Goal: Task Accomplishment & Management: Complete application form

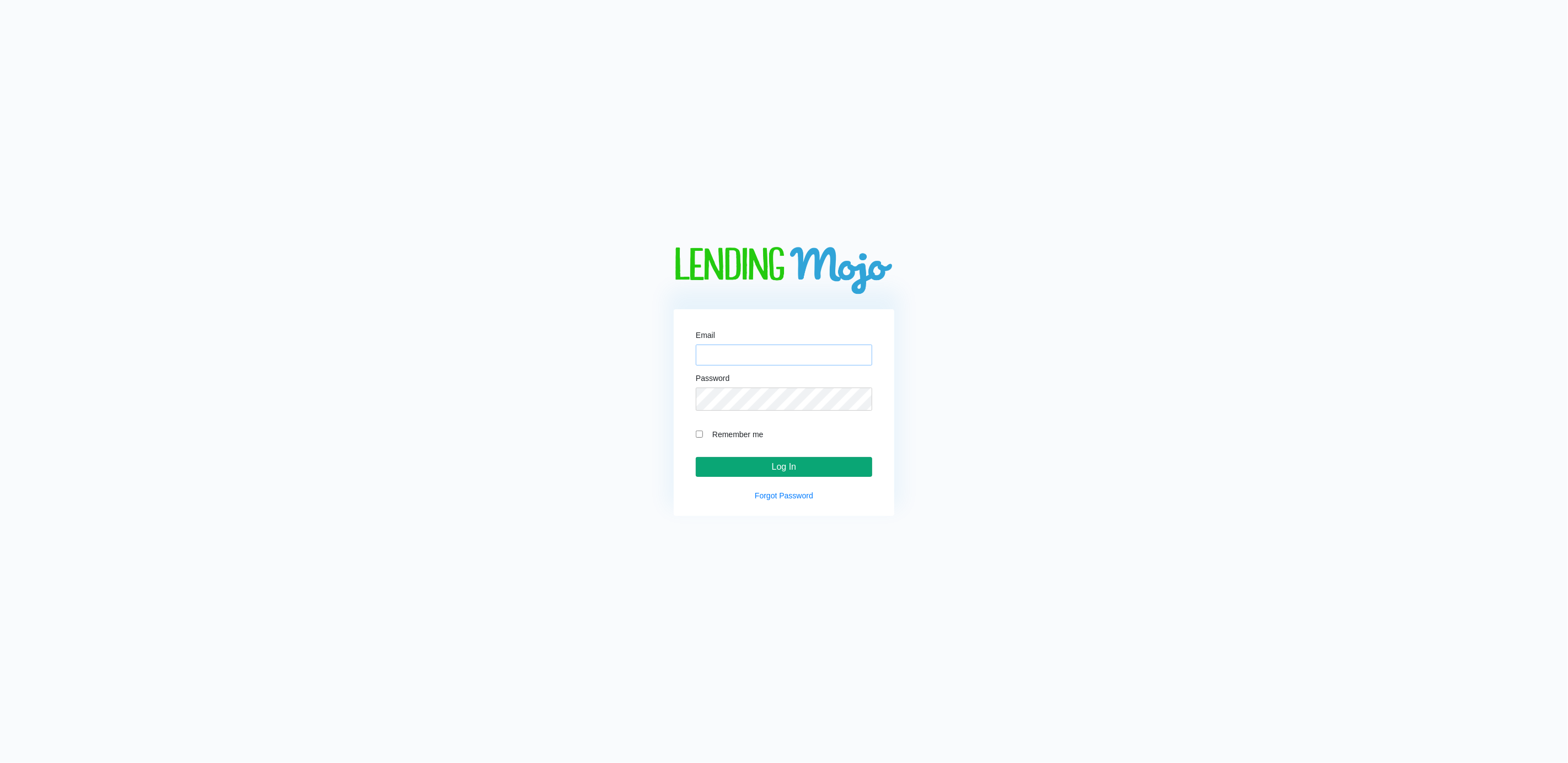
type input "[PERSON_NAME][EMAIL_ADDRESS][DOMAIN_NAME]"
click at [791, 473] on input "Log In" at bounding box center [784, 466] width 177 height 20
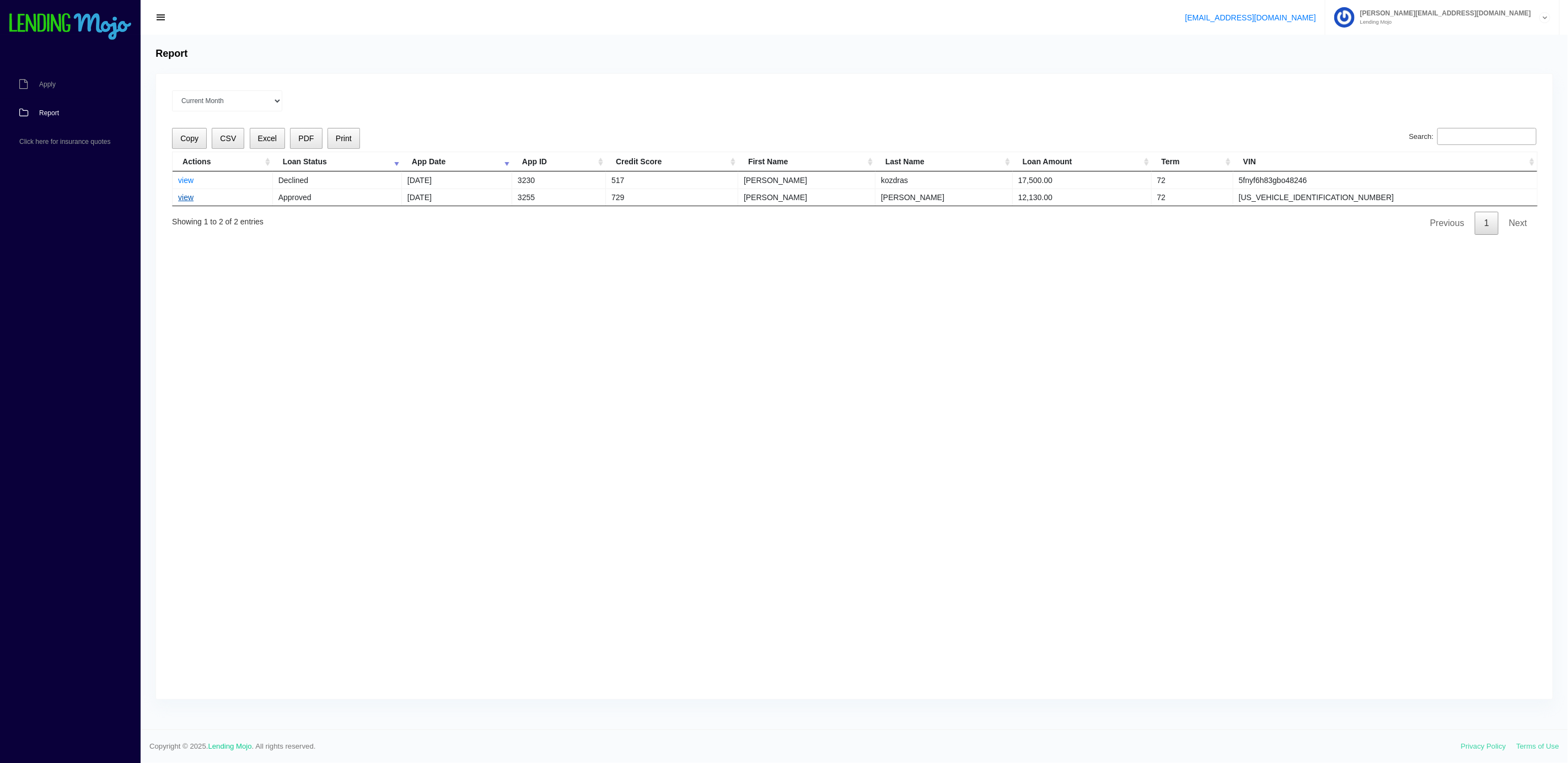
click at [194, 202] on link "view" at bounding box center [185, 197] width 15 height 9
click at [191, 202] on link "view" at bounding box center [185, 197] width 15 height 9
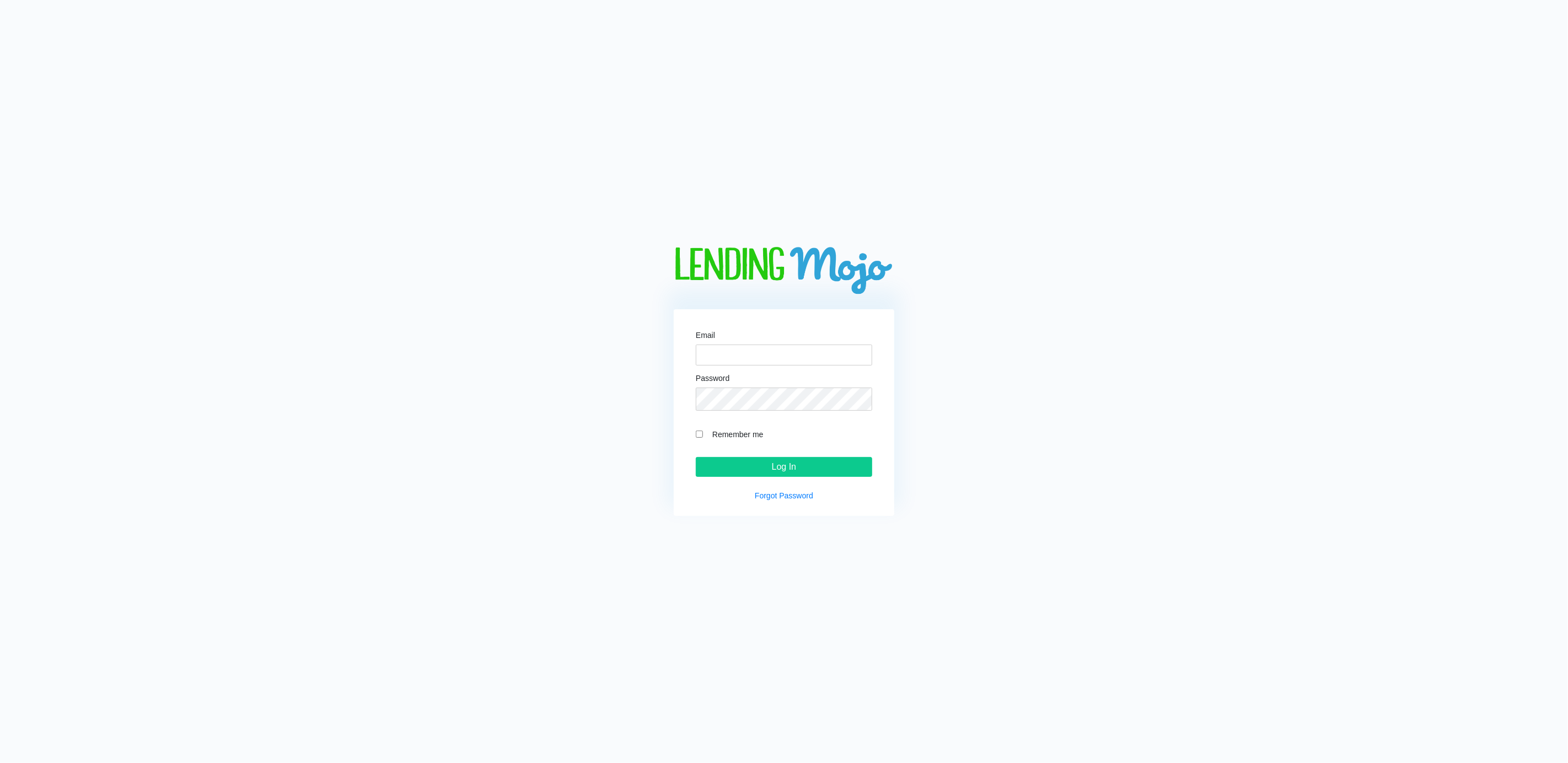
type input "[PERSON_NAME][EMAIL_ADDRESS][DOMAIN_NAME]"
click at [697, 438] on input "Remember me" at bounding box center [699, 433] width 7 height 7
checkbox input "true"
click at [781, 469] on input "Log In" at bounding box center [784, 466] width 177 height 20
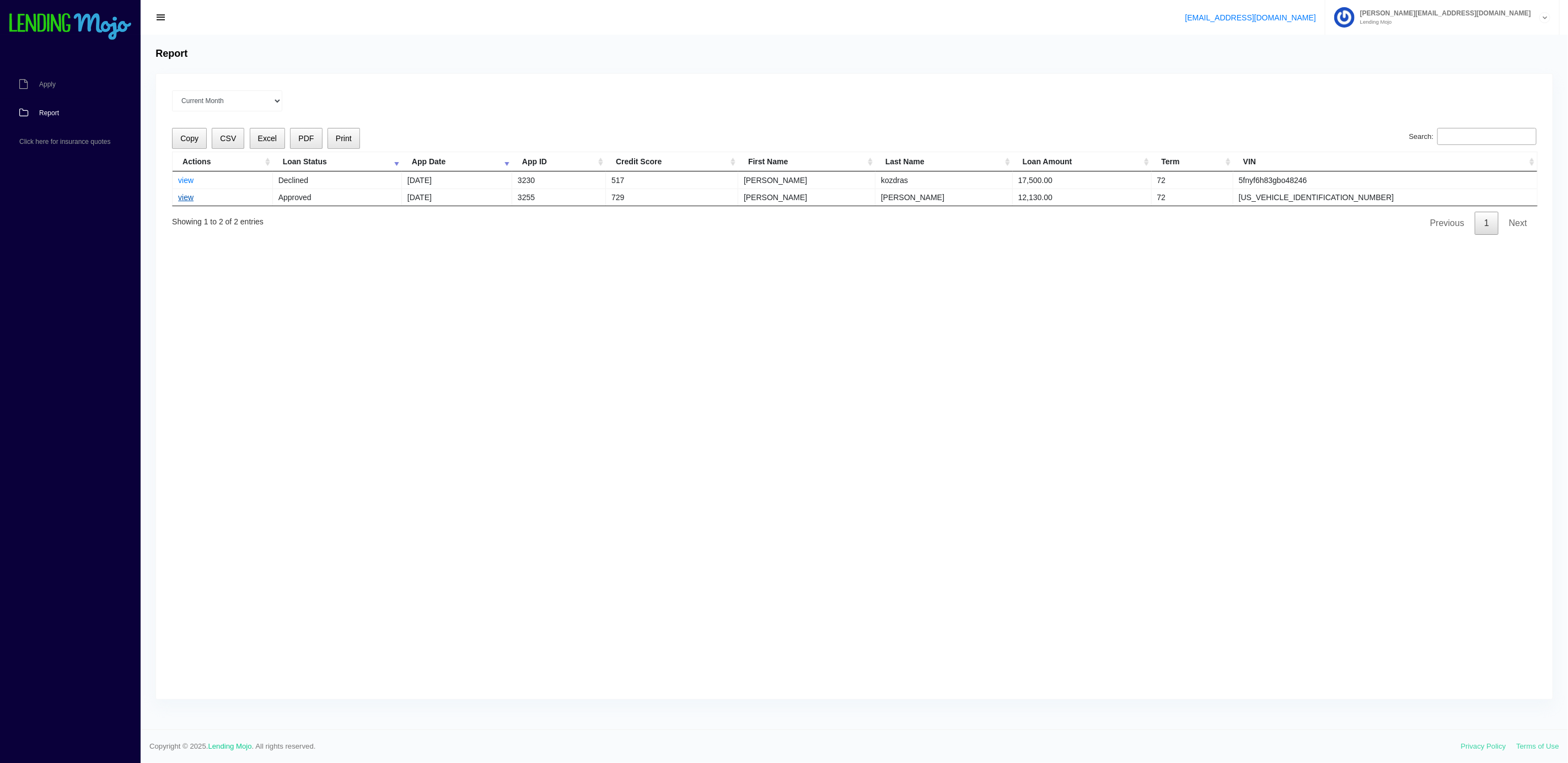
click at [190, 202] on link "view" at bounding box center [185, 197] width 15 height 9
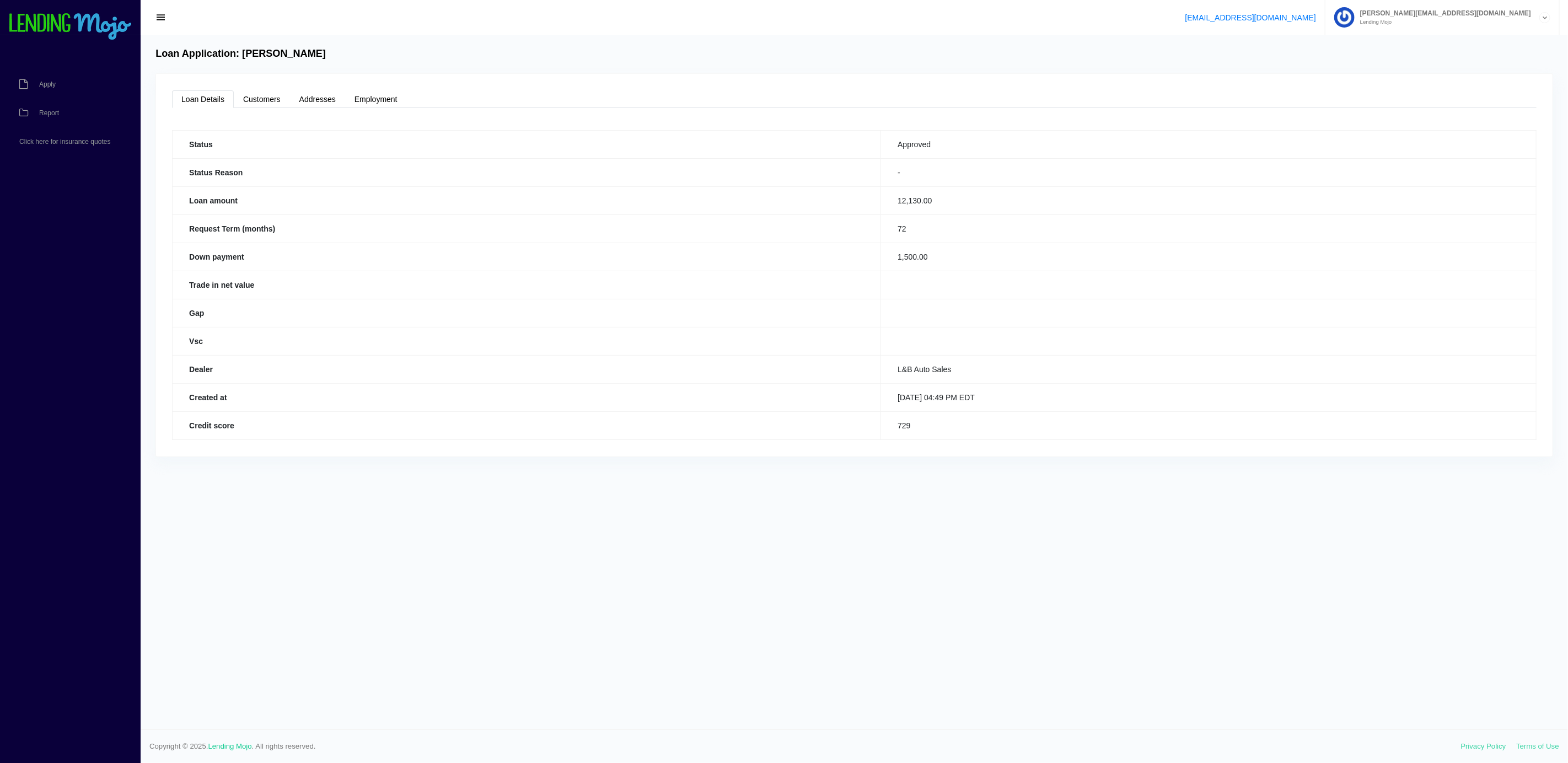
drag, startPoint x: 900, startPoint y: 218, endPoint x: 889, endPoint y: 215, distance: 11.4
click at [898, 214] on td "12,130.00" at bounding box center [1209, 200] width 656 height 28
drag, startPoint x: 882, startPoint y: 213, endPoint x: 905, endPoint y: 217, distance: 23.3
click at [887, 214] on td "12,130.00" at bounding box center [1209, 200] width 656 height 28
drag, startPoint x: 909, startPoint y: 217, endPoint x: 794, endPoint y: 218, distance: 115.0
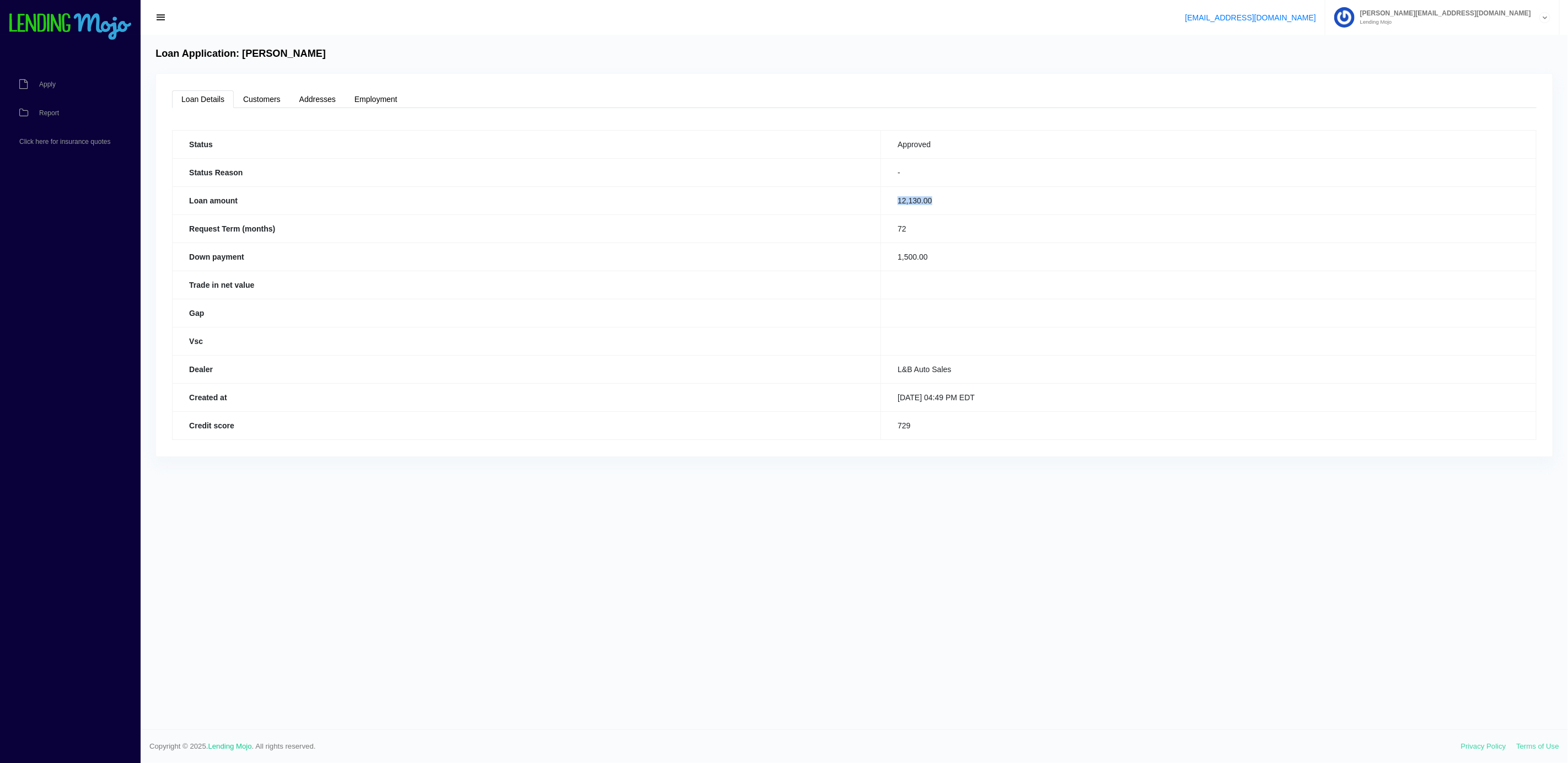
click at [794, 214] on tr "Loan amount 12,130.00" at bounding box center [855, 200] width 1364 height 28
click at [881, 242] on td "72" at bounding box center [1209, 228] width 656 height 28
drag, startPoint x: 870, startPoint y: 246, endPoint x: 742, endPoint y: 248, distance: 128.0
click at [742, 242] on tr "Request Term (months) 72" at bounding box center [855, 228] width 1364 height 28
drag, startPoint x: 852, startPoint y: 246, endPoint x: 874, endPoint y: 245, distance: 22.0
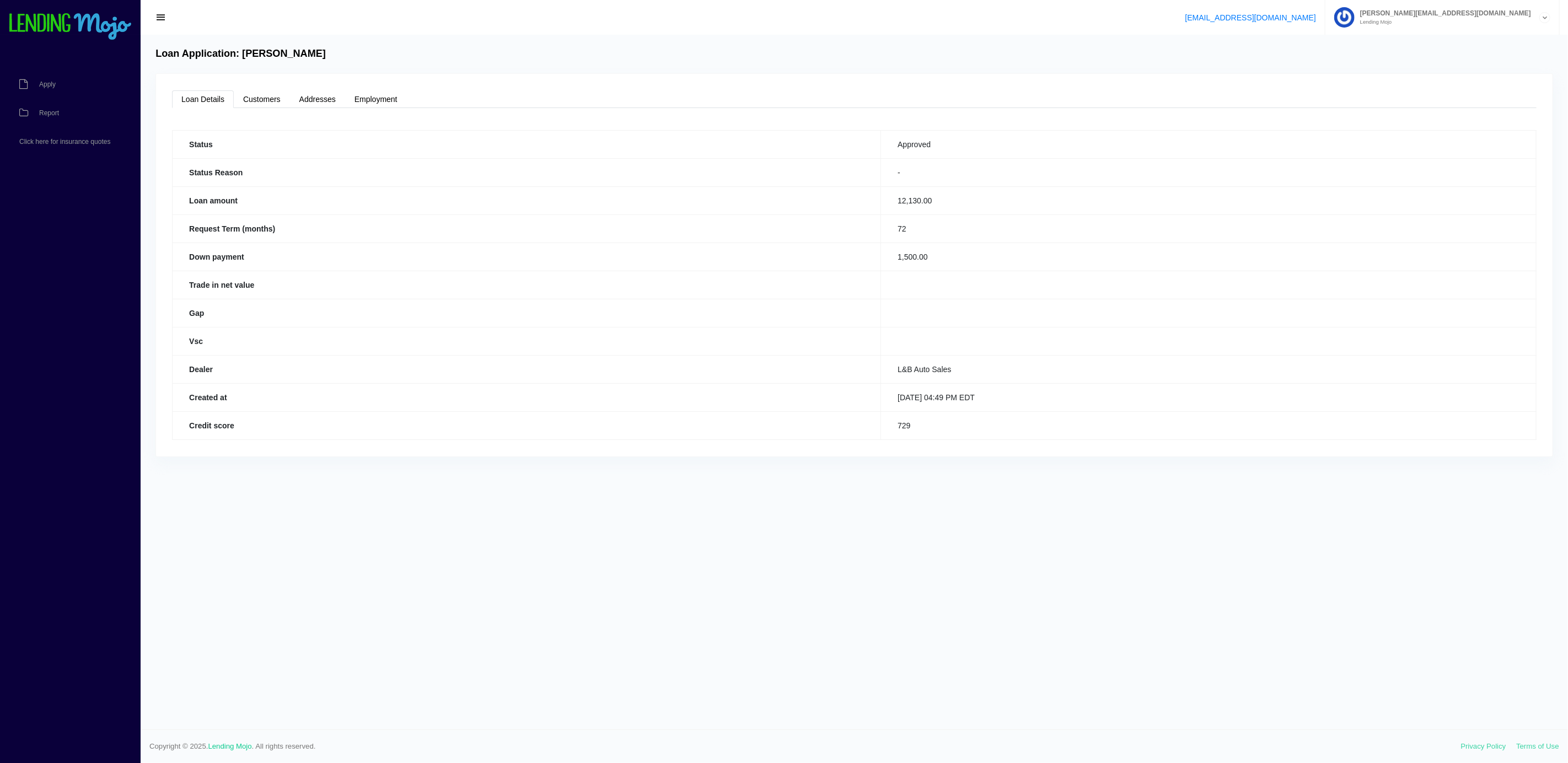
click at [881, 242] on td "72" at bounding box center [1209, 228] width 656 height 28
drag, startPoint x: 874, startPoint y: 245, endPoint x: 856, endPoint y: 248, distance: 18.2
click at [881, 242] on td "72" at bounding box center [1209, 228] width 656 height 28
click at [805, 264] on th "Down payment" at bounding box center [527, 256] width 708 height 28
click at [165, 19] on span "button" at bounding box center [161, 17] width 11 height 12
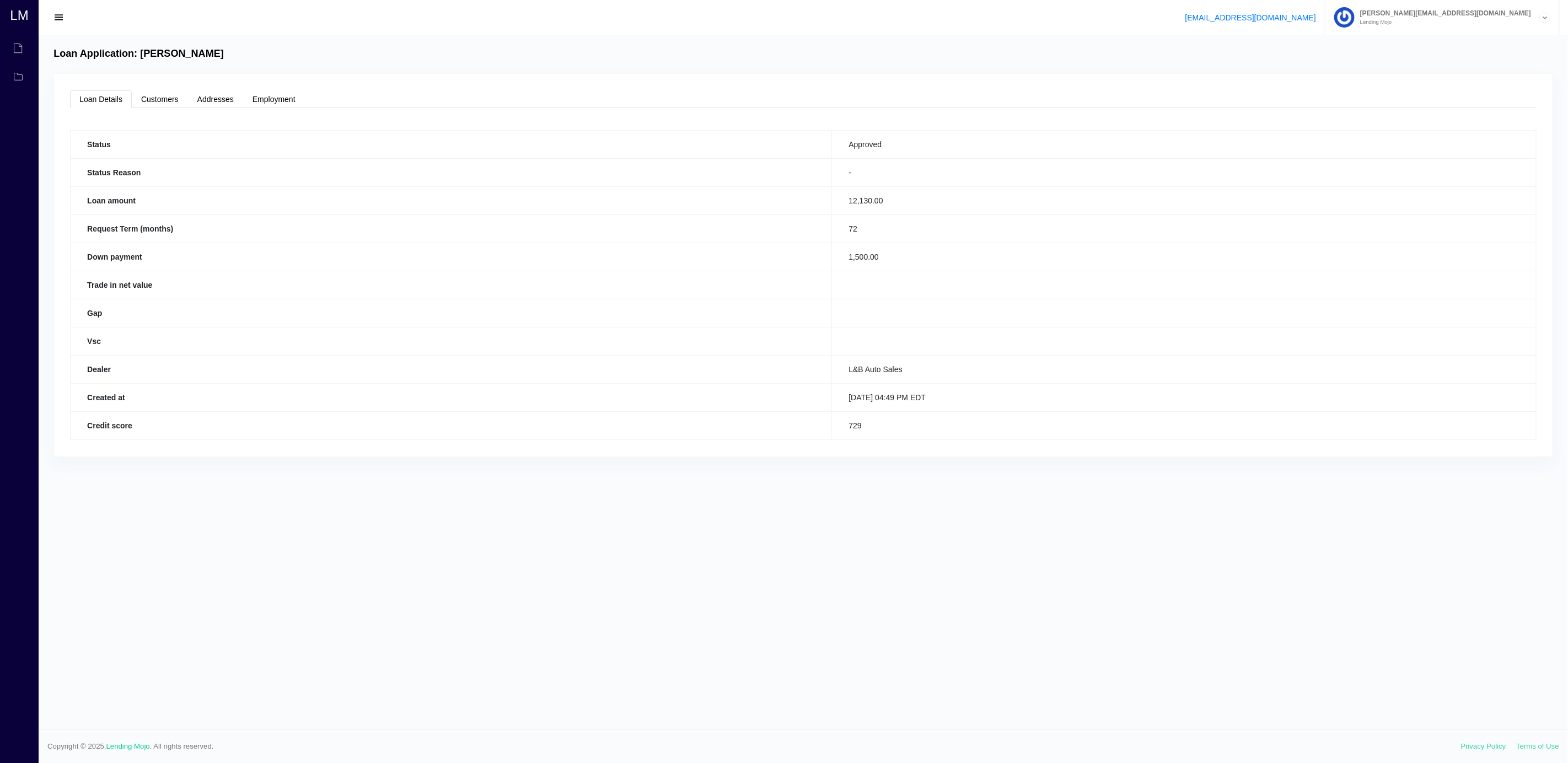
click at [166, 18] on div "support@lendingmojo.com marty@lnbautosales.com Lending Mojo Manage Account Sign…" at bounding box center [803, 17] width 1529 height 35
click at [62, 17] on span "button" at bounding box center [58, 17] width 11 height 12
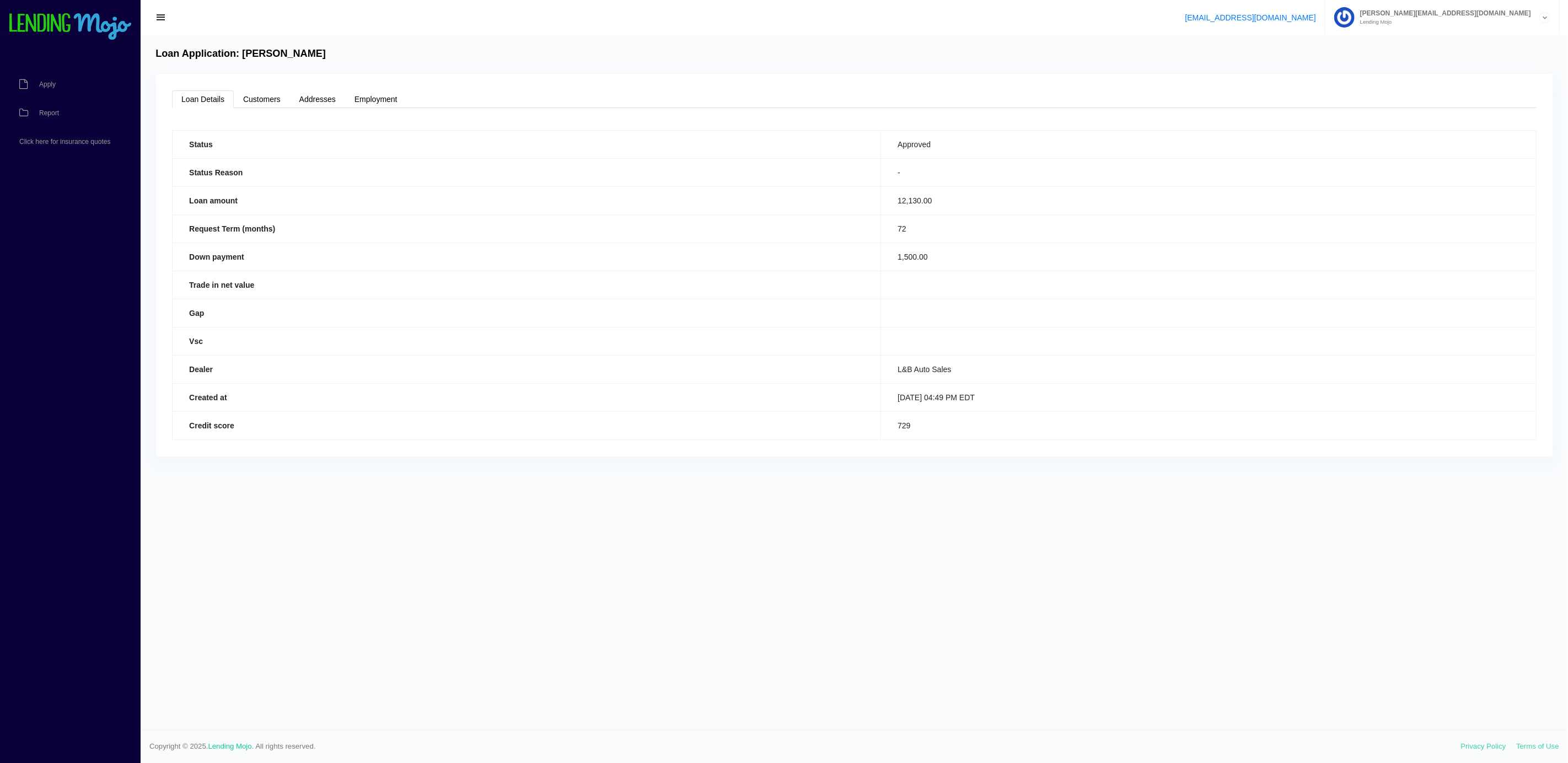
click at [62, 17] on img at bounding box center [70, 27] width 124 height 28
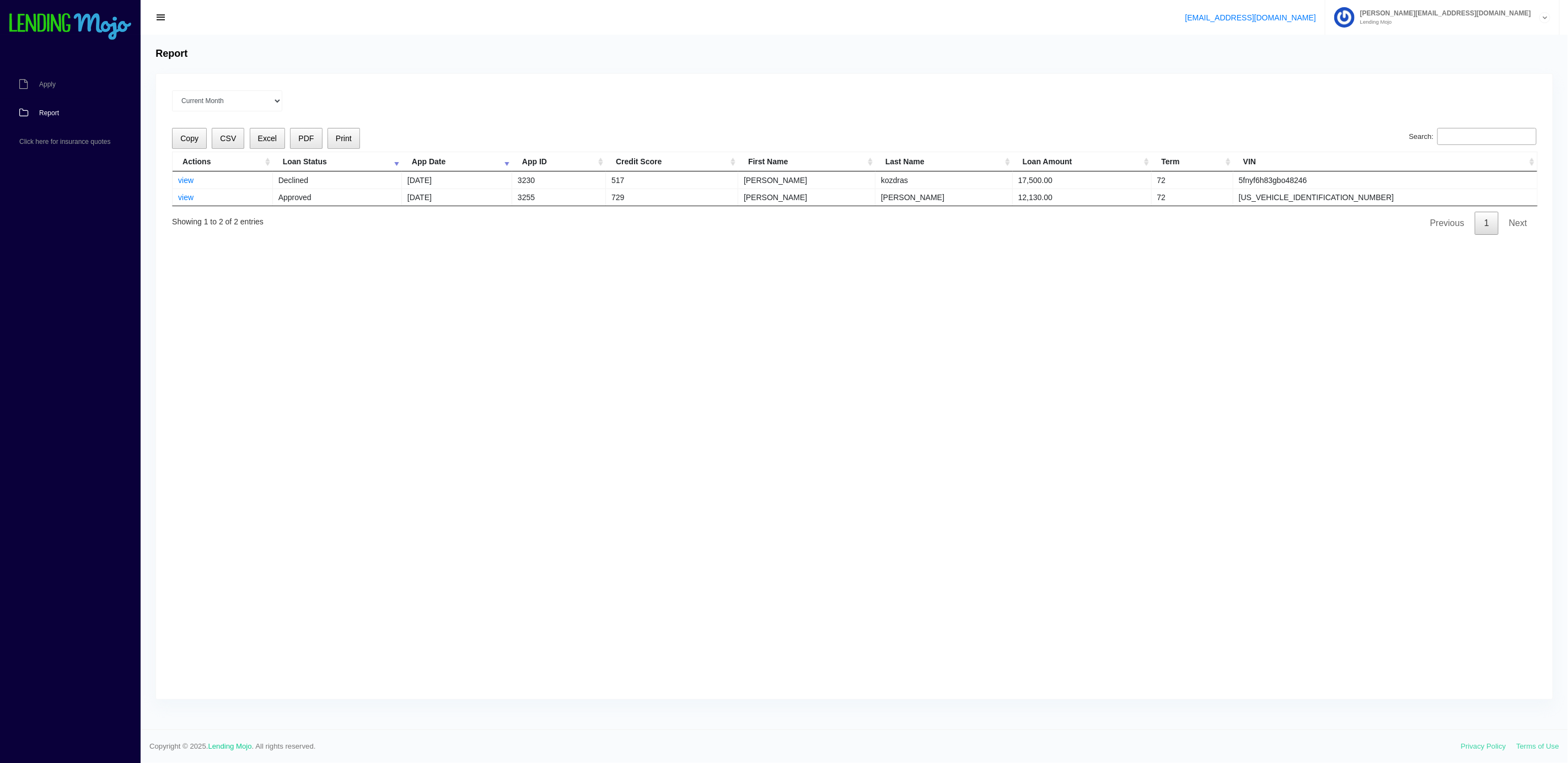
click at [595, 54] on div "Report" at bounding box center [855, 54] width 1408 height 12
click at [201, 111] on select "Current Month Aug 2025 Jul 2025 Jun 2025 May 2025 Apr 2025 All time" at bounding box center [227, 101] width 110 height 21
click at [53, 88] on span "Apply" at bounding box center [47, 84] width 16 height 6
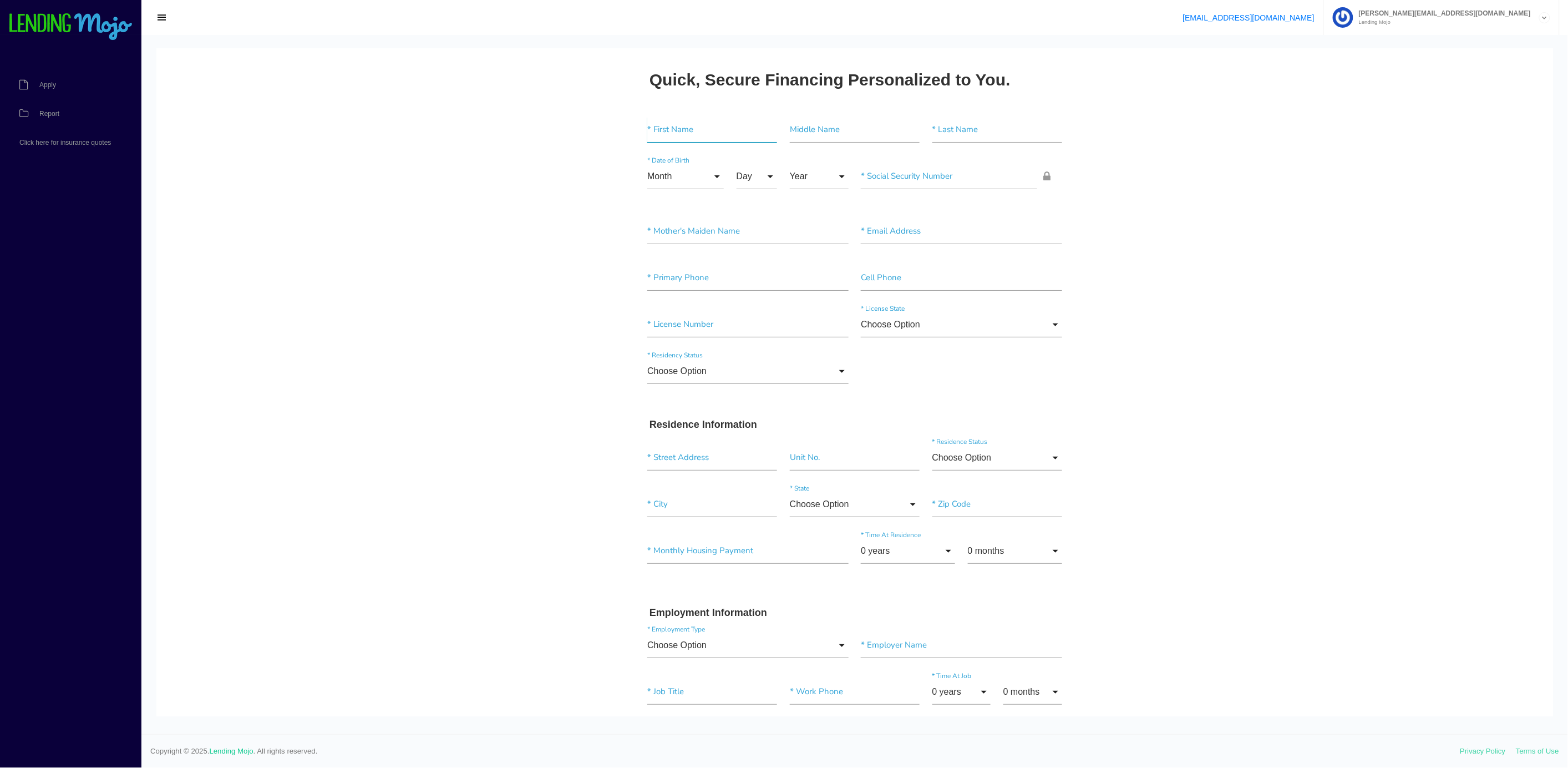
click at [669, 136] on input"] "text" at bounding box center [712, 129] width 130 height 25
click at [821, 131] on input"] "text" at bounding box center [854, 129] width 130 height 25
click at [847, 125] on input"] "text" at bounding box center [854, 129] width 130 height 25
click at [835, 129] on input"] "text" at bounding box center [854, 129] width 130 height 25
drag, startPoint x: 665, startPoint y: 130, endPoint x: 401, endPoint y: 145, distance: 264.4
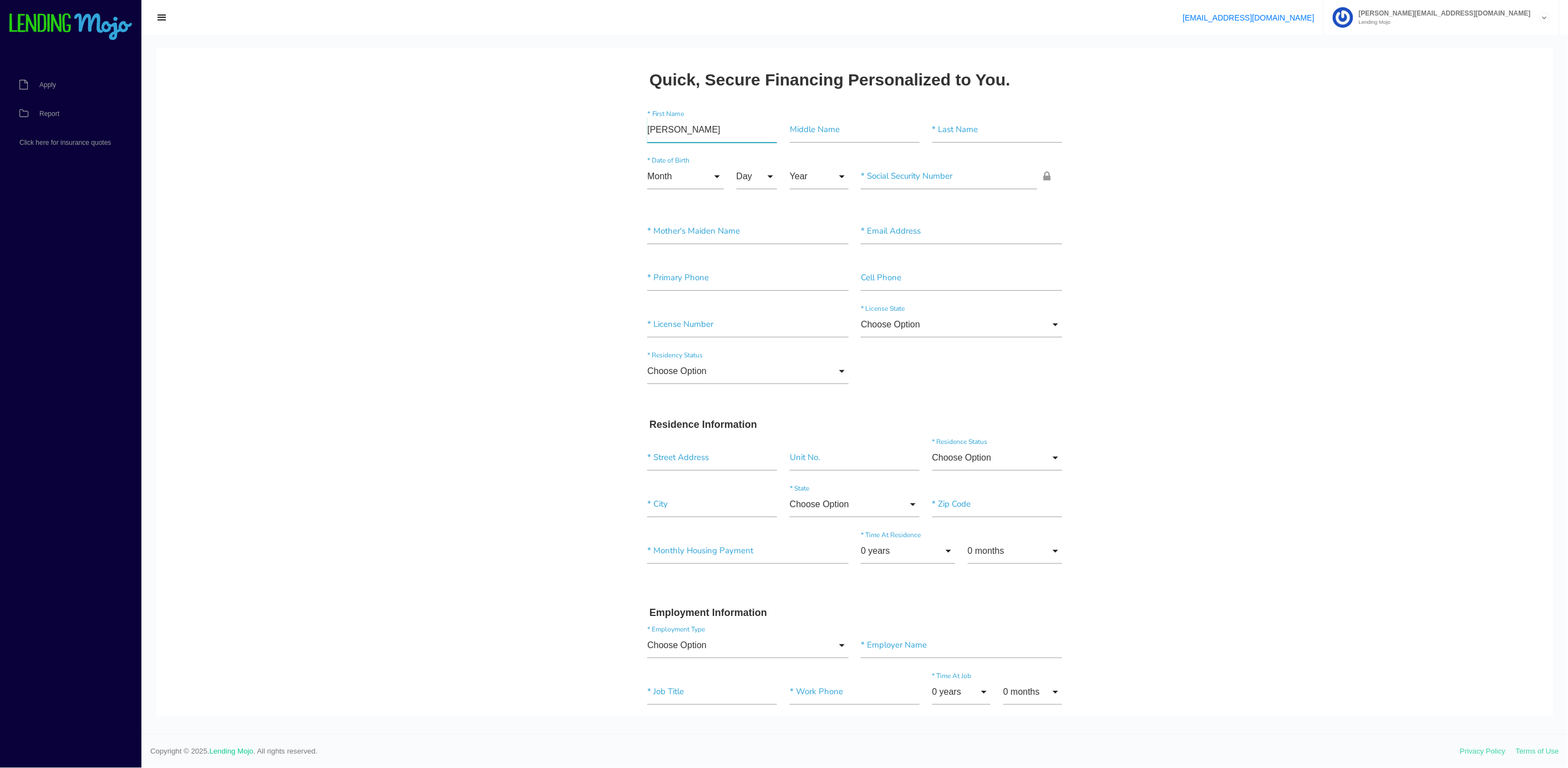
click at [526, 145] on body "Quick, Secure Financing Personalized to You. [PERSON_NAME] * First Name Middle …" at bounding box center [854, 776] width 1396 height 1457
type input"] "P"
type input"] "PAWEL"
click at [938, 131] on input"] "text" at bounding box center [997, 129] width 130 height 25
type input"] "KARTA"
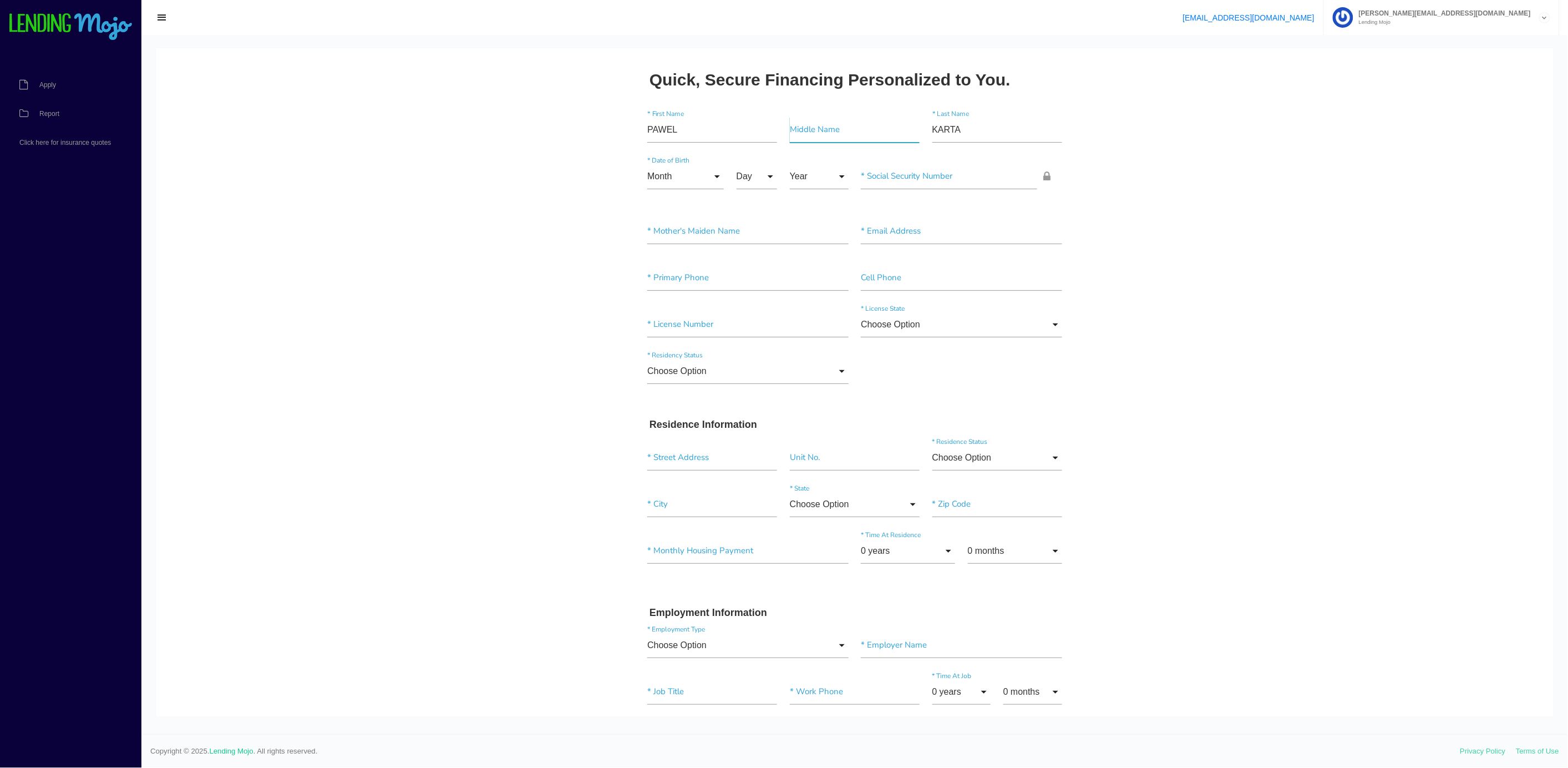
click at [791, 125] on input"] "text" at bounding box center [854, 129] width 130 height 25
type input"] "J"
click at [649, 173] on input "Month" at bounding box center [686, 176] width 76 height 25
click at [665, 316] on span "May" at bounding box center [686, 316] width 76 height 28
type input "May"
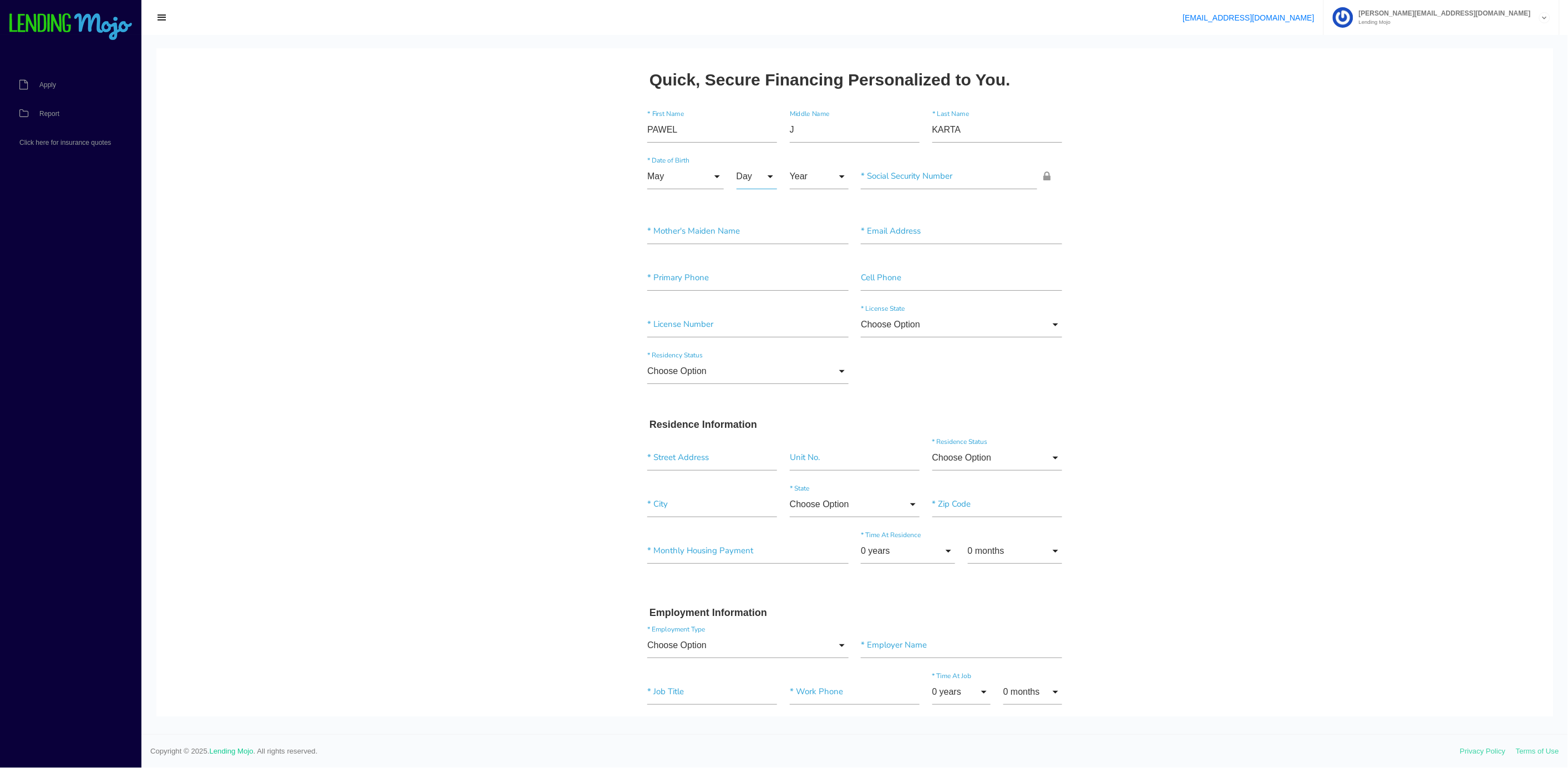
click at [746, 173] on input "Day" at bounding box center [757, 176] width 41 height 25
click at [745, 374] on span "7" at bounding box center [764, 371] width 55 height 28
type input "7"
click at [816, 181] on input "Year" at bounding box center [819, 176] width 59 height 25
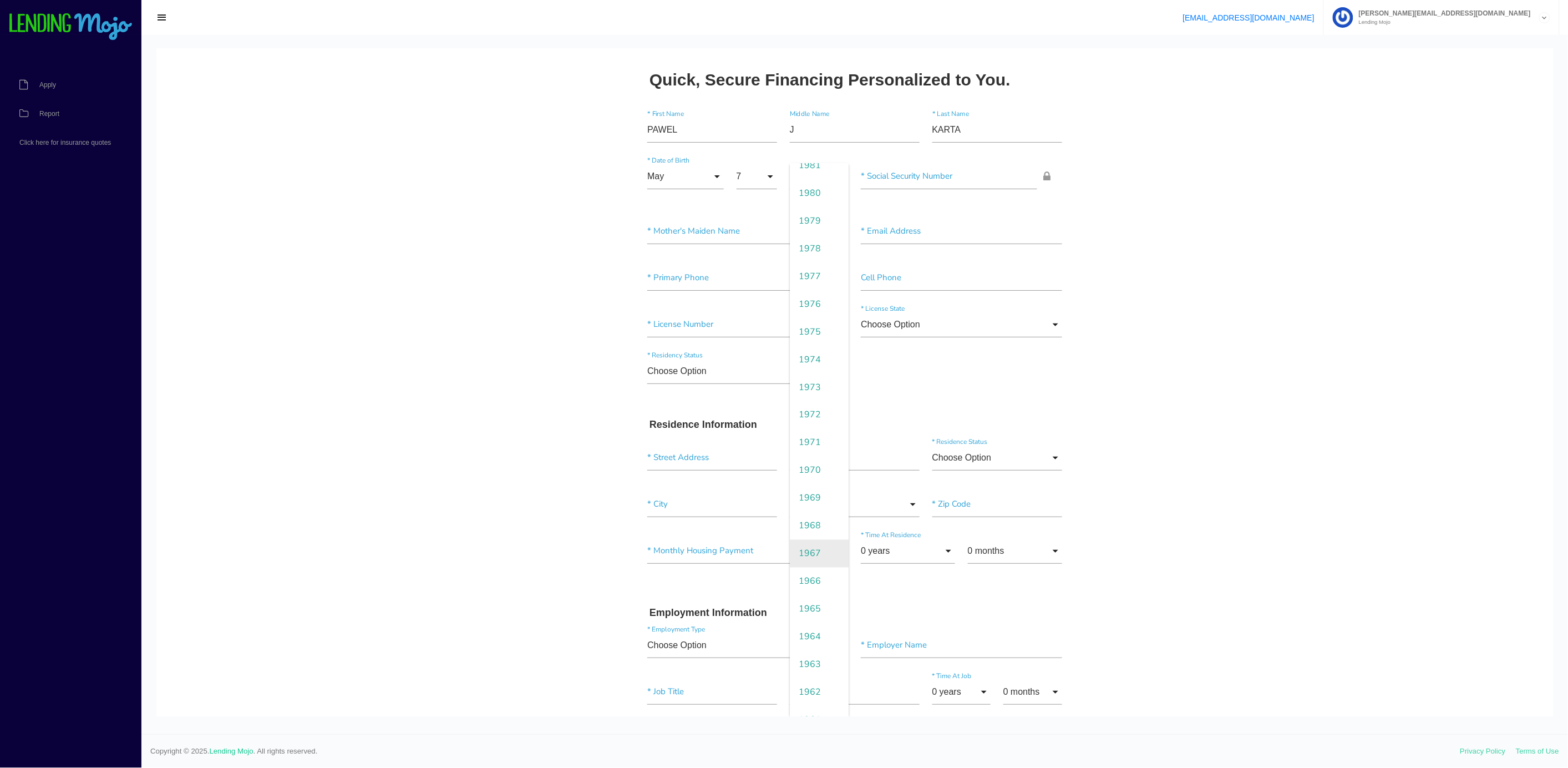
click at [800, 553] on span "1967" at bounding box center [819, 553] width 59 height 28
type input "1967"
click at [861, 173] on input"] "text" at bounding box center [949, 176] width 176 height 25
type input"] "131-76-5292"
click at [651, 228] on input"] "text" at bounding box center [748, 231] width 201 height 25
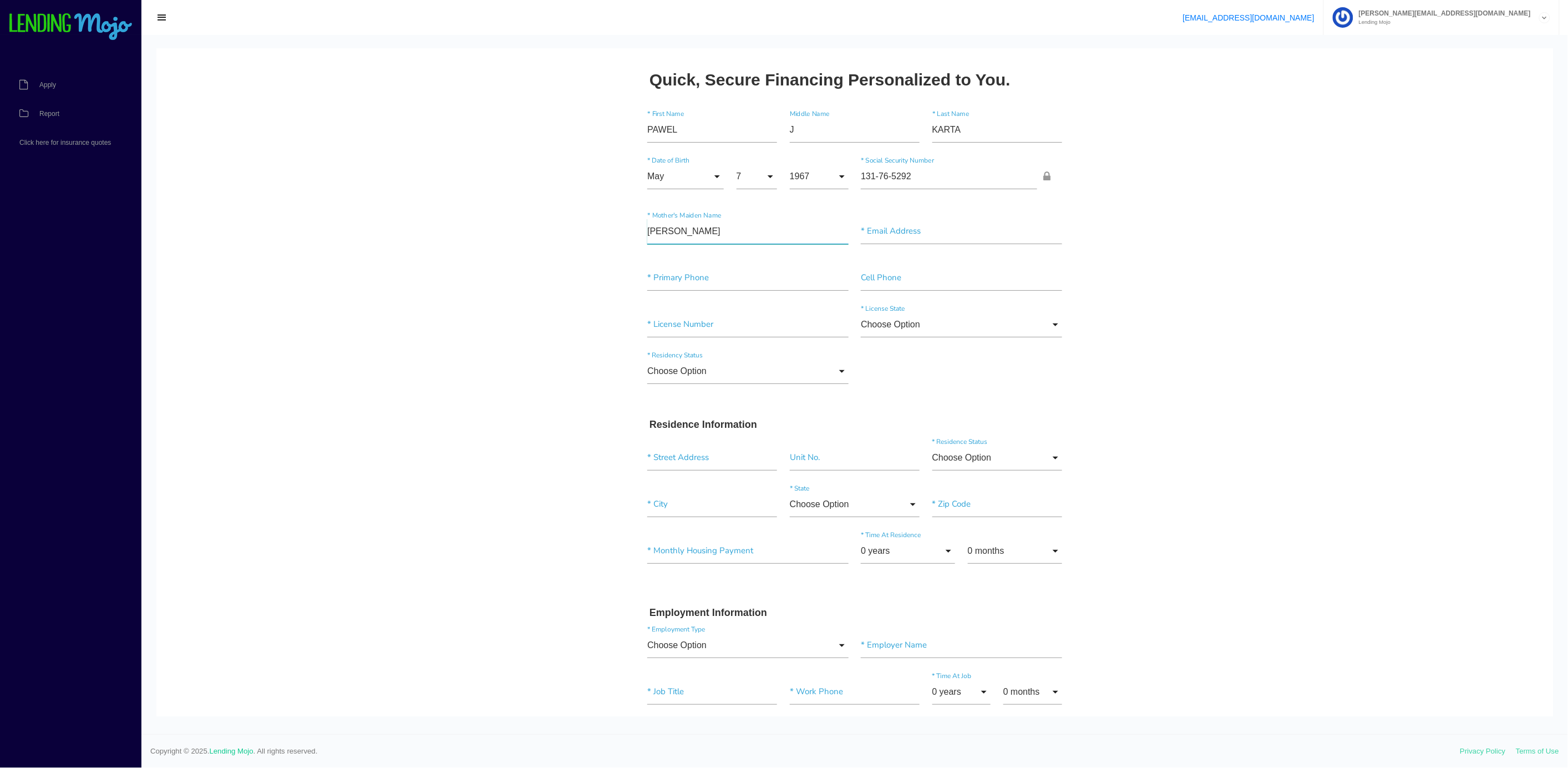
type input"] "[PERSON_NAME]"
click at [878, 227] on input"] "text" at bounding box center [961, 231] width 201 height 25
type input"] "[EMAIL_ADDRESS][DOMAIN_NAME]"
click at [668, 278] on input"] "text" at bounding box center [748, 278] width 201 height 25
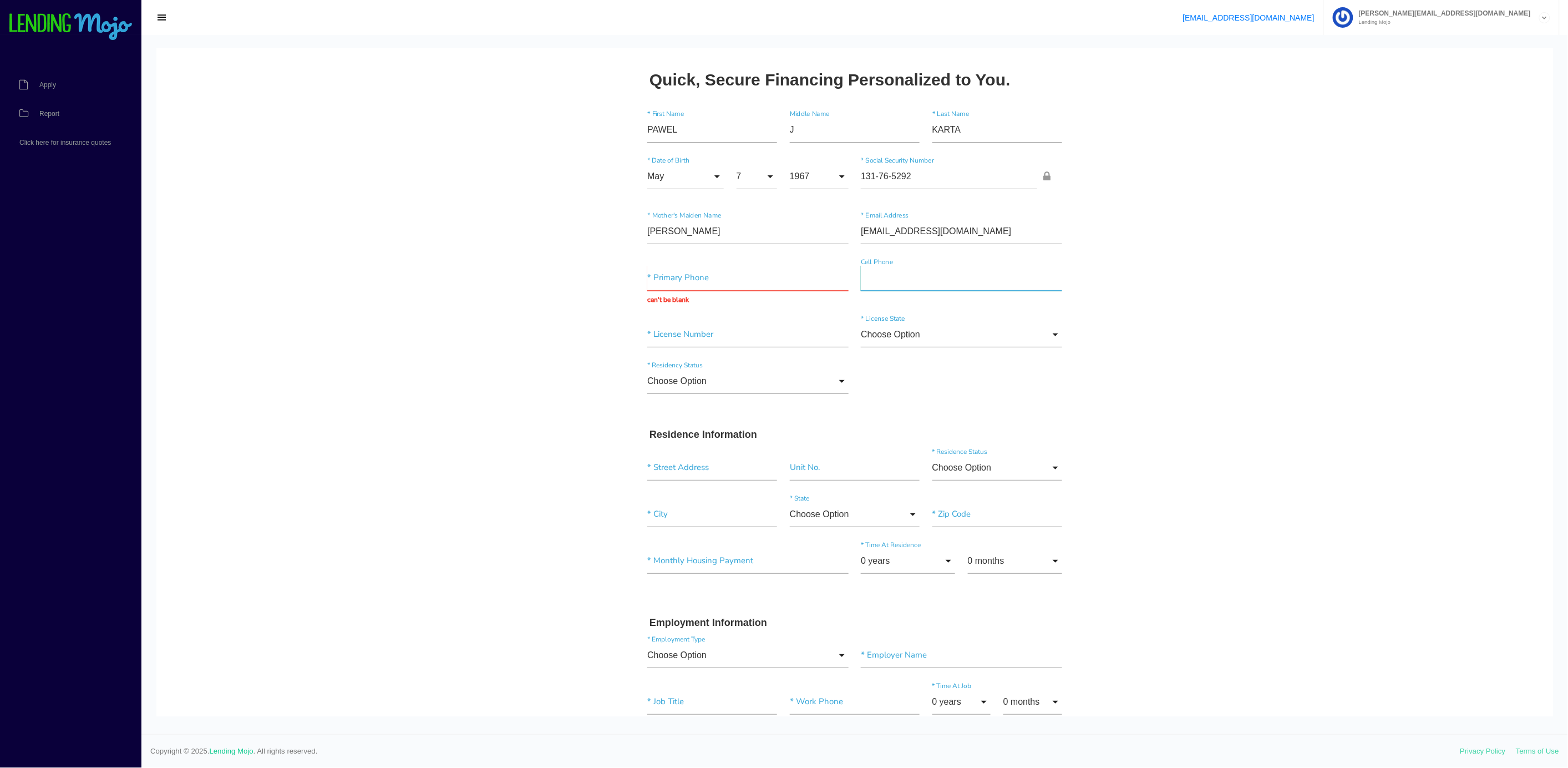
click at [861, 272] on input"] "text" at bounding box center [961, 278] width 201 height 25
type input"] "[PHONE_NUMBER]"
click at [660, 269] on input "text" at bounding box center [748, 278] width 201 height 25
type input "[PHONE_NUMBER]"
click at [641, 330] on div "* License Number" at bounding box center [747, 336] width 213 height 30
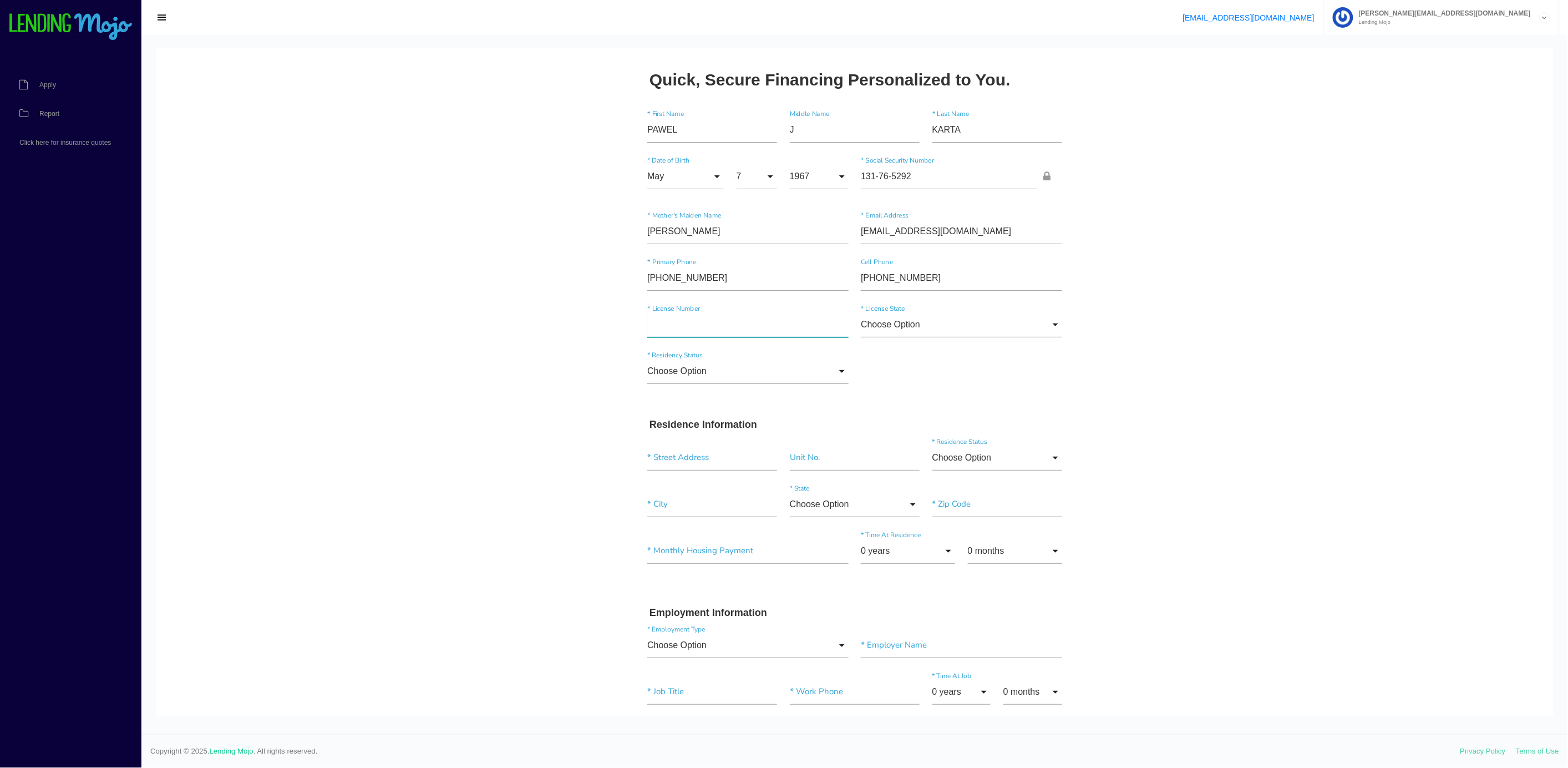
click at [665, 327] on input"] "text" at bounding box center [748, 324] width 201 height 25
type input"] "416518888"
click at [927, 320] on input "Choose Option" at bounding box center [961, 322] width 201 height 25
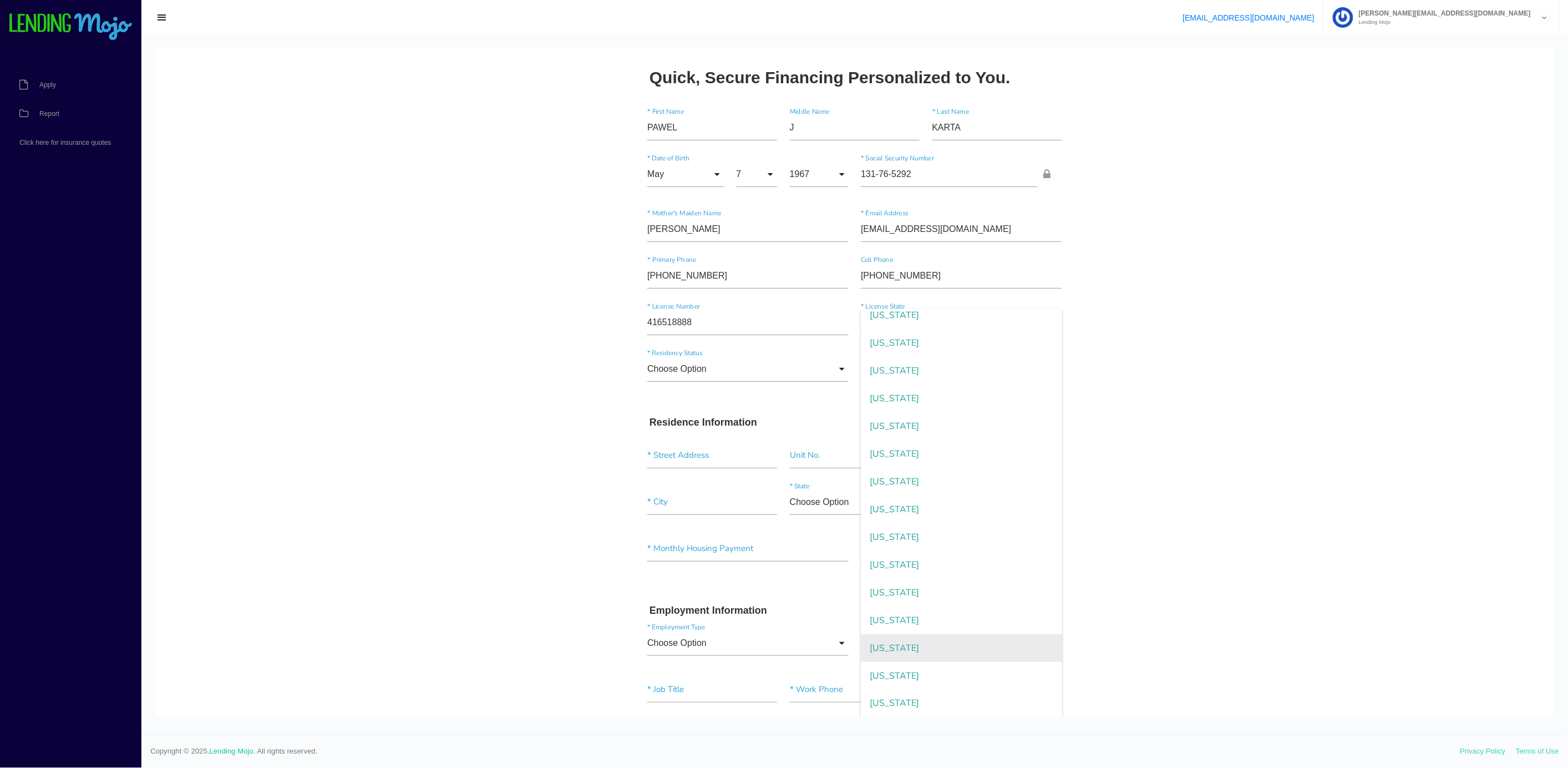
drag, startPoint x: 889, startPoint y: 674, endPoint x: 889, endPoint y: 651, distance: 23.0
click at [889, 675] on span "[US_STATE]" at bounding box center [961, 675] width 201 height 28
type input "[US_STATE]"
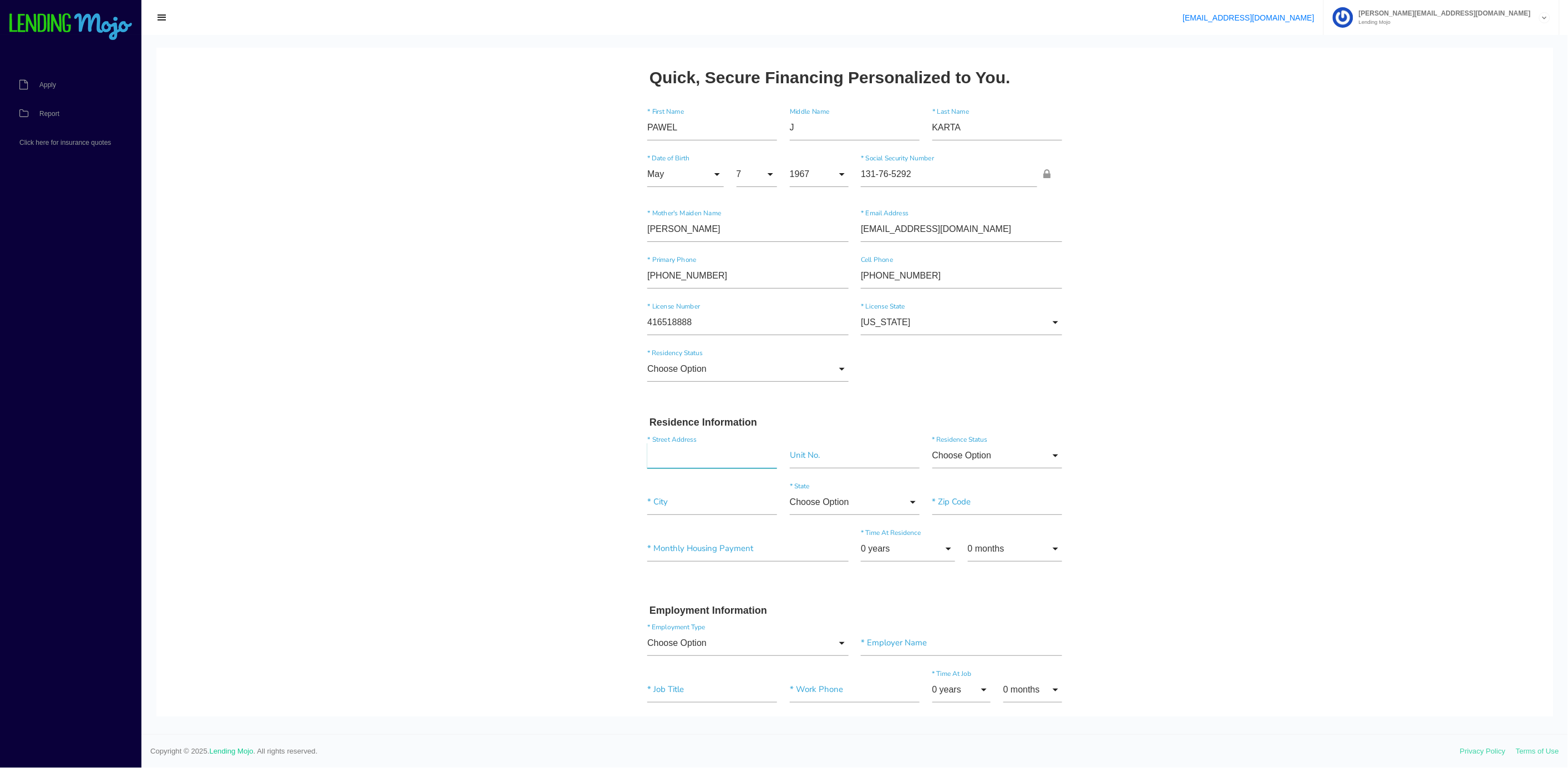
click at [647, 444] on input "text" at bounding box center [712, 455] width 130 height 25
click at [671, 363] on input "Choose Option" at bounding box center [748, 368] width 201 height 25
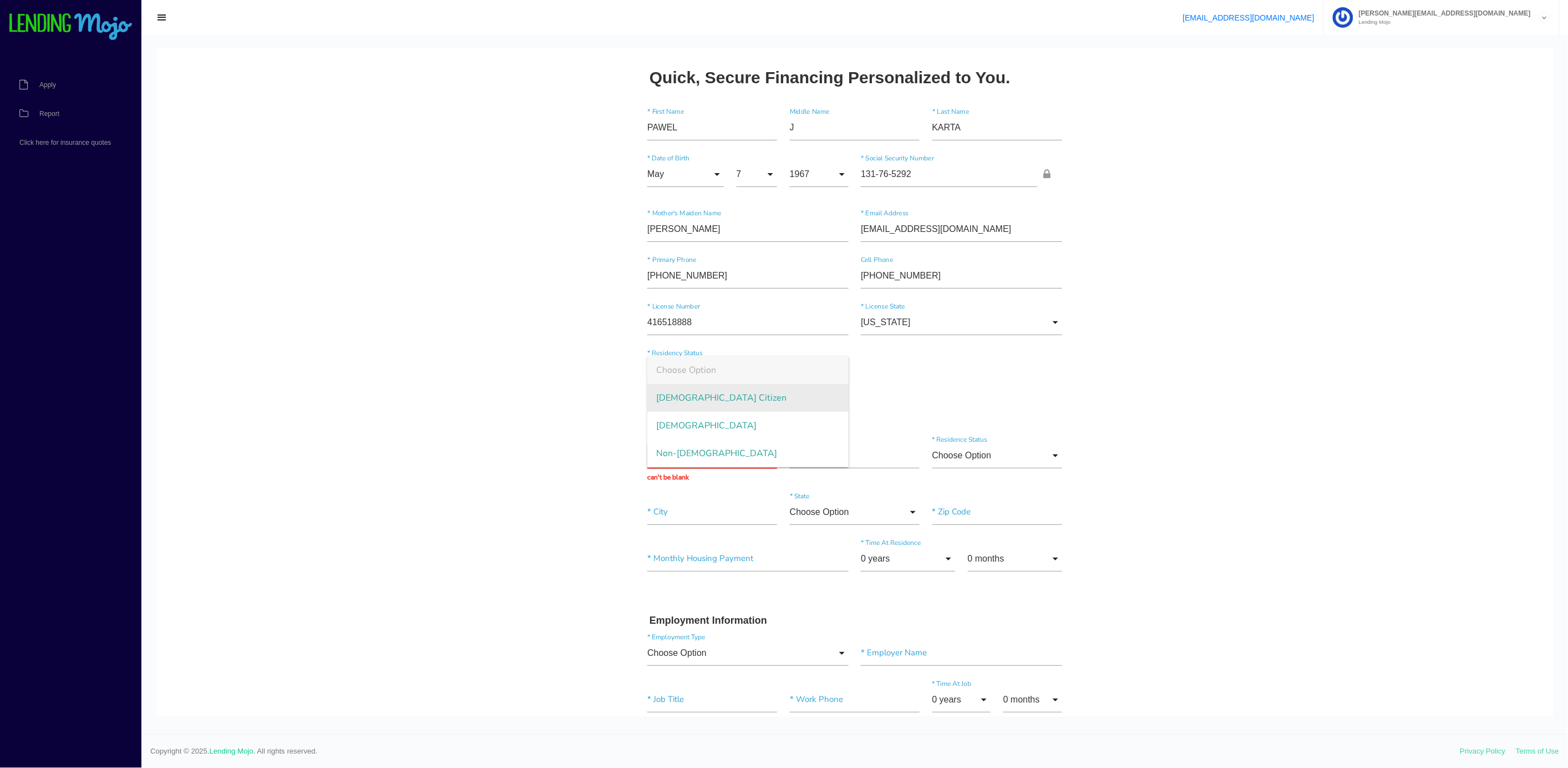
click at [665, 398] on span "[DEMOGRAPHIC_DATA] Citizen" at bounding box center [748, 397] width 201 height 28
type input "[DEMOGRAPHIC_DATA] Citizen"
click at [660, 459] on input "text" at bounding box center [712, 455] width 130 height 25
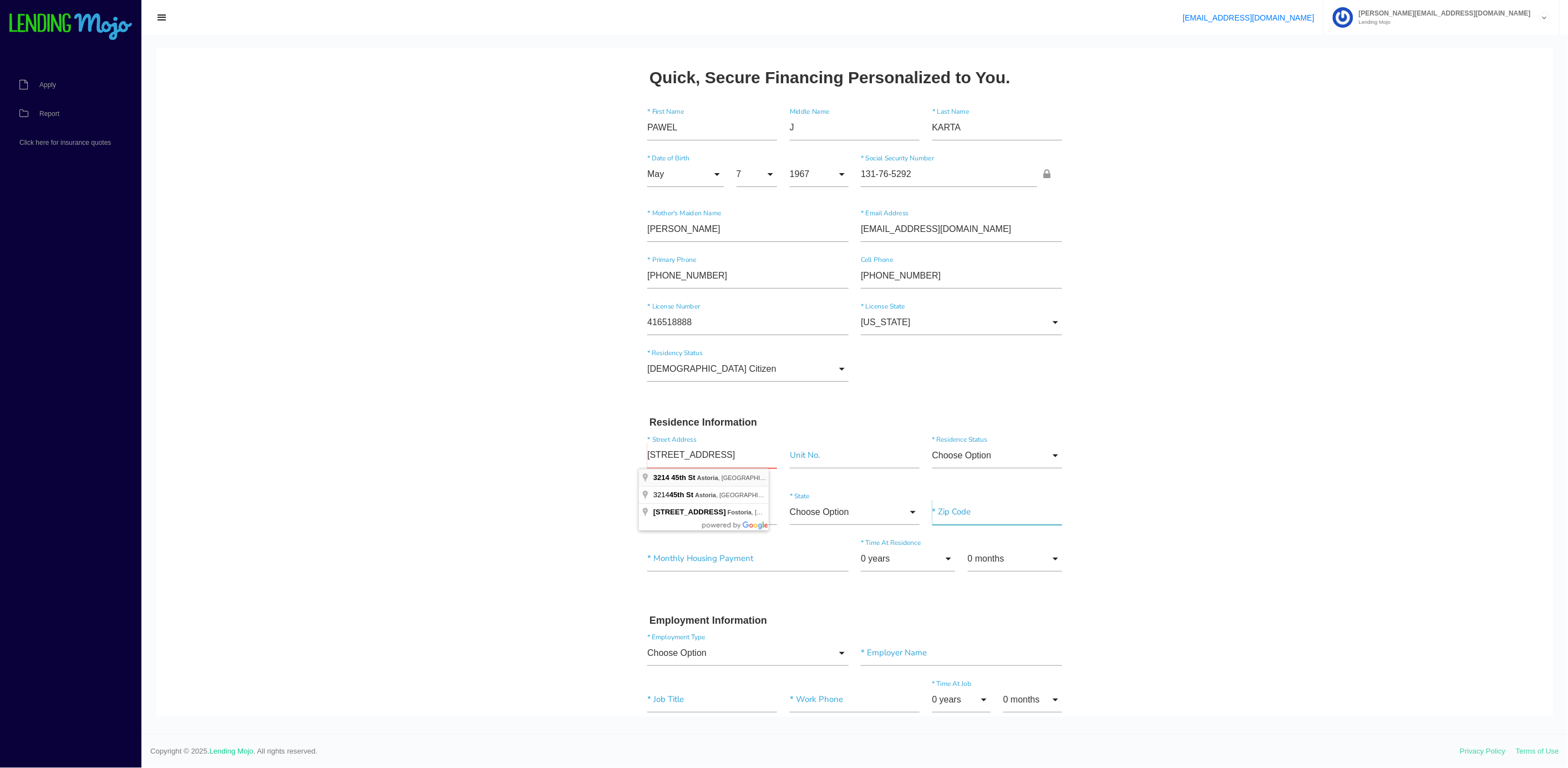
type input "[STREET_ADDRESS]"
type input"] "11103"
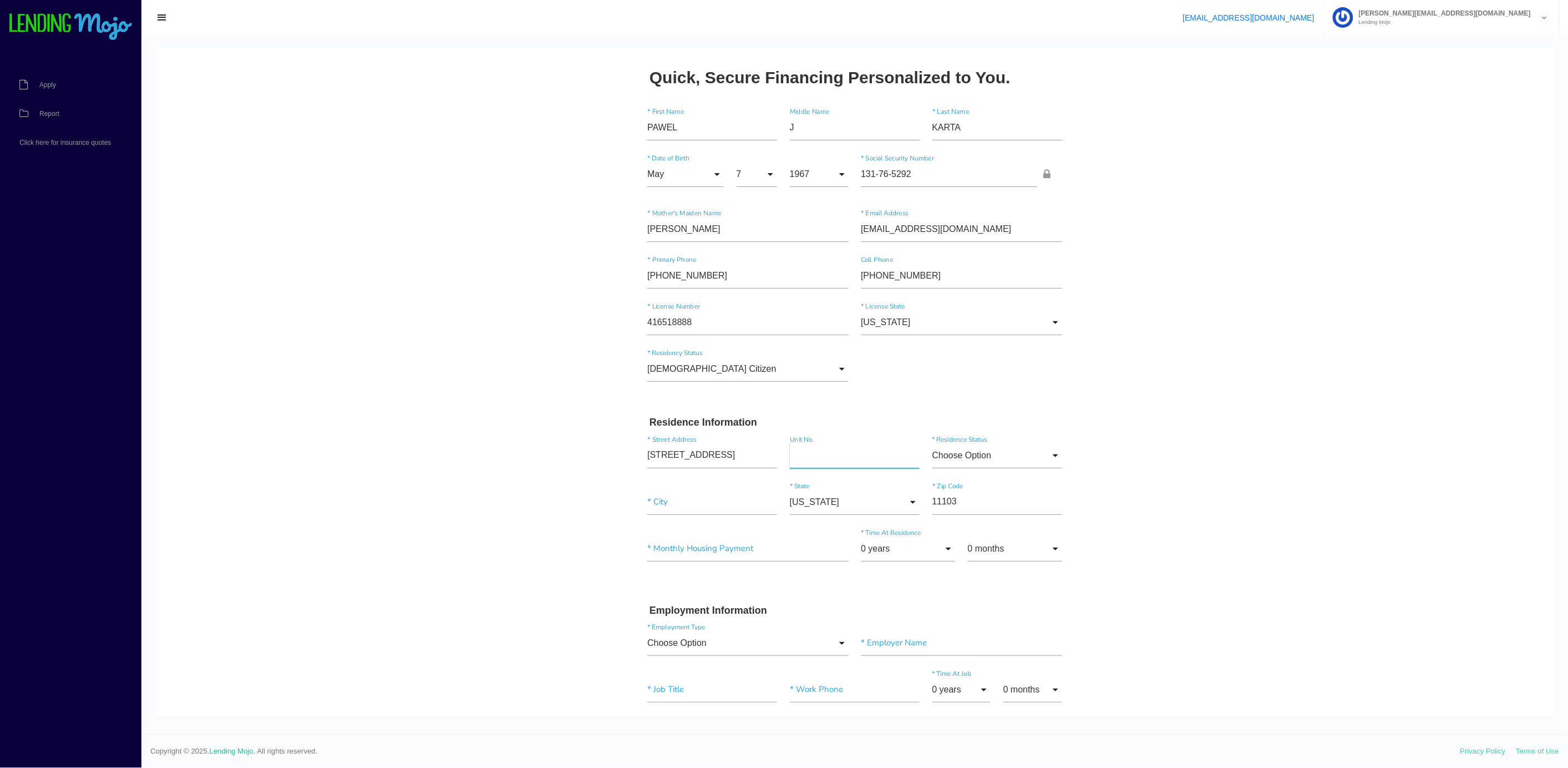
click at [808, 461] on input"] "text" at bounding box center [854, 455] width 130 height 25
click at [648, 495] on input"] "text" at bounding box center [712, 501] width 130 height 25
click at [649, 495] on input"] "text" at bounding box center [712, 501] width 130 height 25
type input"] "ASTORIA"
click at [833, 459] on input"] "text" at bounding box center [854, 455] width 130 height 25
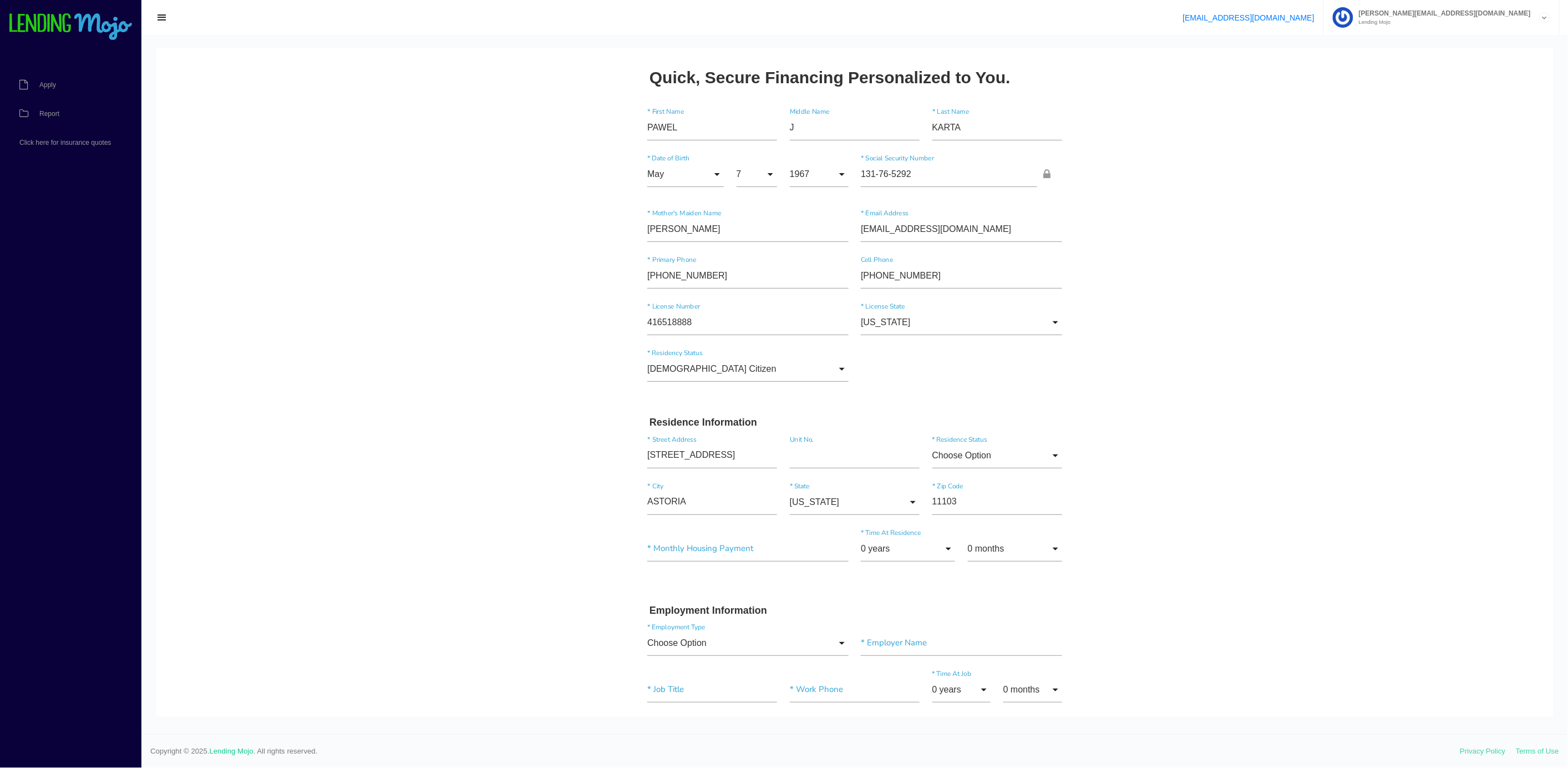
click at [531, 456] on body "Quick, Secure Financing Personalized to You. [GEOGRAPHIC_DATA] * First Name J M…" at bounding box center [854, 774] width 1396 height 1457
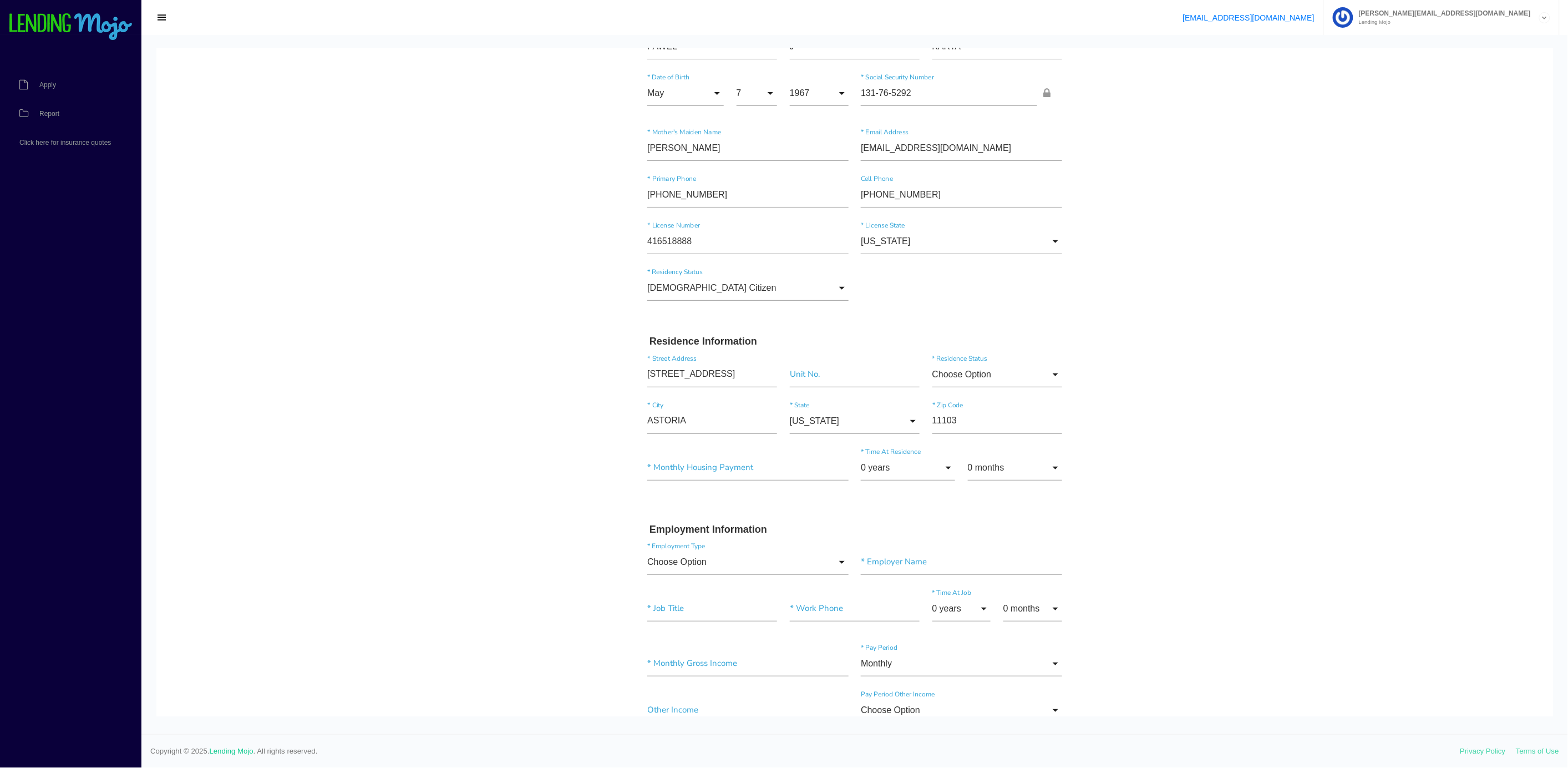
scroll to position [90, 0]
click at [699, 463] on input"] "text" at bounding box center [748, 460] width 201 height 25
type input"] "$1,100.00"
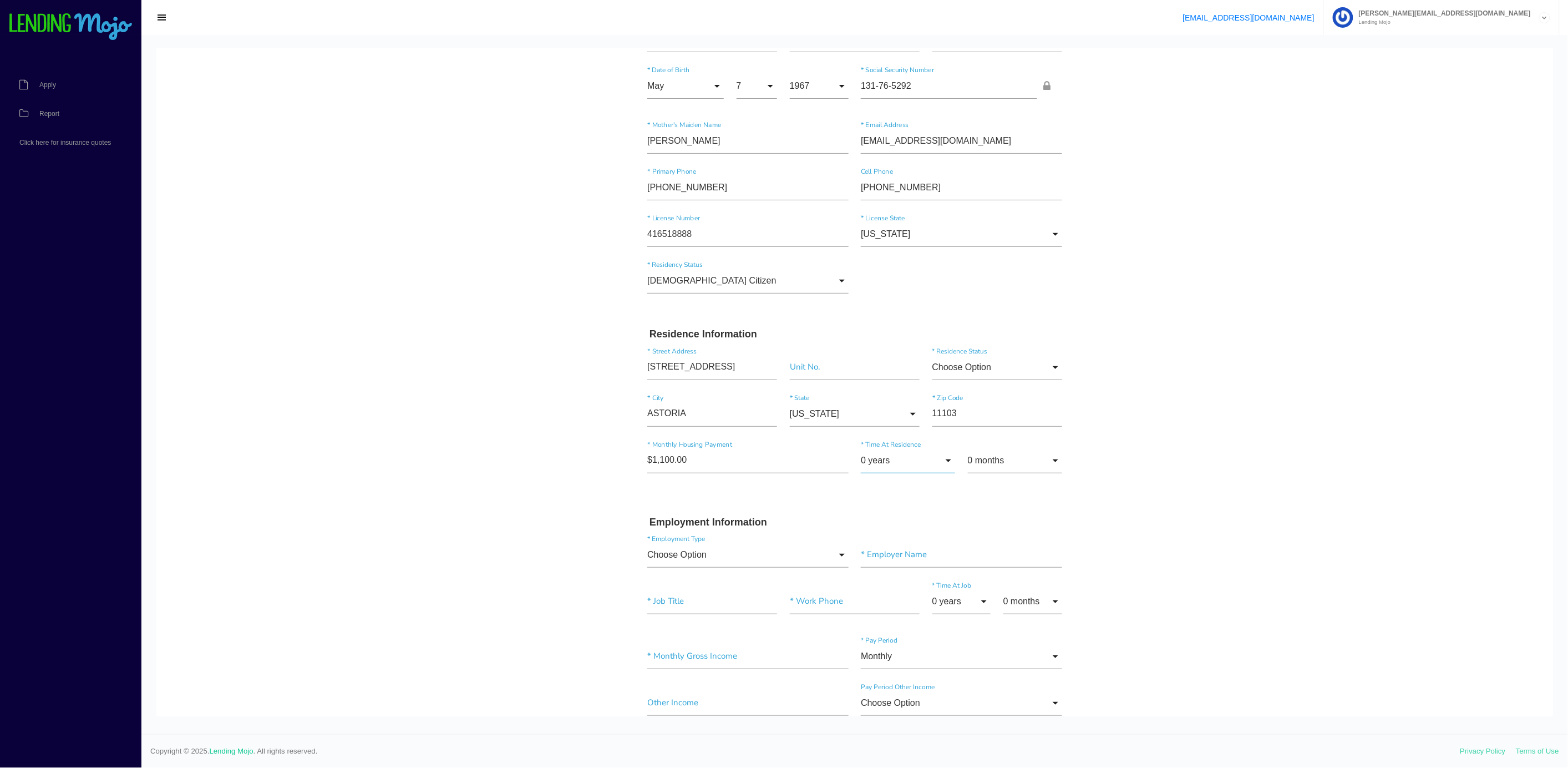
click at [923, 455] on input "0 years" at bounding box center [908, 460] width 94 height 25
click at [897, 343] on span "10 years" at bounding box center [908, 339] width 94 height 28
type input "10 years"
click at [721, 559] on input "Choose Option" at bounding box center [748, 554] width 201 height 25
click at [506, 523] on body "Quick, Secure Financing Personalized to You. [GEOGRAPHIC_DATA] * First Name J M…" at bounding box center [854, 686] width 1396 height 1457
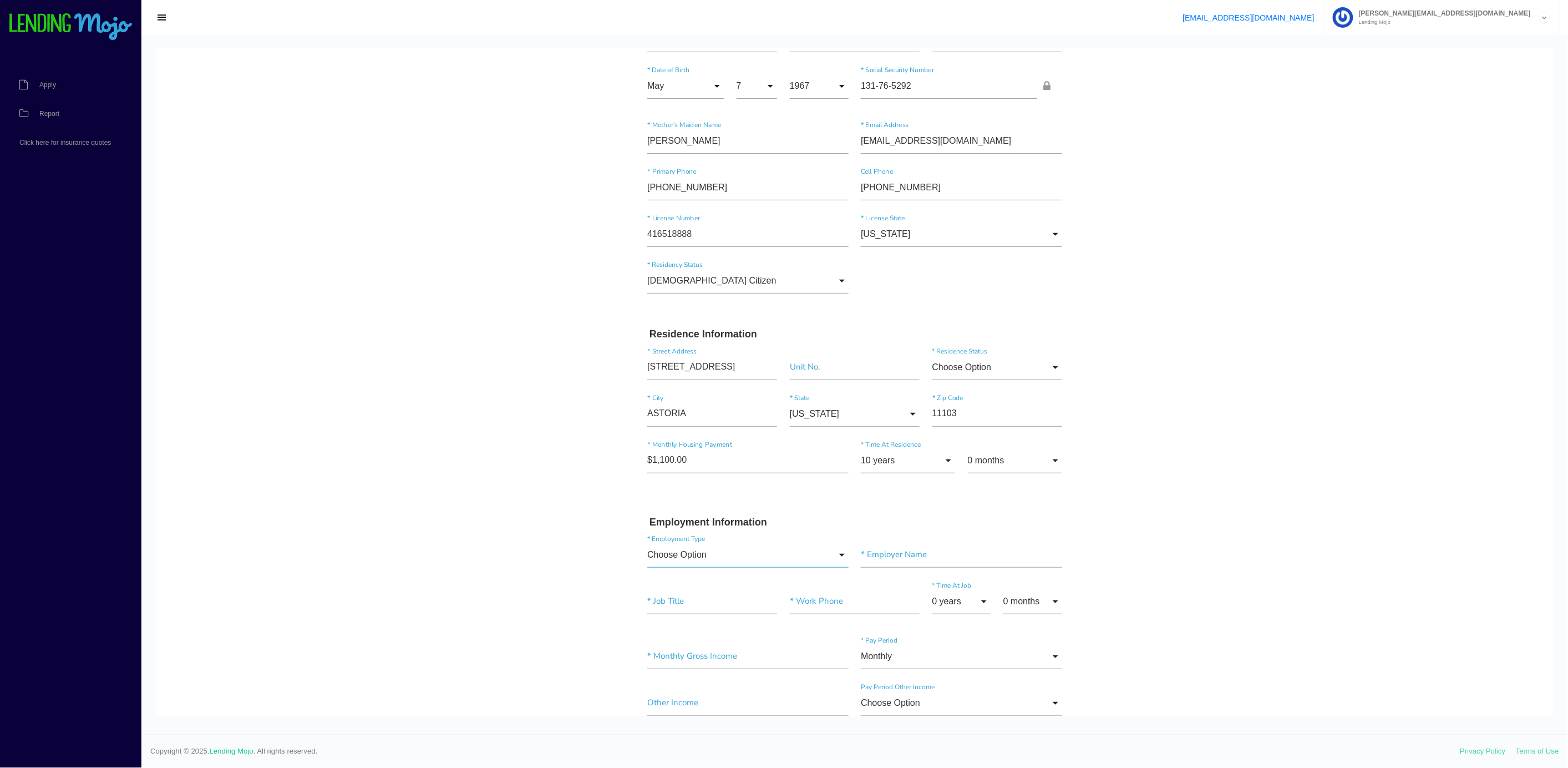
click at [700, 564] on input "Choose Option" at bounding box center [748, 554] width 201 height 25
click at [662, 414] on span "Full-Time" at bounding box center [748, 415] width 201 height 28
type input "Full-Time"
click at [901, 555] on input"] "text" at bounding box center [961, 554] width 201 height 25
click at [653, 602] on input"] "text" at bounding box center [712, 601] width 130 height 25
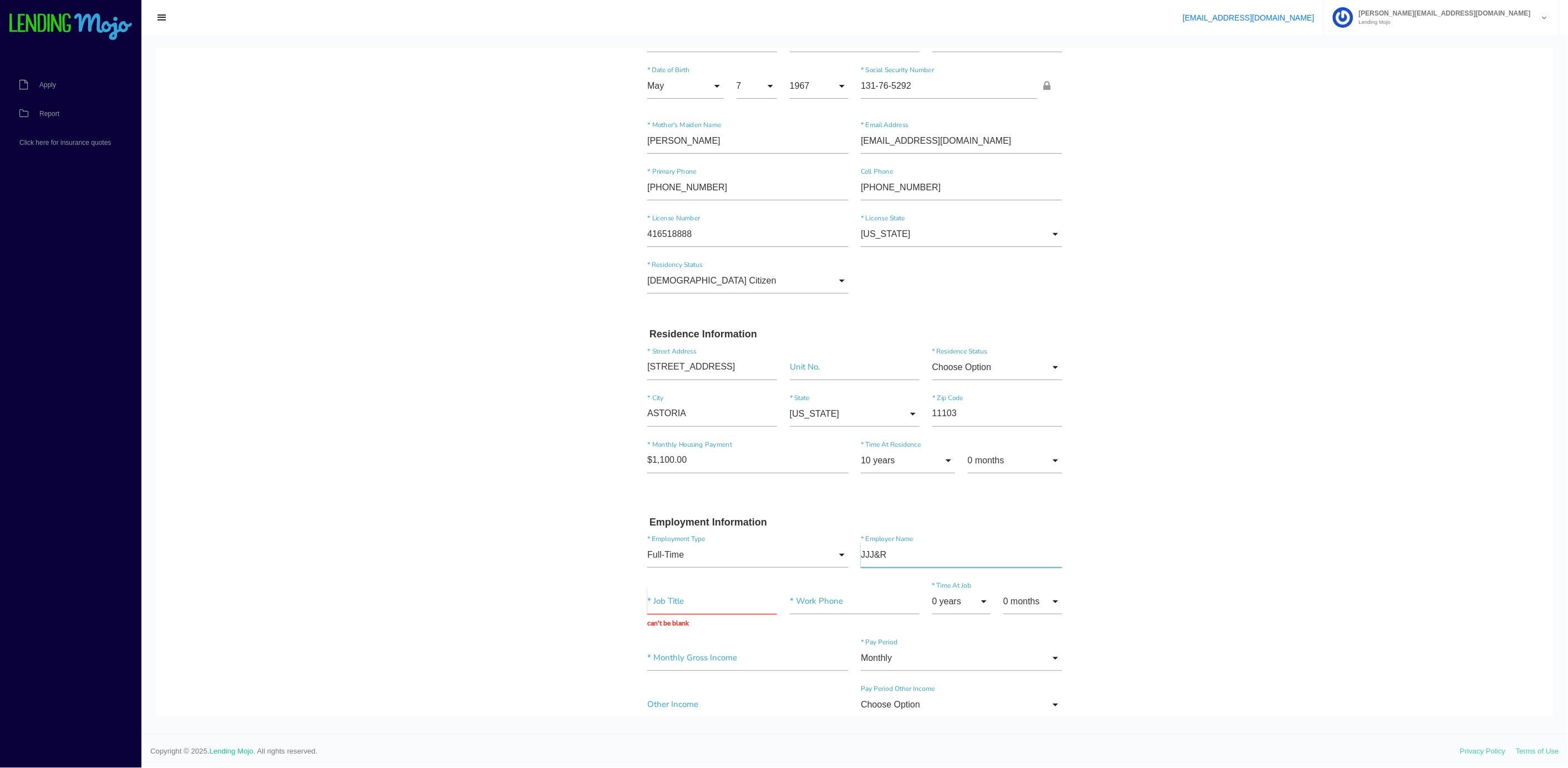
click at [923, 554] on input"] "JJJ&R" at bounding box center [961, 554] width 201 height 25
type input"] "JJJ&R [PERSON_NAME] VANS CORP NAME"
click at [655, 599] on input "text" at bounding box center [712, 601] width 130 height 25
type input "MGR"
click at [826, 606] on input"] "text" at bounding box center [854, 601] width 130 height 25
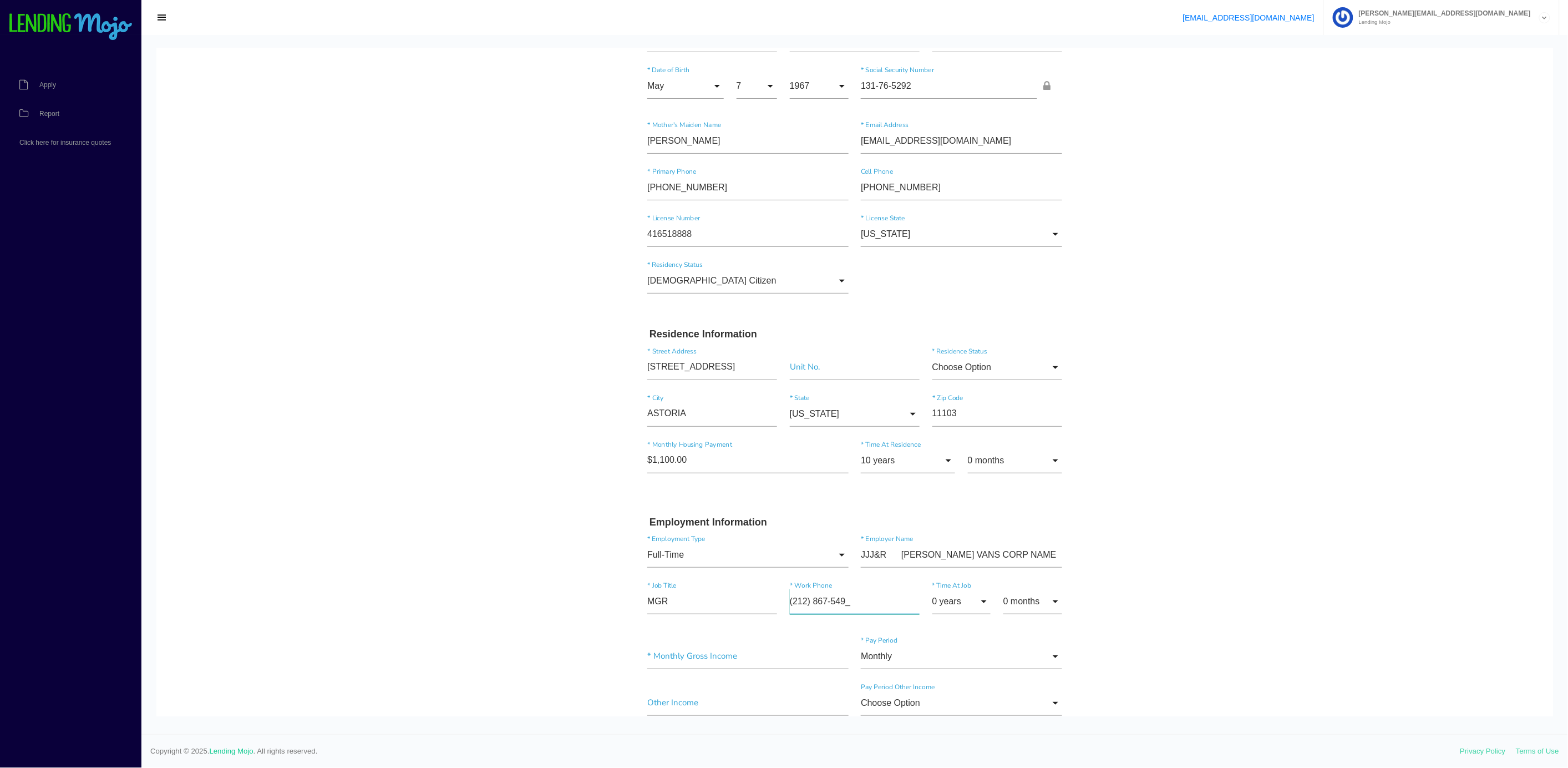
type input"] "[PHONE_NUMBER]"
click at [966, 604] on input "0 years" at bounding box center [961, 601] width 59 height 25
click at [938, 518] on span "16 years" at bounding box center [961, 505] width 59 height 28
click at [959, 604] on input "16 years" at bounding box center [961, 601] width 59 height 25
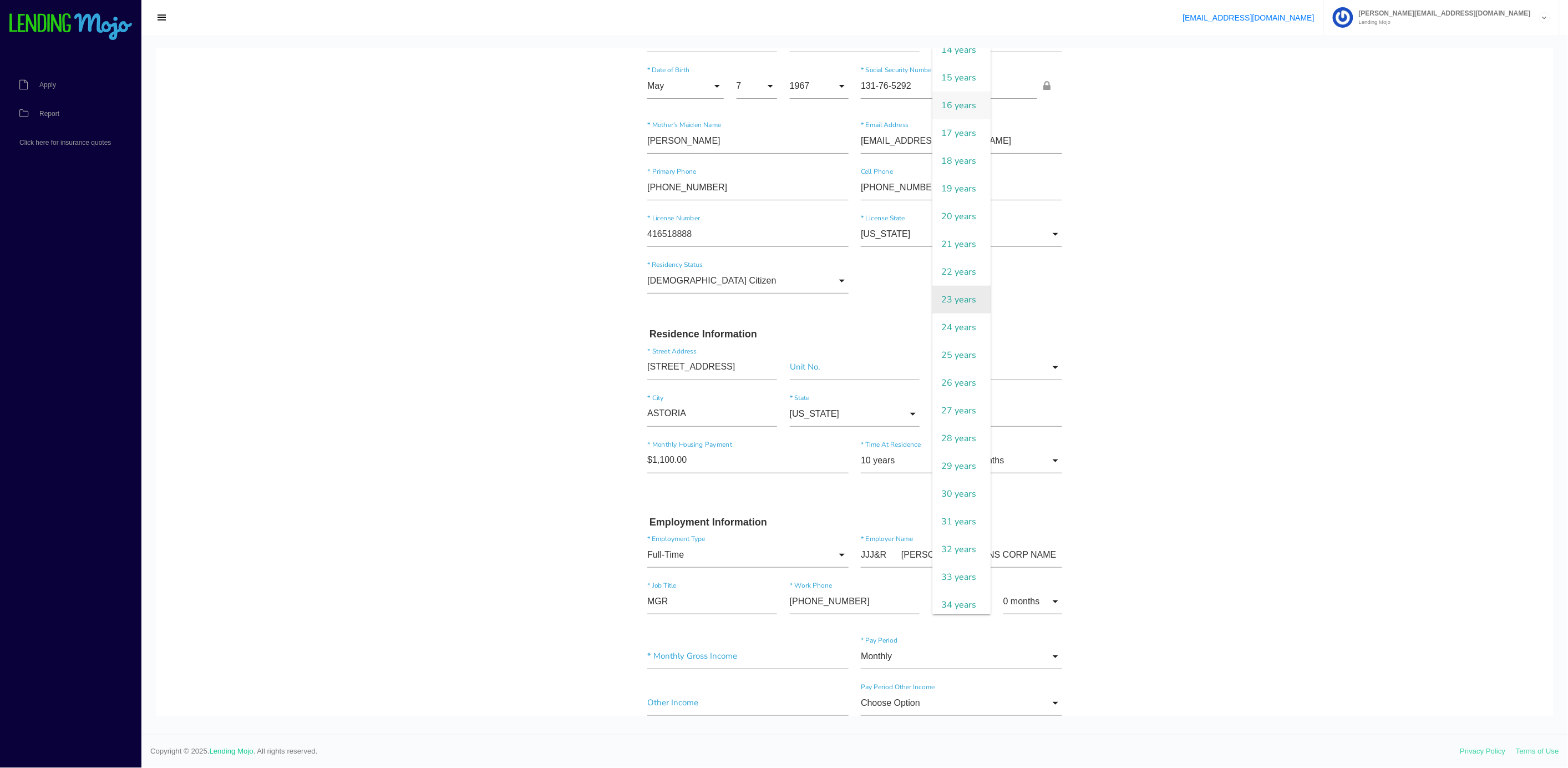
click at [943, 313] on span "23 years" at bounding box center [961, 299] width 59 height 28
type input "23 years"
click at [728, 648] on input"] "text" at bounding box center [748, 656] width 201 height 25
type input"] "$8,000.00"
click at [939, 651] on input "Monthly" at bounding box center [961, 656] width 201 height 25
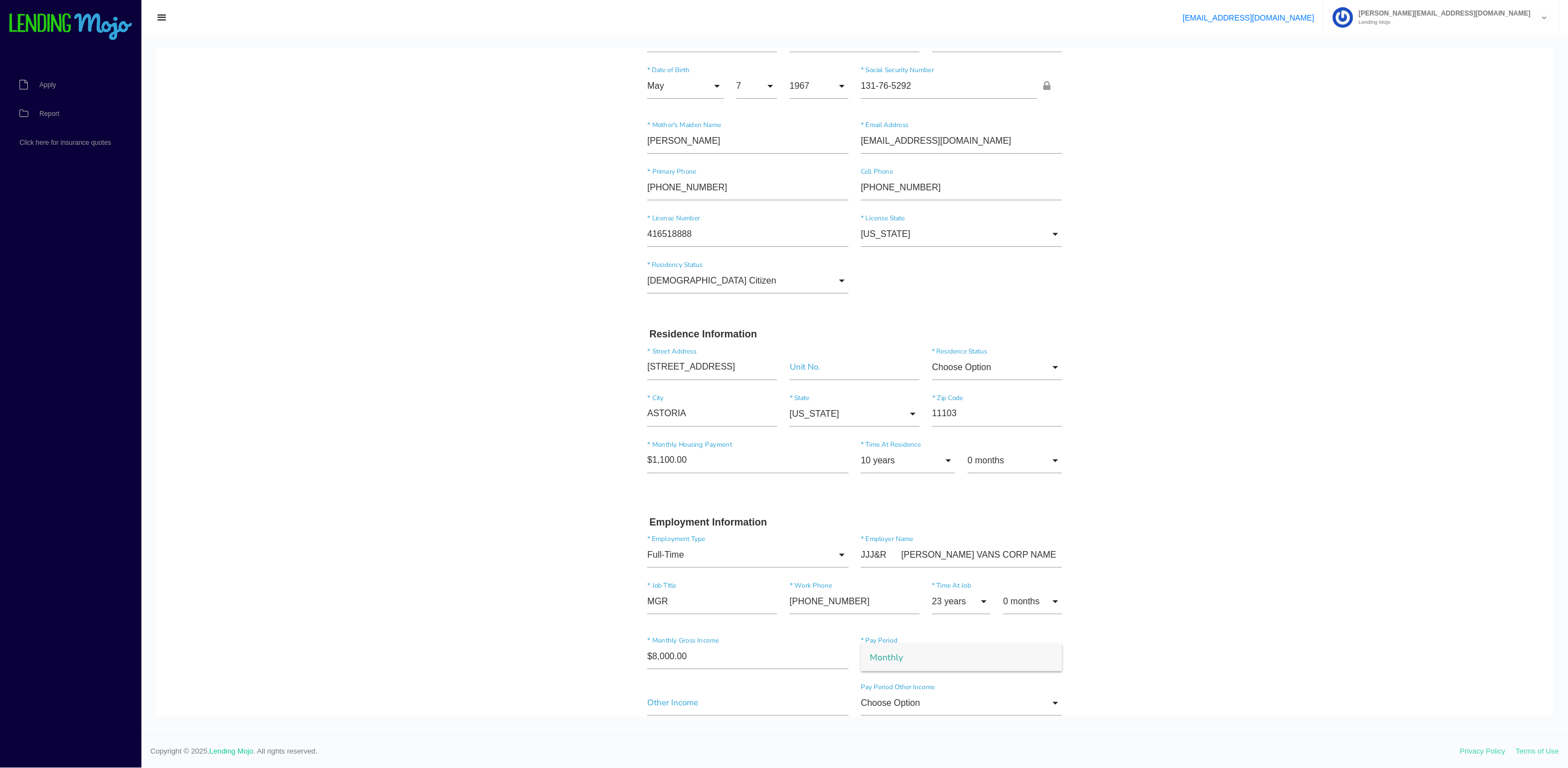
click at [481, 700] on body "Quick, Secure Financing Personalized to You. [GEOGRAPHIC_DATA] * First Name J M…" at bounding box center [854, 686] width 1396 height 1457
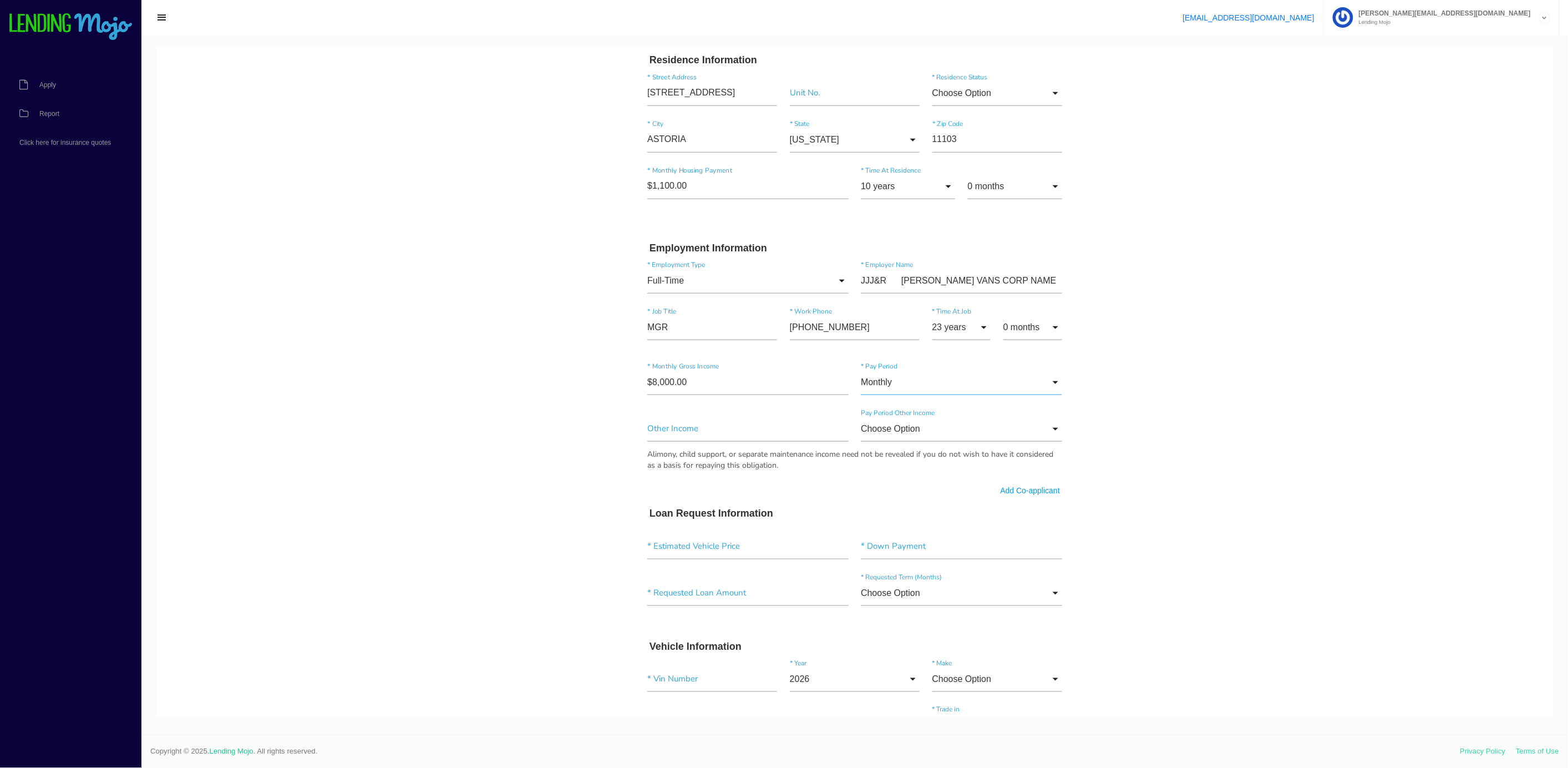
scroll to position [306, 0]
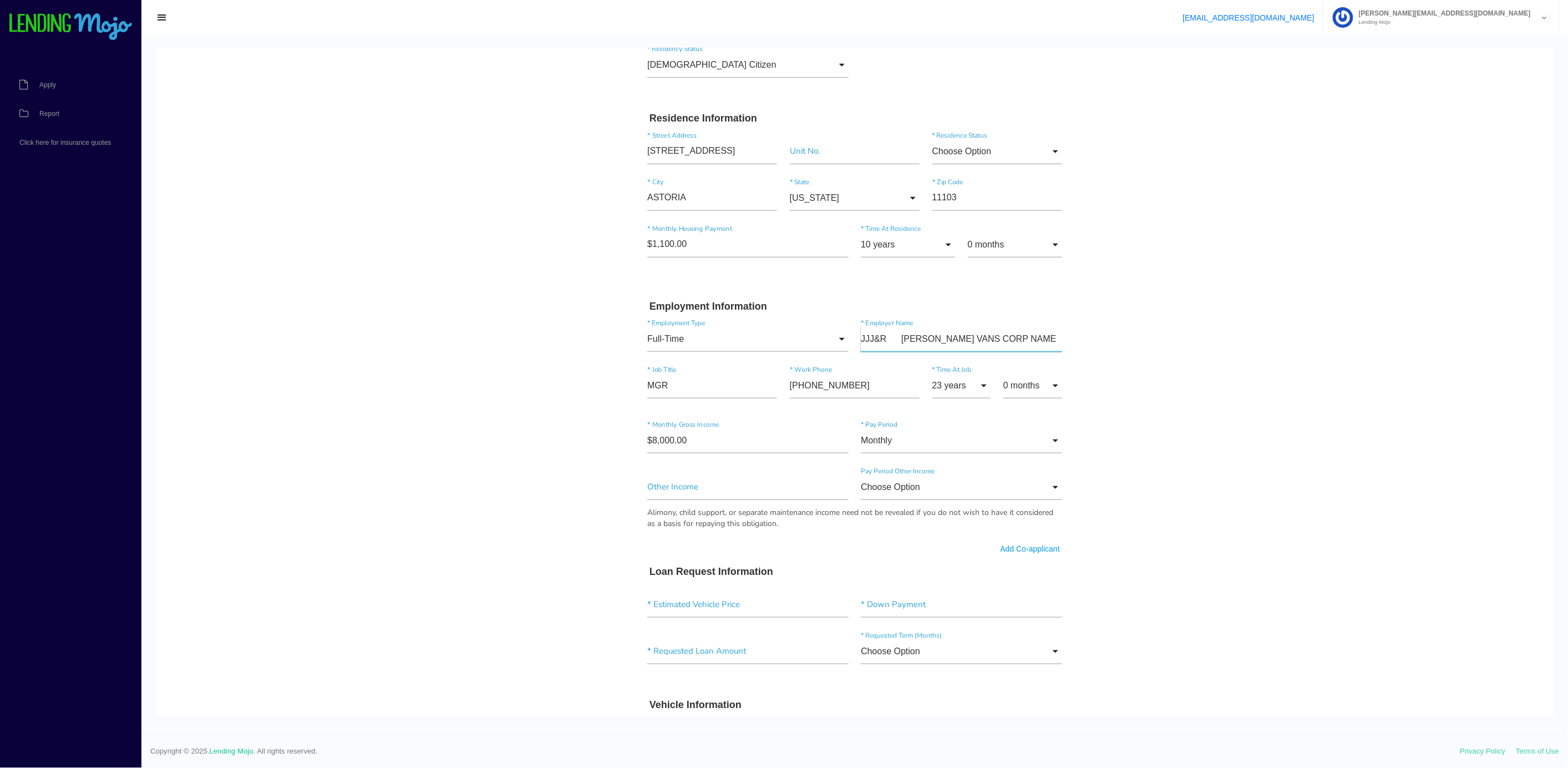
click at [881, 339] on input"] "JJJ&R [PERSON_NAME] VANS CORP NAME" at bounding box center [961, 338] width 201 height 25
click at [1274, 339] on body "Quick, Secure Financing Personalized to You. [GEOGRAPHIC_DATA] * First Name J M…" at bounding box center [854, 470] width 1396 height 1457
drag, startPoint x: 1274, startPoint y: 340, endPoint x: 1408, endPoint y: 587, distance: 281.0
click at [1366, 514] on body "Quick, Secure Financing Personalized to You. [GEOGRAPHIC_DATA] * First Name J M…" at bounding box center [854, 470] width 1396 height 1457
drag, startPoint x: 991, startPoint y: 674, endPoint x: 981, endPoint y: 685, distance: 14.9
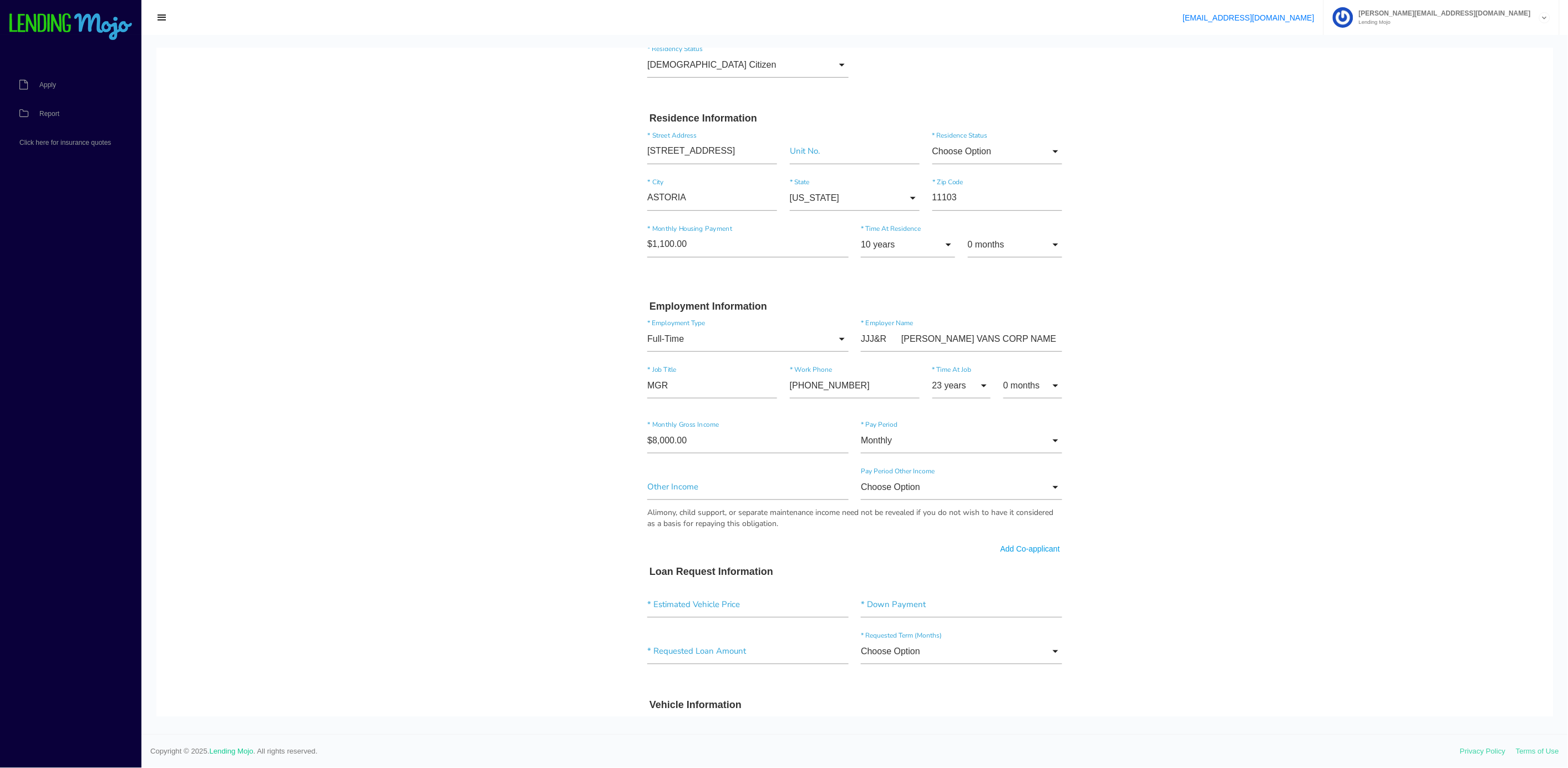
click at [992, 685] on form "[PERSON_NAME] * First Name J Middle Name KARTA * Last Name May Month Jan Feb Ma…" at bounding box center [854, 474] width 427 height 1358
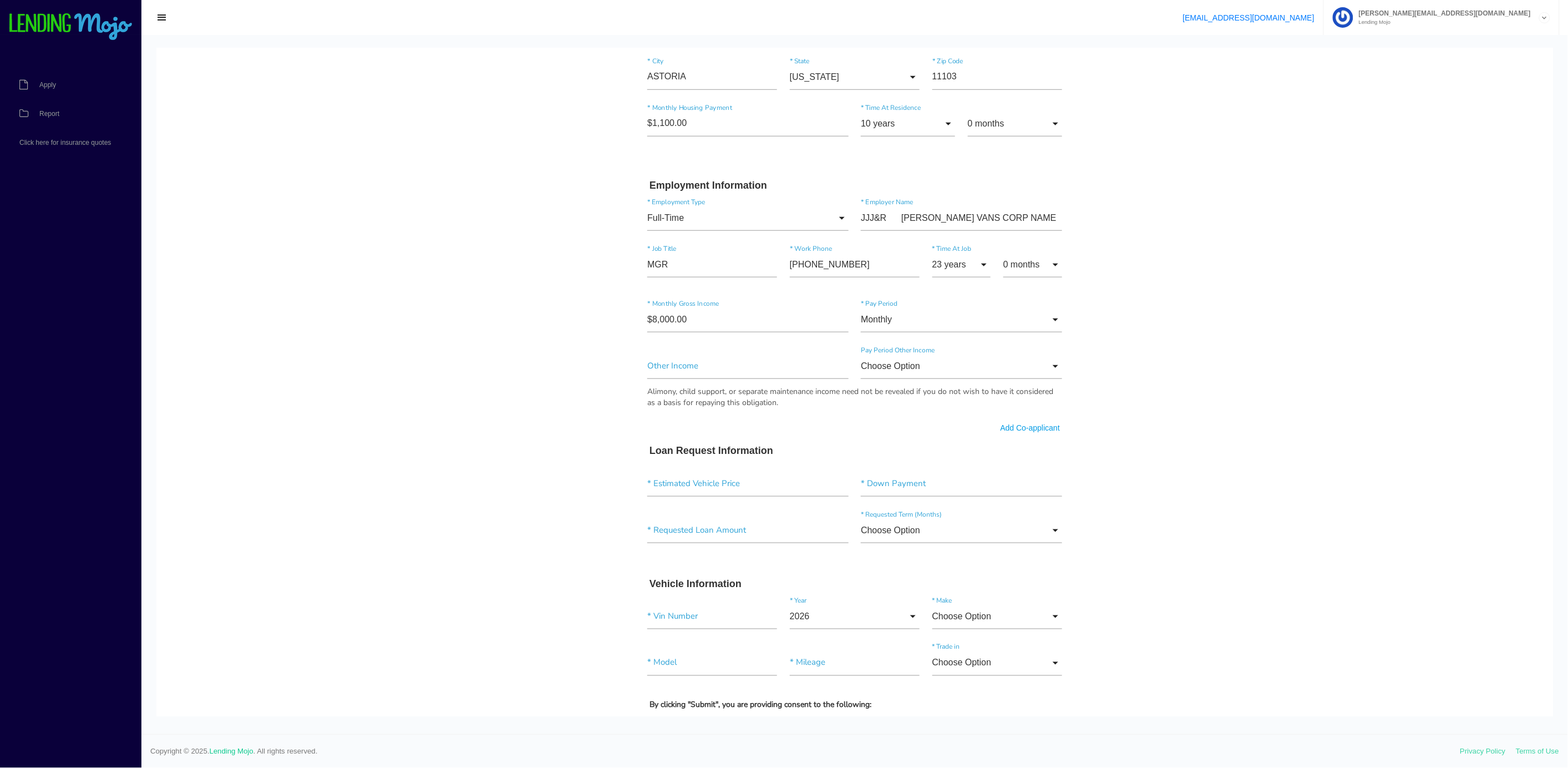
scroll to position [697, 0]
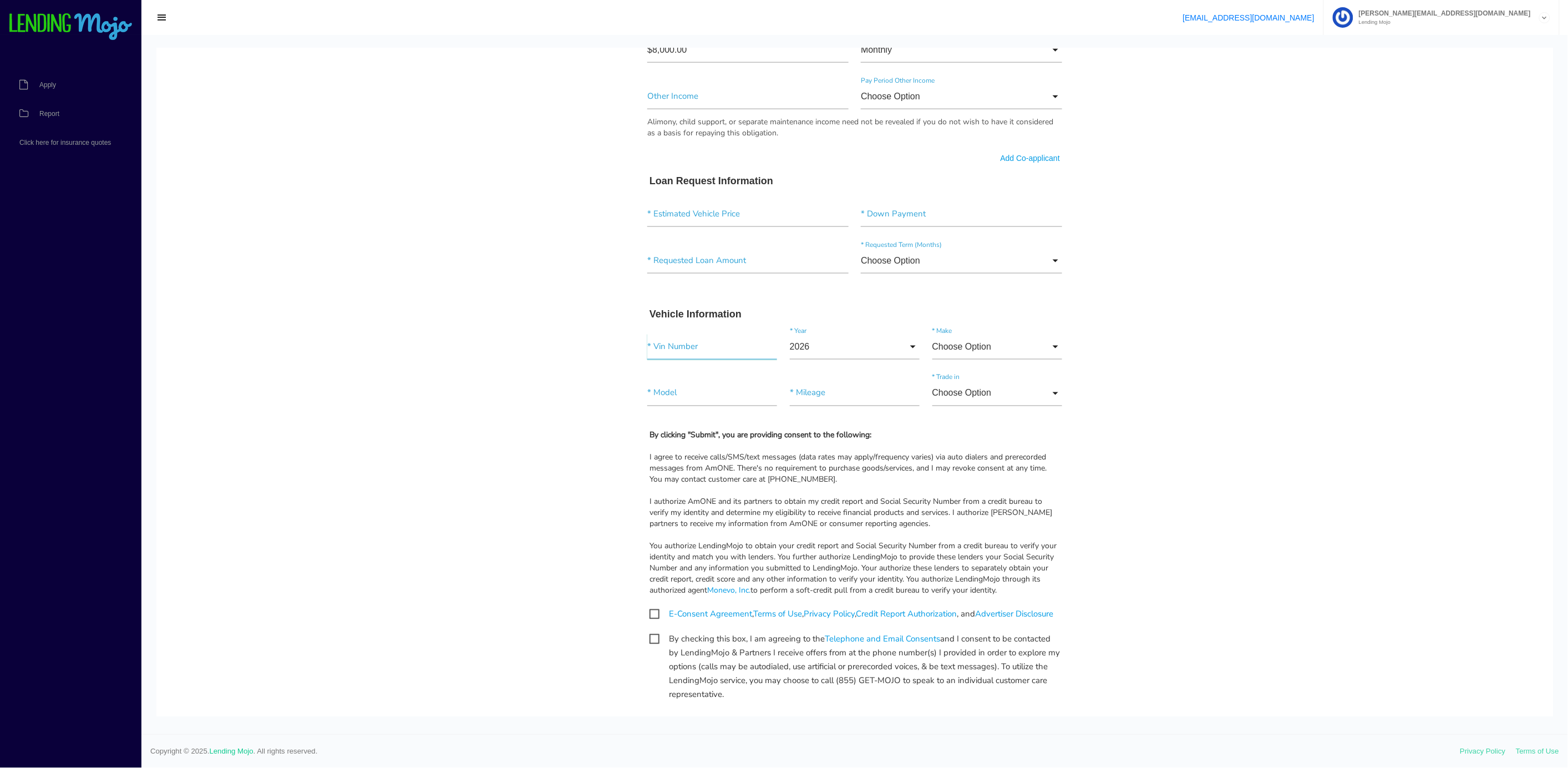
click at [647, 344] on input"] "text" at bounding box center [712, 346] width 130 height 25
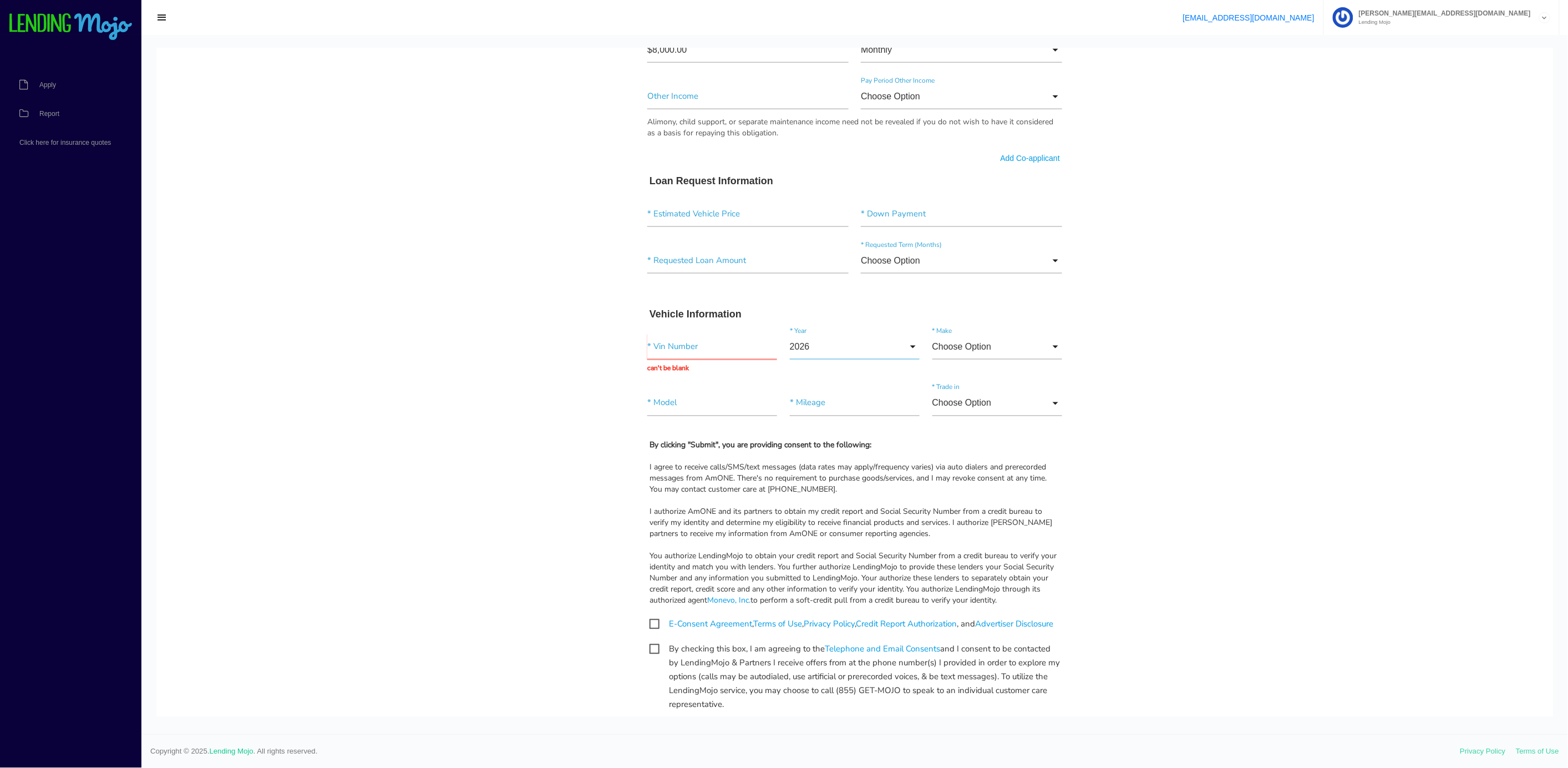
click at [840, 345] on input "2026" at bounding box center [854, 346] width 130 height 25
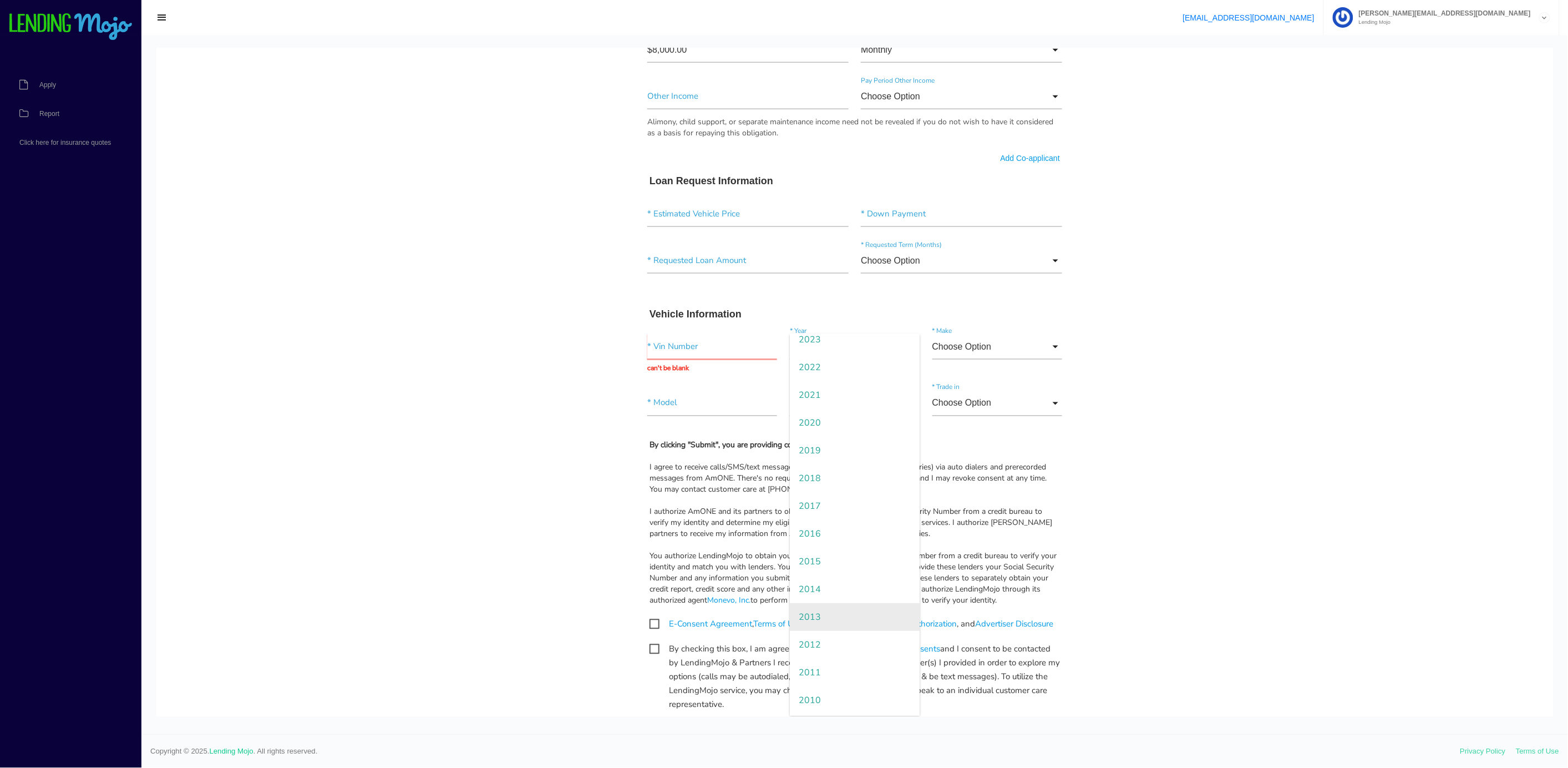
scroll to position [92, 0]
click at [826, 527] on span "2016" at bounding box center [854, 532] width 130 height 28
type input "2016"
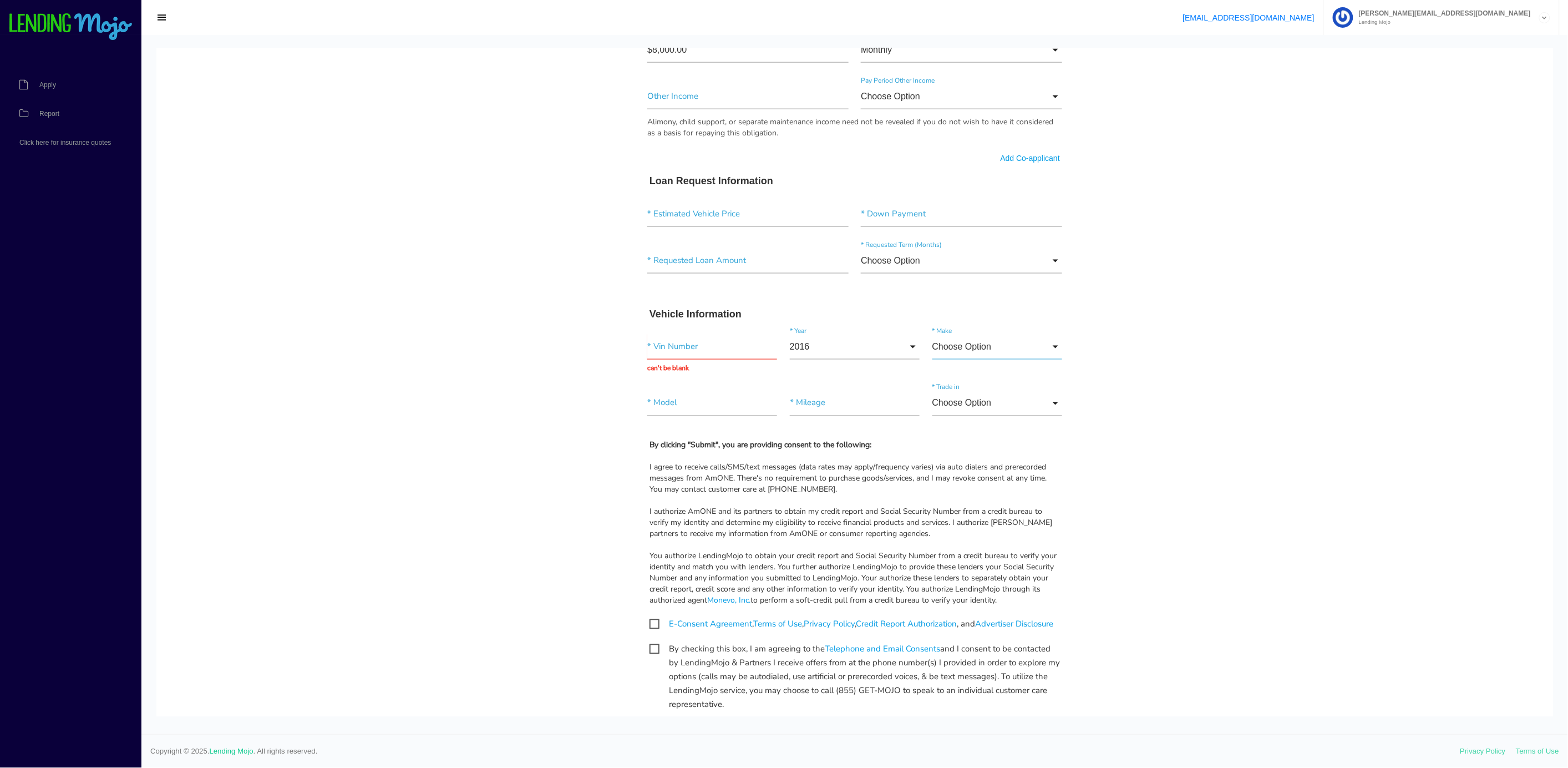
click at [997, 350] on input "Choose Option" at bounding box center [997, 346] width 130 height 25
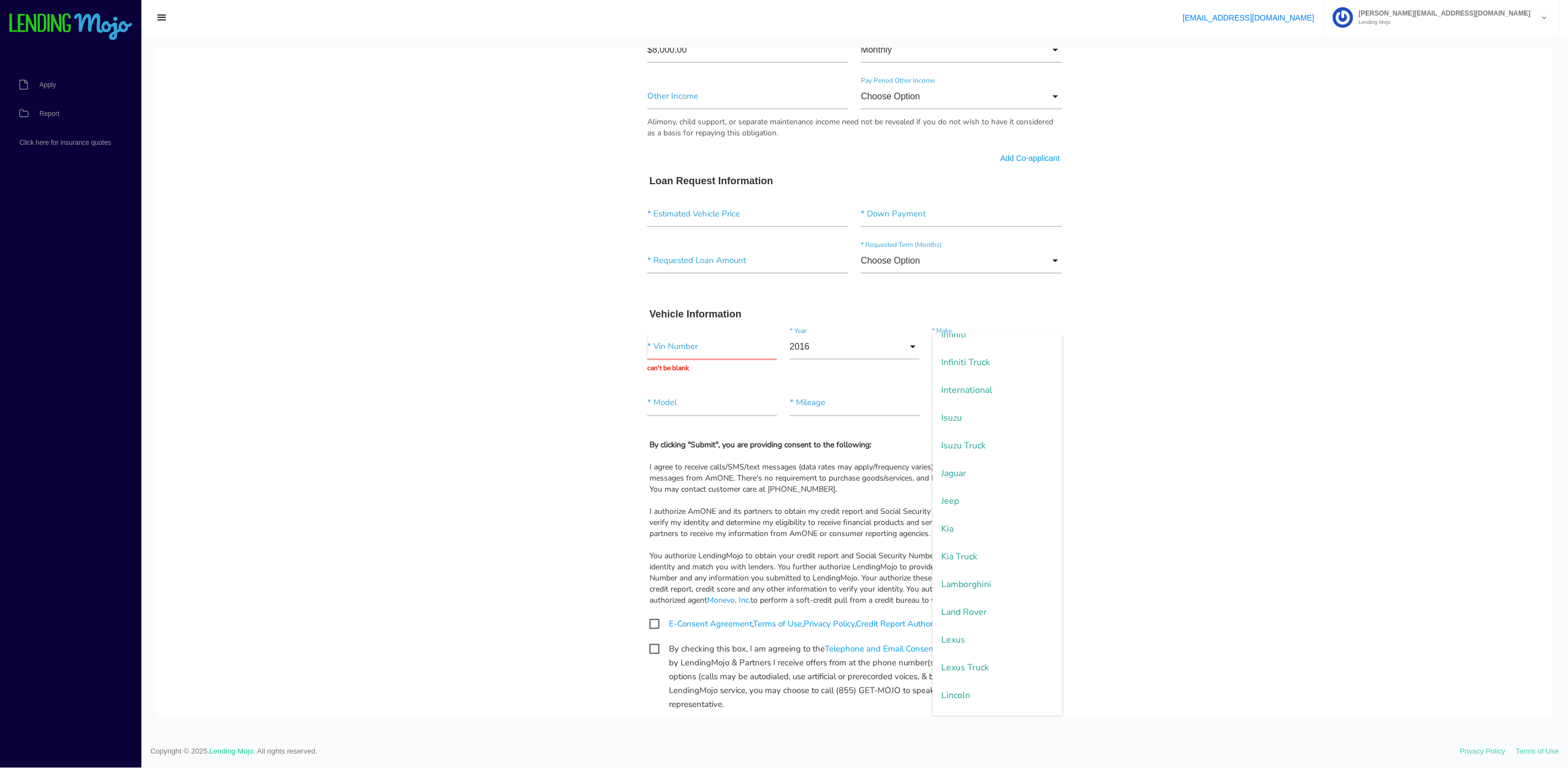
scroll to position [932, 0]
click at [942, 387] on span "Honda" at bounding box center [997, 387] width 130 height 28
type input "Honda"
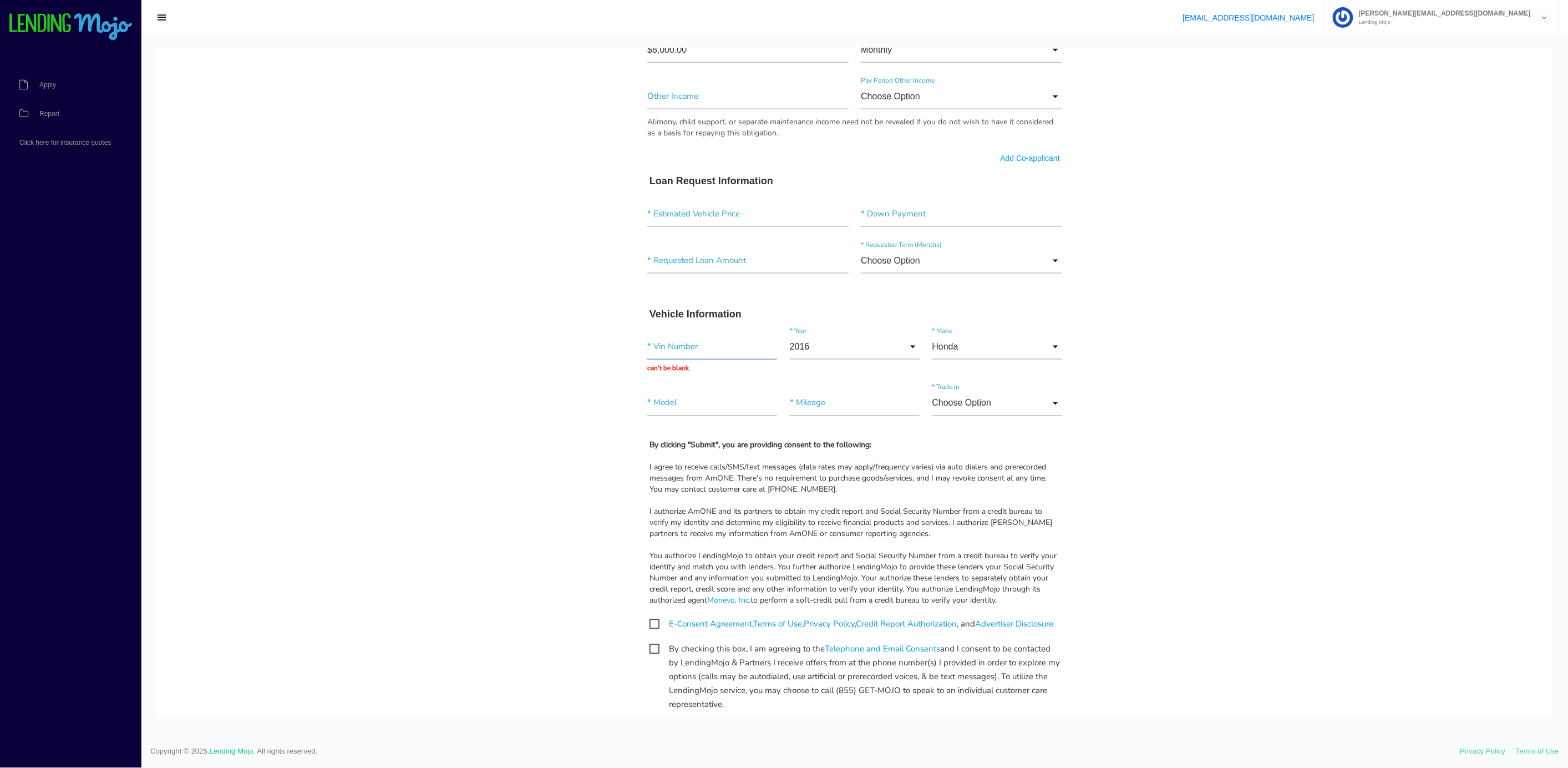
click at [656, 351] on input "text" at bounding box center [712, 346] width 130 height 25
click at [702, 346] on input "5FNYF6H83GB" at bounding box center [712, 346] width 130 height 25
type input "[US_VEHICLE_IDENTIFICATION_NUMBER]"
click at [651, 407] on div "* Model" at bounding box center [712, 404] width 143 height 30
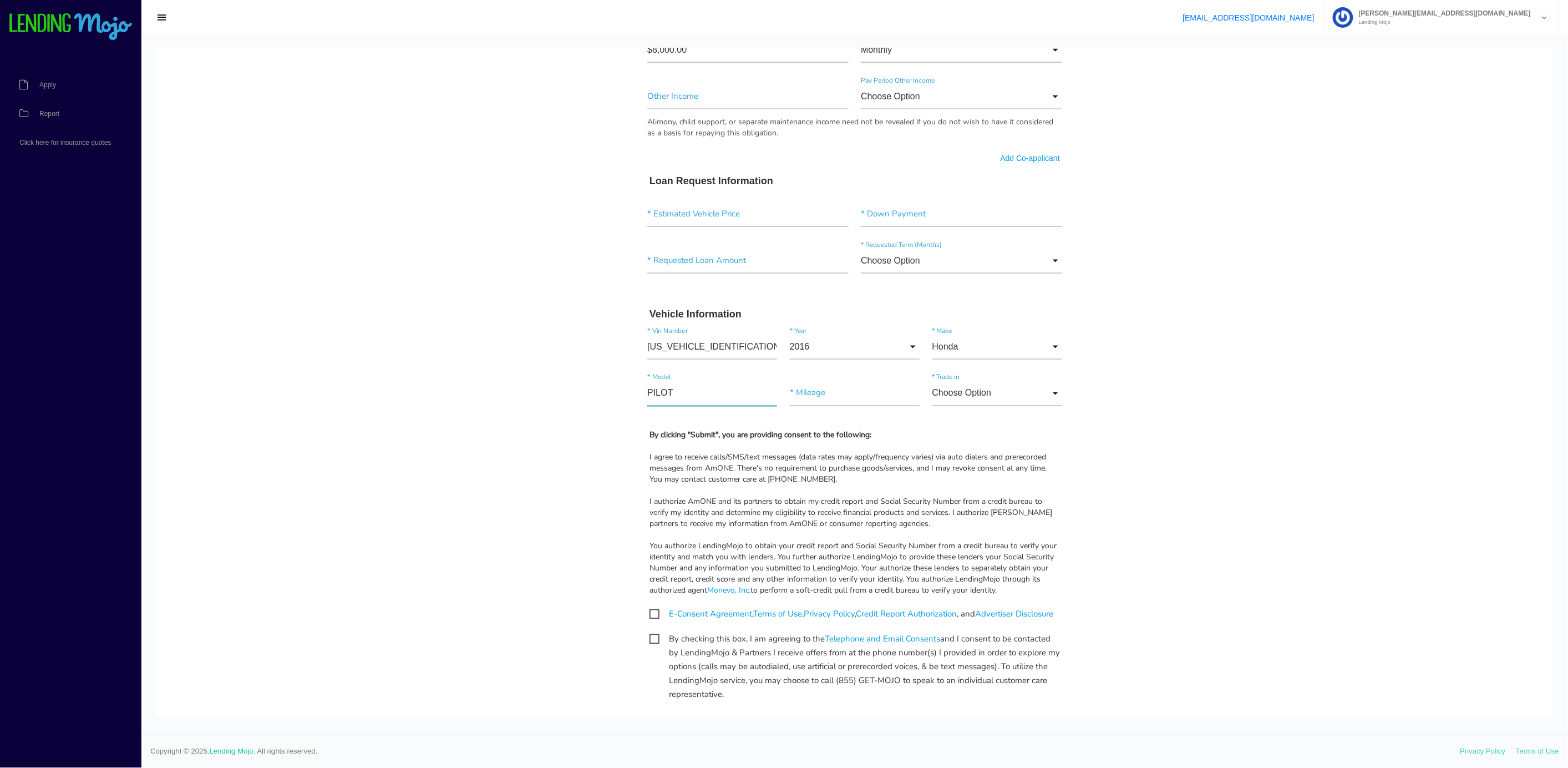
type input"] "PILOT"
click at [798, 390] on input"] "text" at bounding box center [854, 393] width 130 height 25
type input"] "74,700"
click at [649, 615] on span "E-Consent Agreement , Terms of Use , Privacy Policy , Credit Report Authorizati…" at bounding box center [851, 614] width 404 height 14
checkbox input "true"
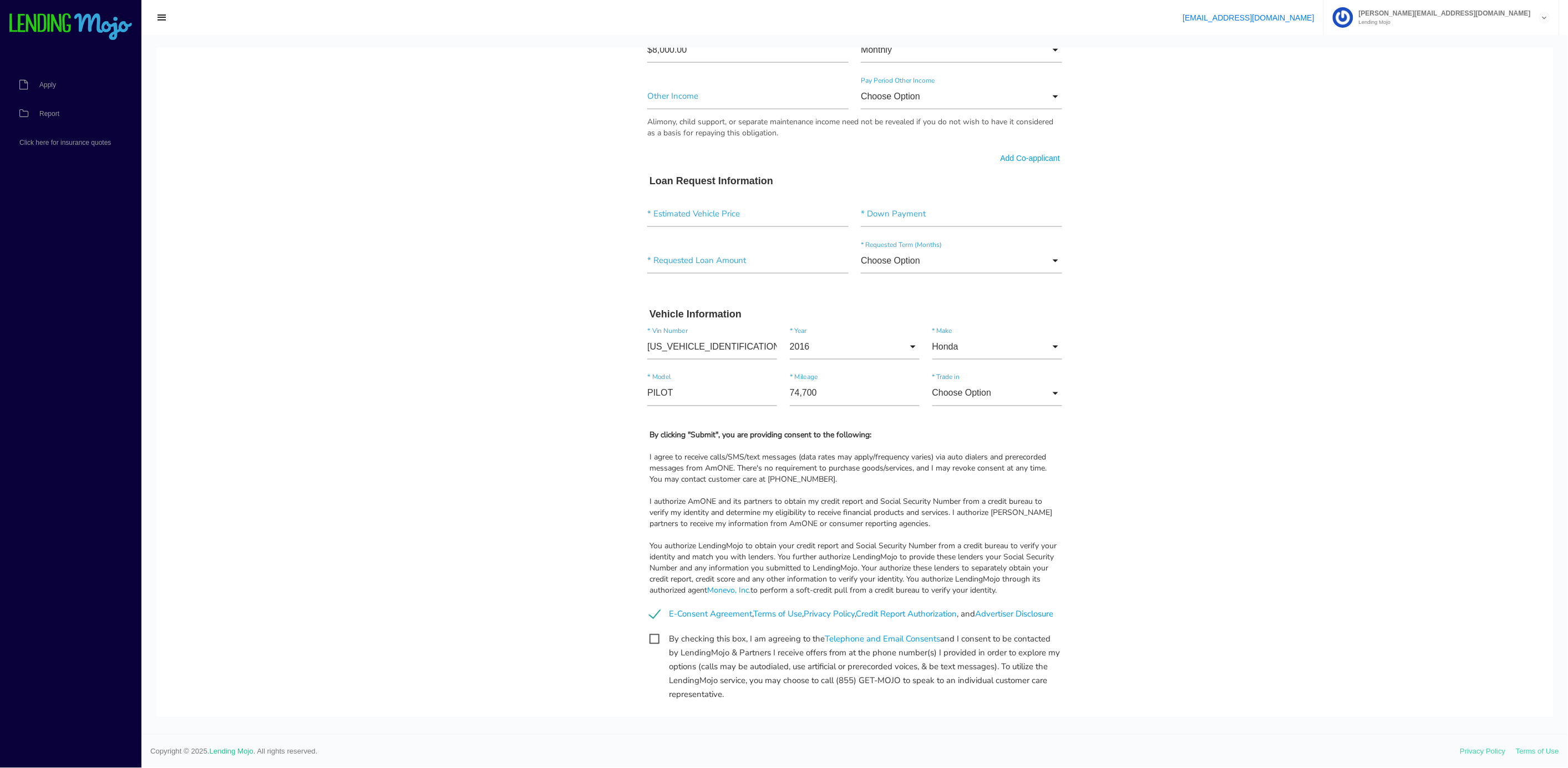
click at [649, 646] on span "By checking this box, I am agreeing to the Telephone and Email Consents and I c…" at bounding box center [854, 639] width 411 height 14
checkbox input "true"
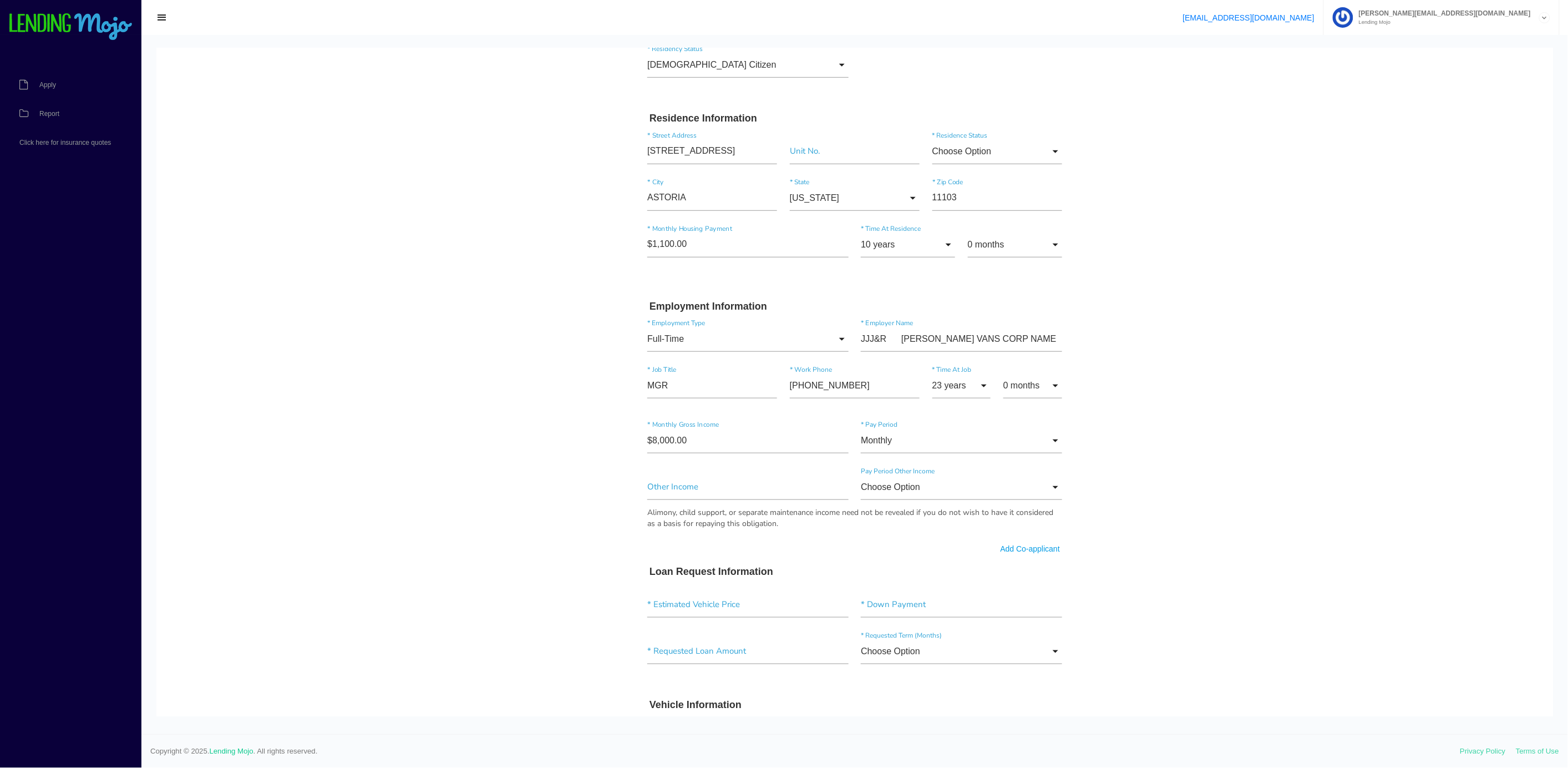
scroll to position [308, 0]
click at [677, 595] on input"] "text" at bounding box center [748, 603] width 201 height 25
click at [671, 602] on input"] "text" at bounding box center [748, 603] width 201 height 25
type input"] "$17,000.00"
click at [889, 609] on input"] "text" at bounding box center [961, 603] width 201 height 25
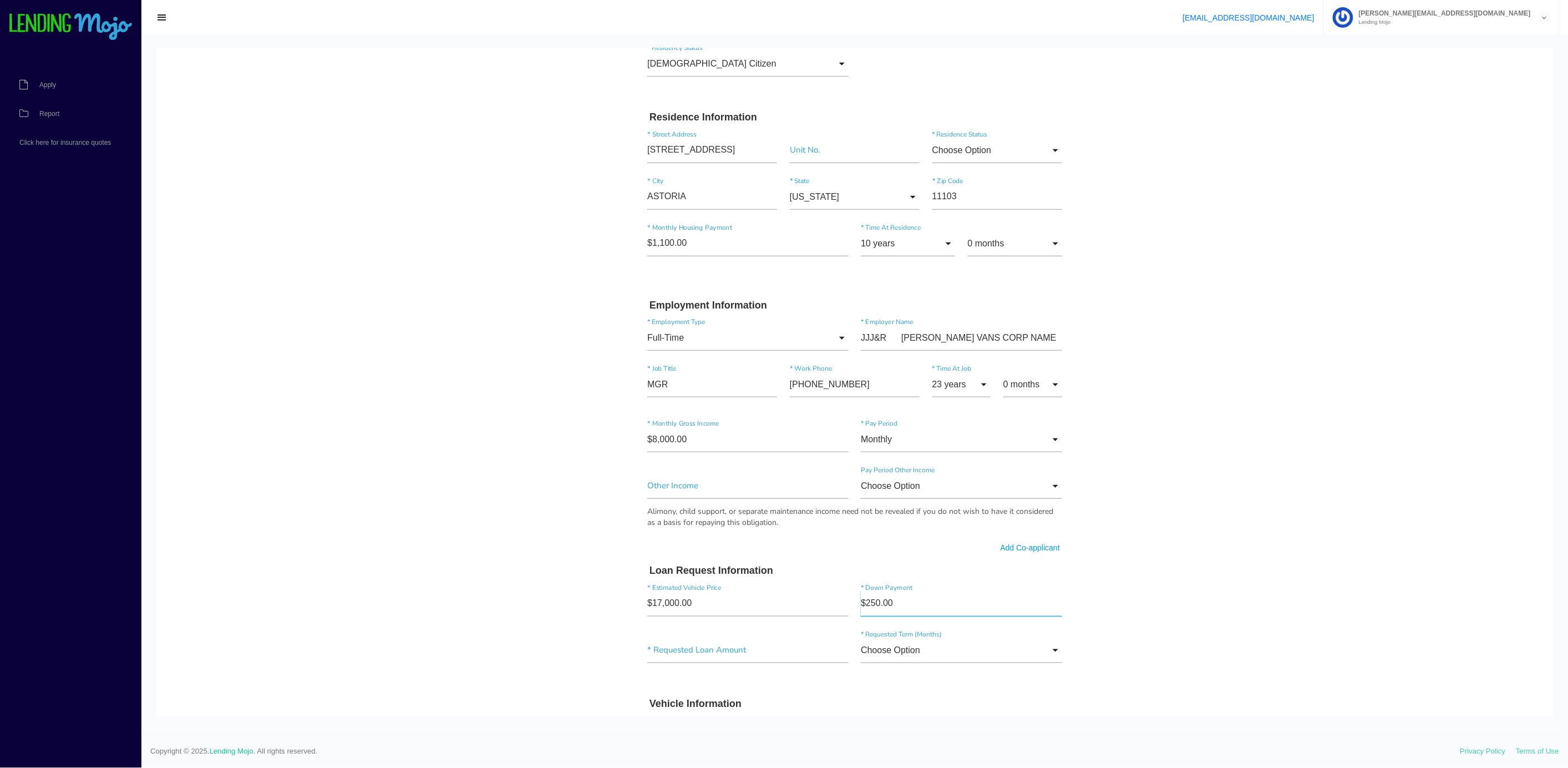
type input"] "$2,500.00"
click at [681, 651] on input"] "text" at bounding box center [748, 648] width 201 height 25
type input"] "$6.00"
type input"] "$72.00"
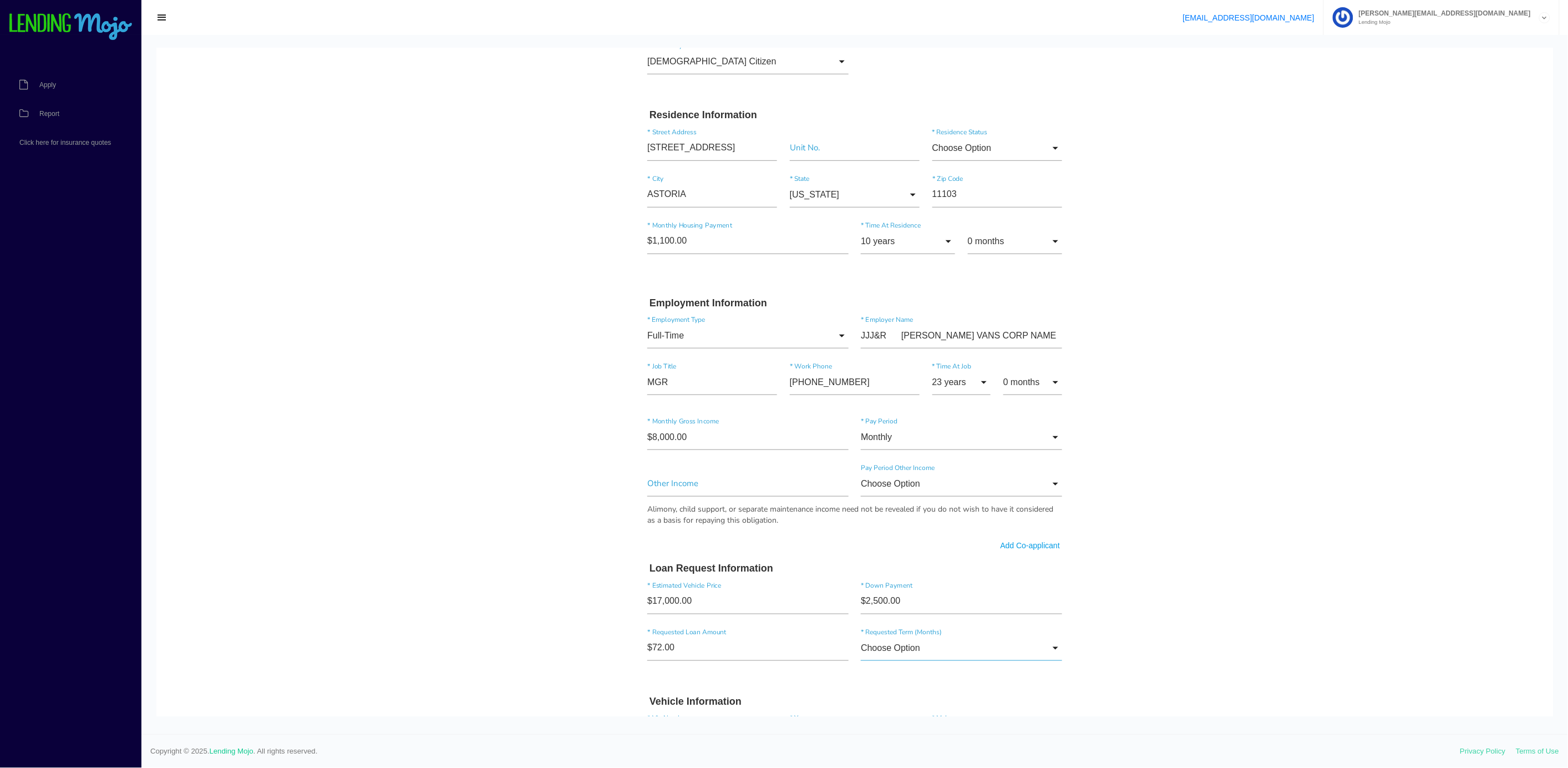
click at [927, 648] on input "Choose Option" at bounding box center [961, 648] width 201 height 25
click at [927, 648] on span "72 months" at bounding box center [961, 646] width 201 height 28
type input "72 months"
drag, startPoint x: 679, startPoint y: 651, endPoint x: 473, endPoint y: 621, distance: 208.2
click at [481, 617] on body "Quick, Secure Financing Personalized to You. [GEOGRAPHIC_DATA] * First Name J M…" at bounding box center [854, 472] width 1396 height 1467
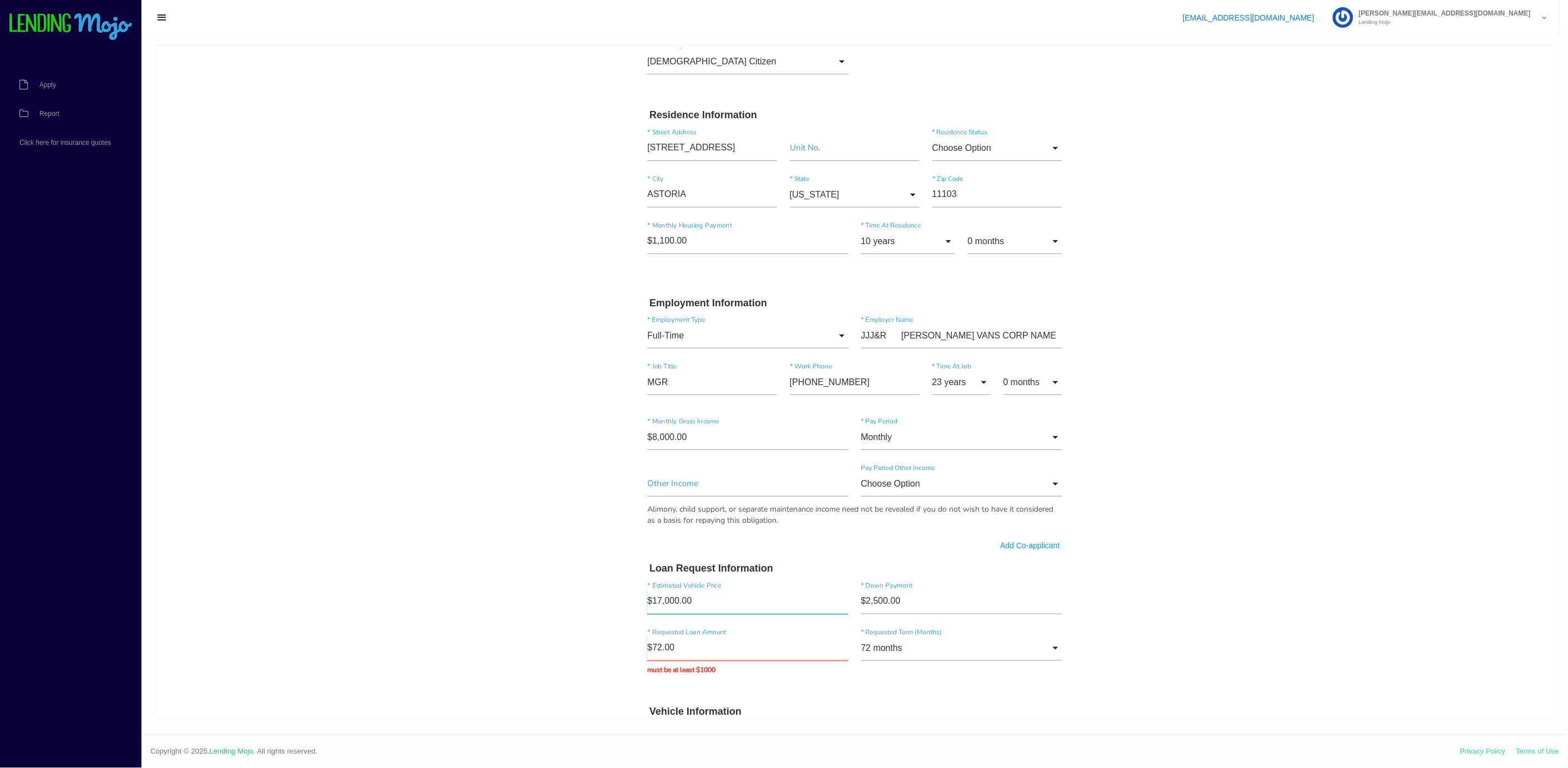
drag, startPoint x: 673, startPoint y: 600, endPoint x: 447, endPoint y: 562, distance: 229.2
click at [460, 562] on body "Quick, Secure Financing Personalized to You. [GEOGRAPHIC_DATA] * First Name J M…" at bounding box center [854, 472] width 1396 height 1467
type input"] "$19,000.00"
drag, startPoint x: 671, startPoint y: 641, endPoint x: 167, endPoint y: 473, distance: 531.3
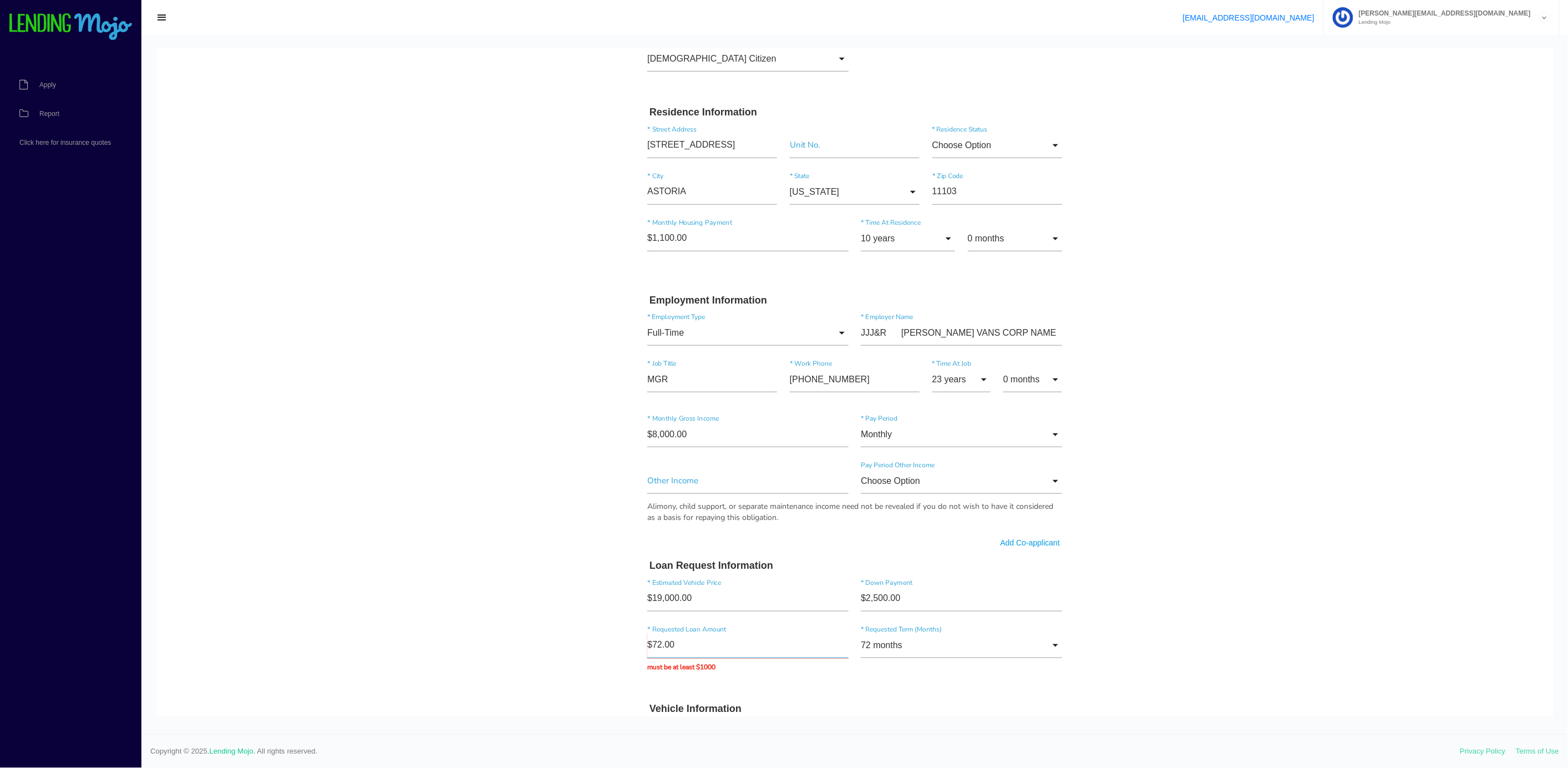
click at [448, 576] on body "Quick, Secure Financing Personalized to You. [GEOGRAPHIC_DATA] * First Name J M…" at bounding box center [854, 469] width 1396 height 1467
type input "$16,500.00"
type input "Submit"
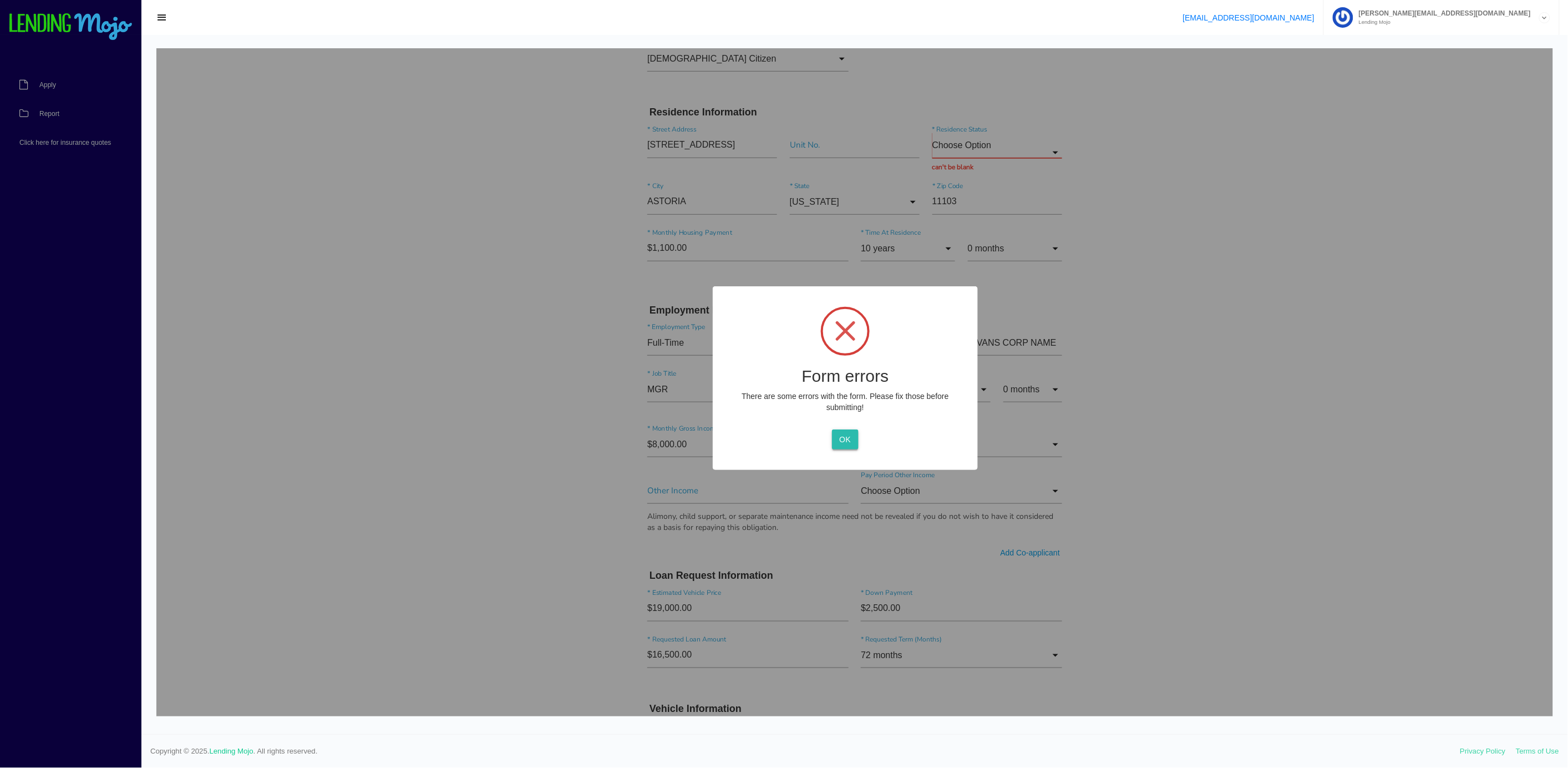
click at [840, 437] on button "OK" at bounding box center [845, 438] width 26 height 20
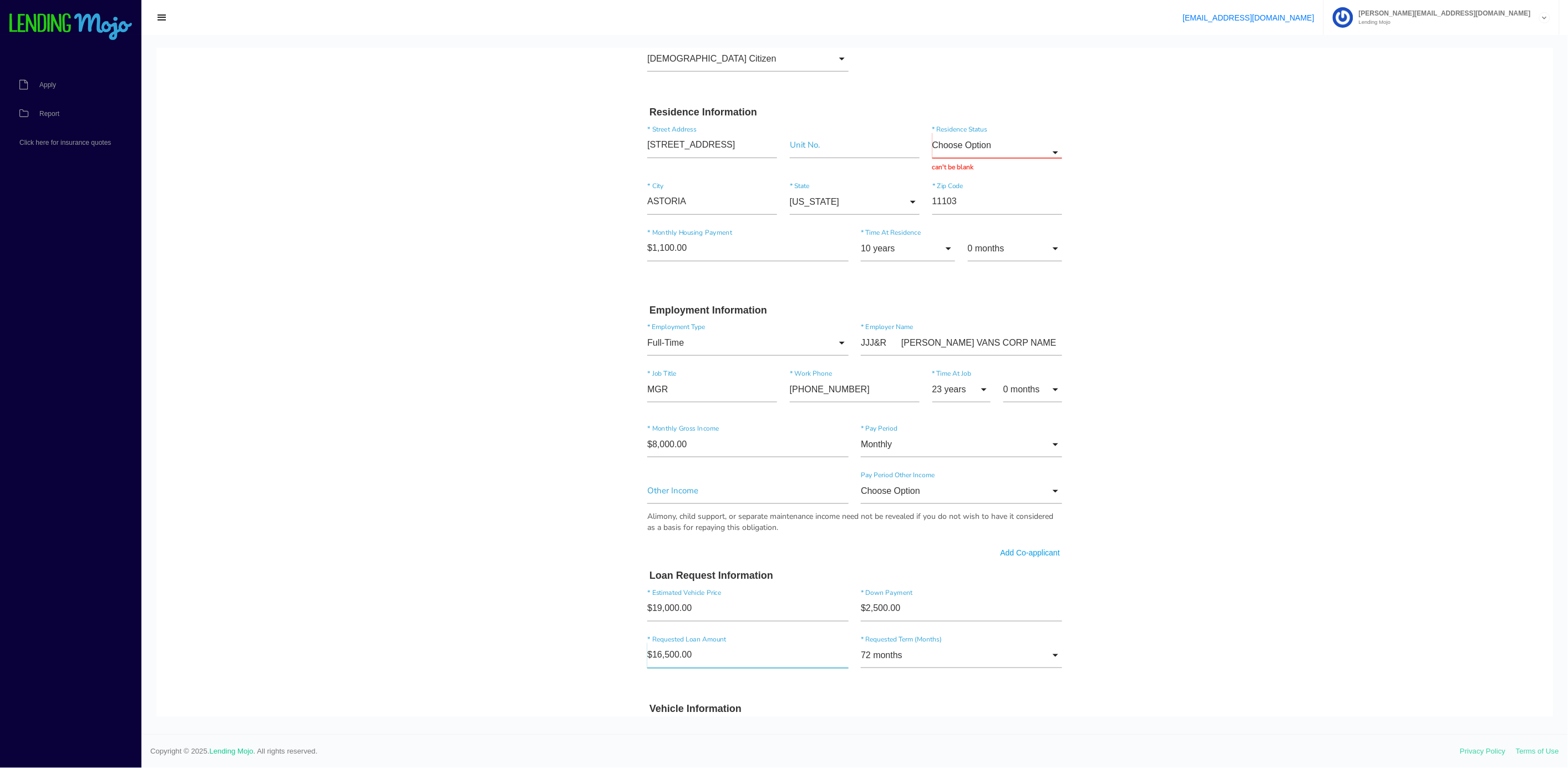
click at [756, 662] on input"] "$16,500.00" at bounding box center [748, 655] width 201 height 25
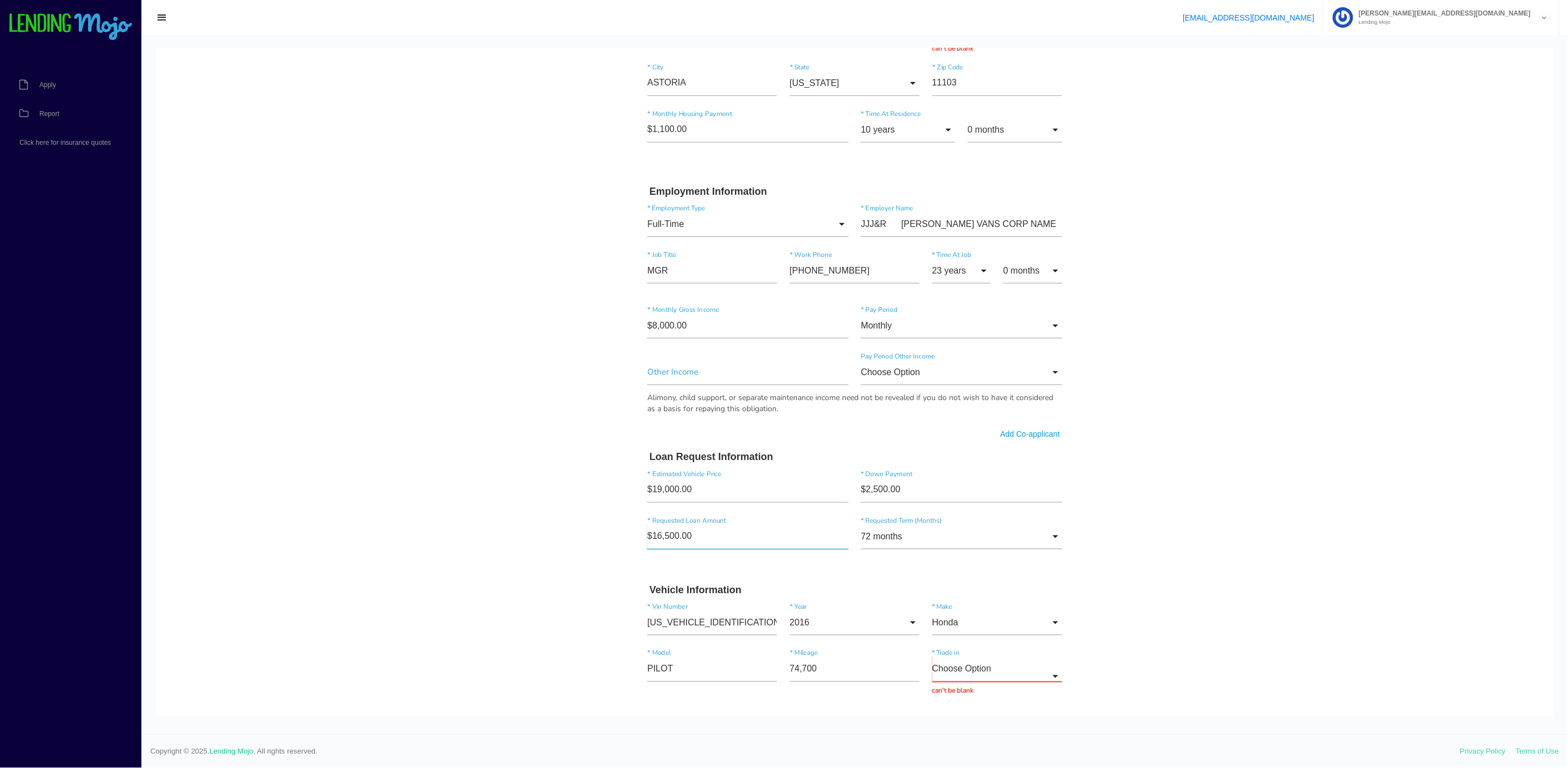
scroll to position [487, 0]
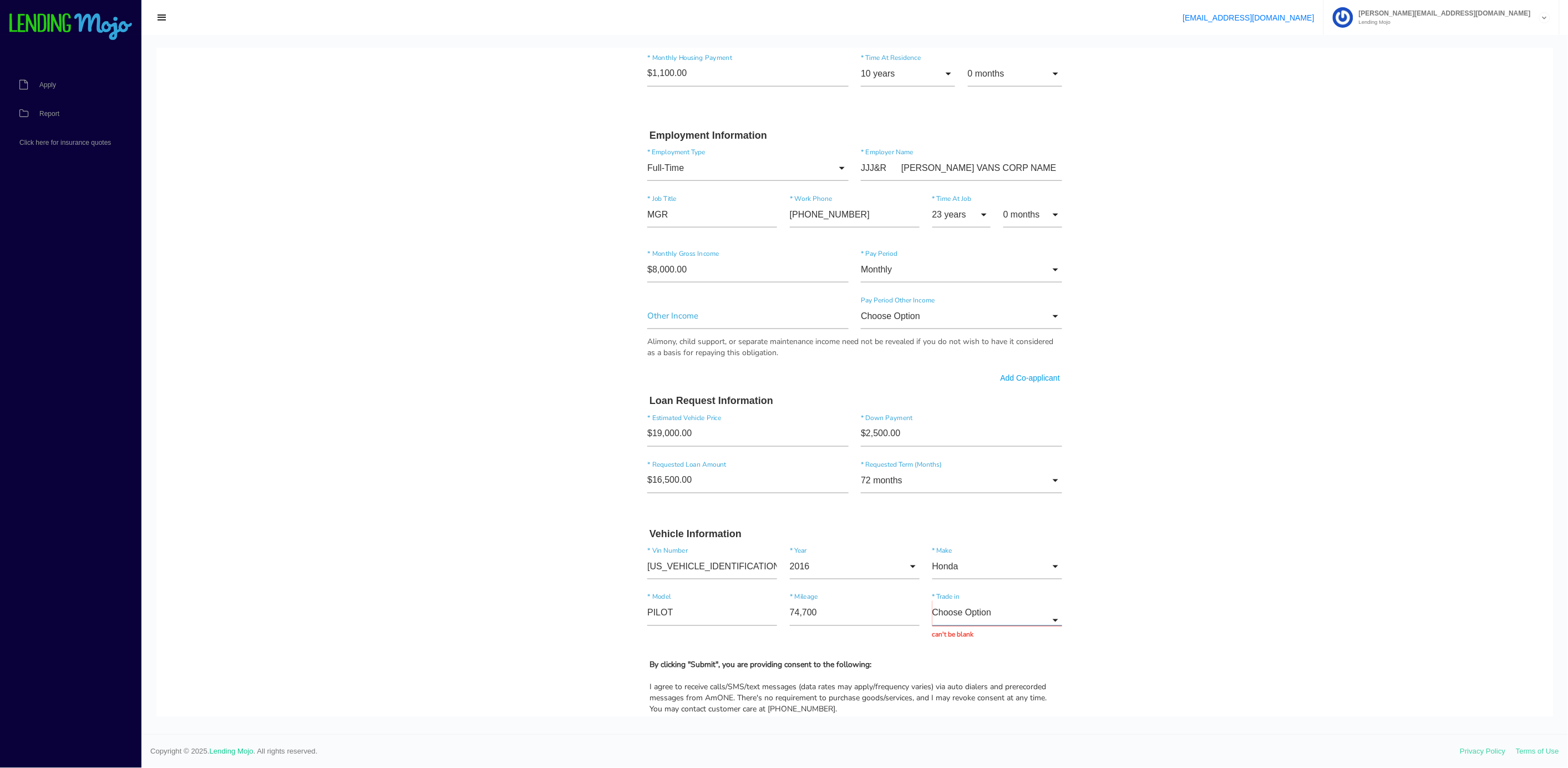
click at [966, 613] on input "Choose Option" at bounding box center [997, 613] width 130 height 25
click at [912, 671] on div "By clicking "Submit", you are providing consent to the following: I agree to re…" at bounding box center [854, 742] width 427 height 166
click at [946, 673] on form "[PERSON_NAME] * First Name J Middle Name KARTA * Last Name May Month Jan Feb Ma…" at bounding box center [854, 304] width 427 height 1379
click at [1040, 618] on input "Choose Option" at bounding box center [997, 613] width 130 height 25
click at [939, 669] on span "No" at bounding box center [997, 669] width 130 height 28
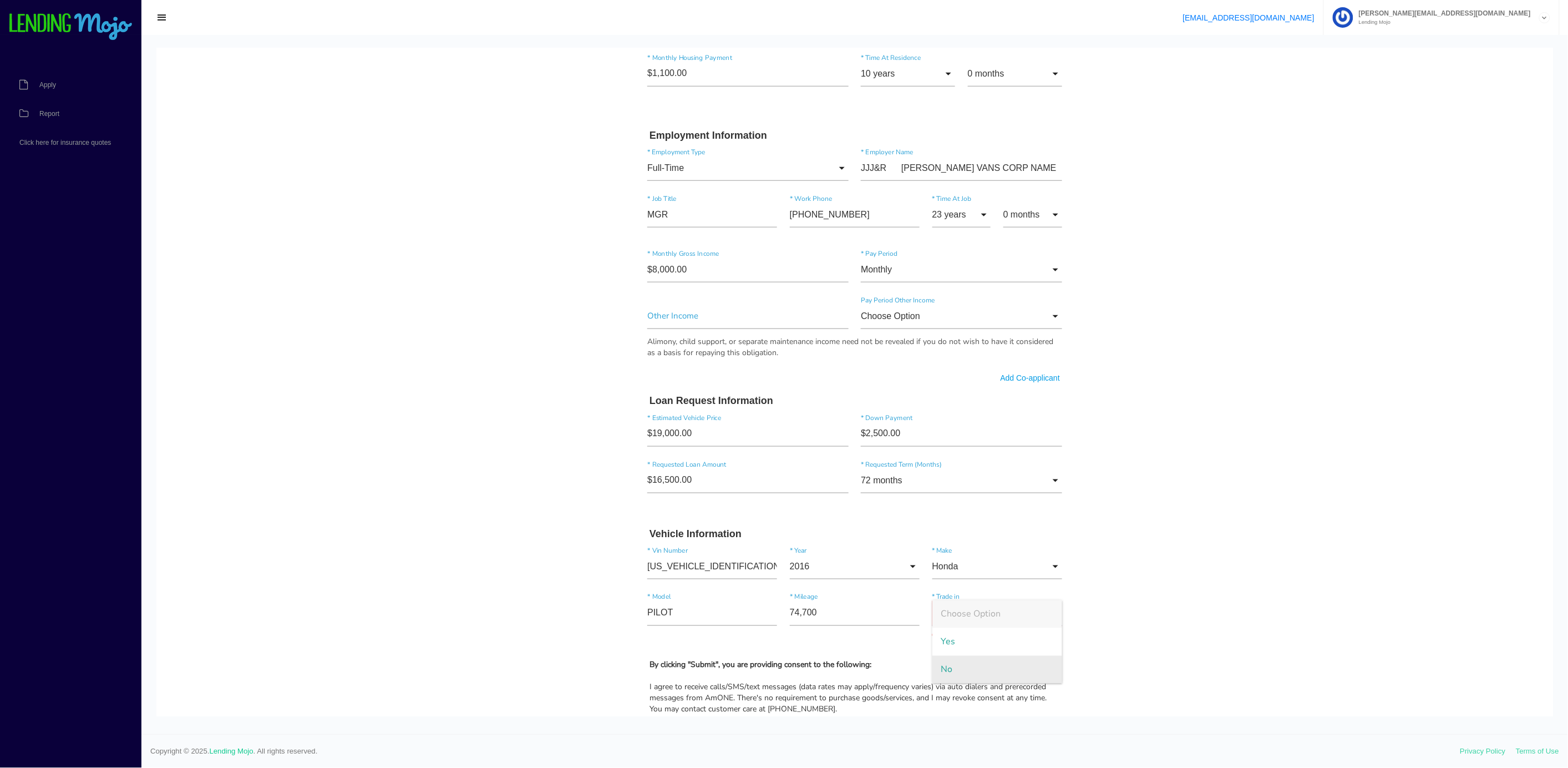
type input "No"
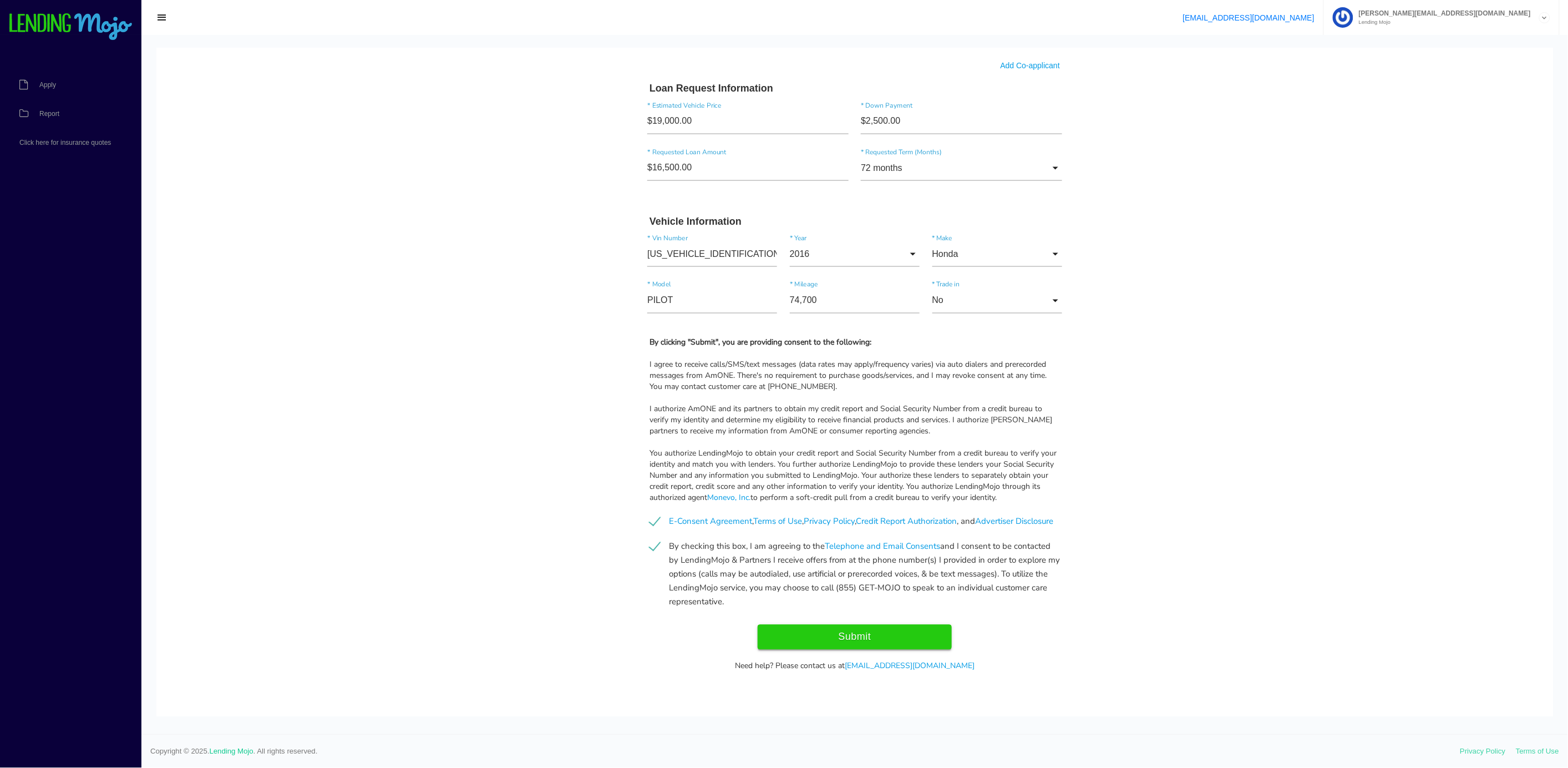
click at [838, 636] on input "Submit" at bounding box center [854, 636] width 194 height 25
type input "Submit"
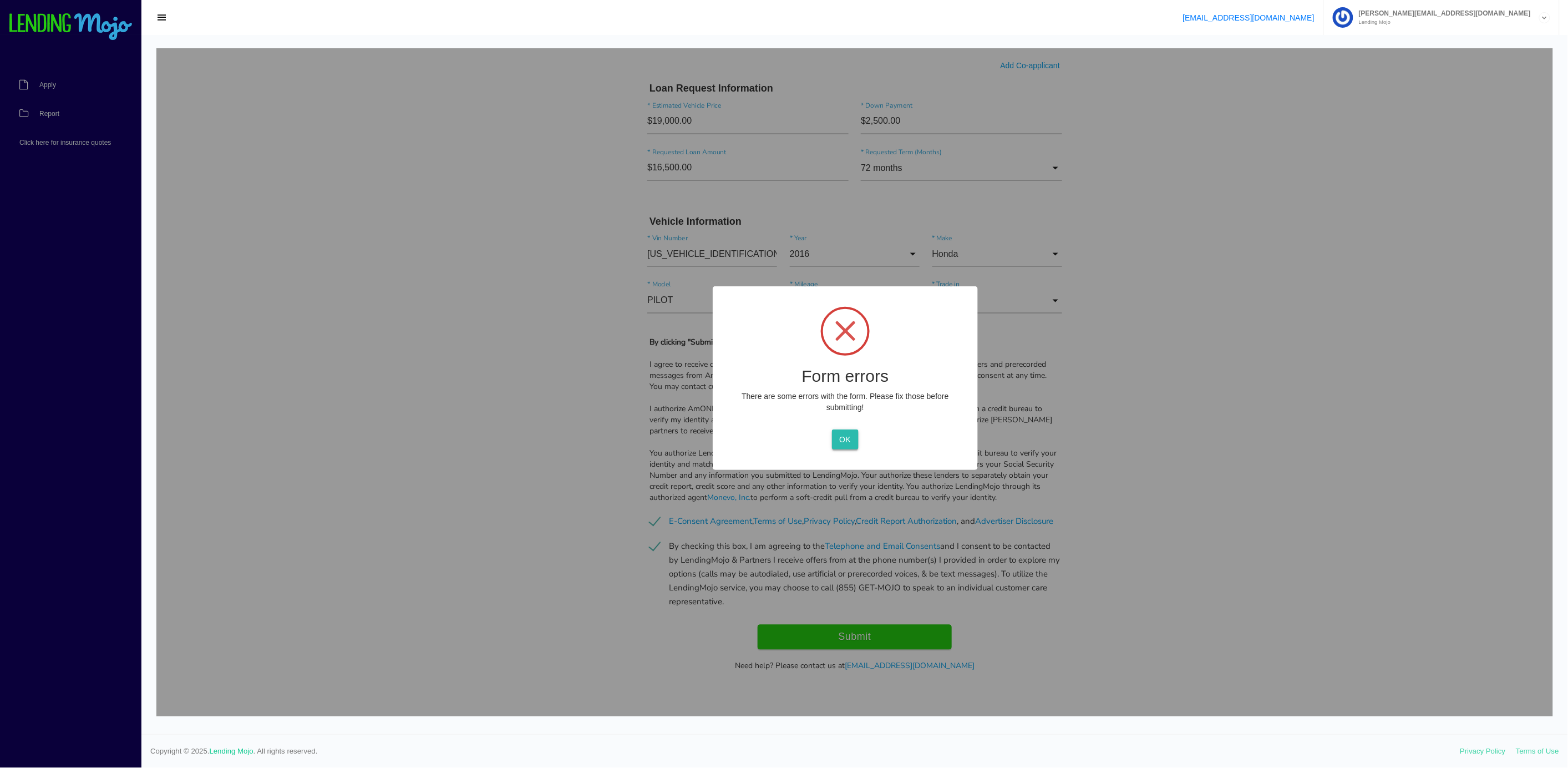
click at [838, 441] on button "OK" at bounding box center [845, 438] width 26 height 20
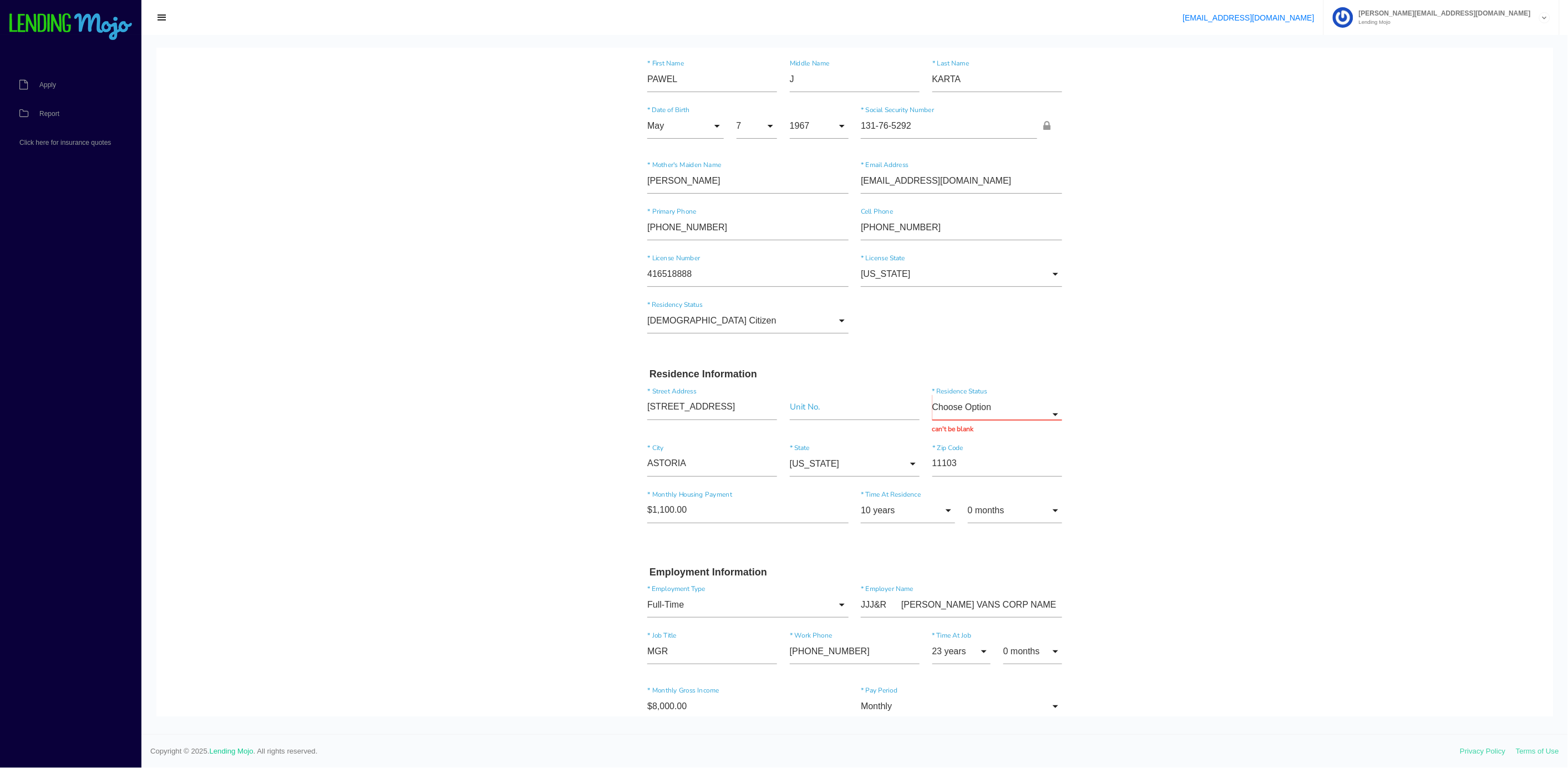
scroll to position [50, 0]
click at [956, 417] on input "Choose Option" at bounding box center [997, 407] width 130 height 25
click at [938, 488] on span "Rent" at bounding box center [997, 492] width 130 height 28
type input "Rent"
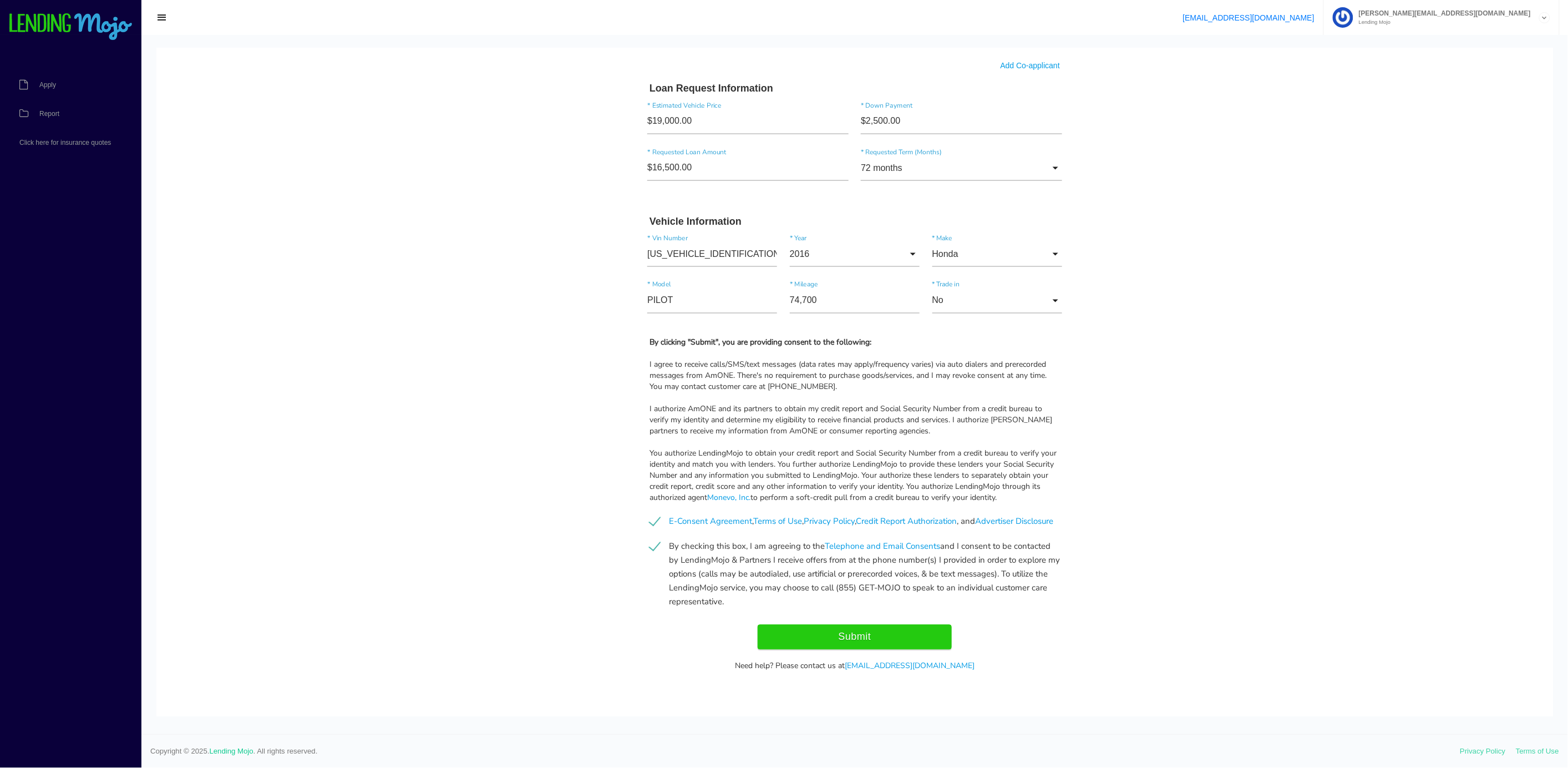
scroll to position [802, 0]
click at [845, 639] on input "Submit" at bounding box center [854, 636] width 194 height 25
type input "Submitting..."
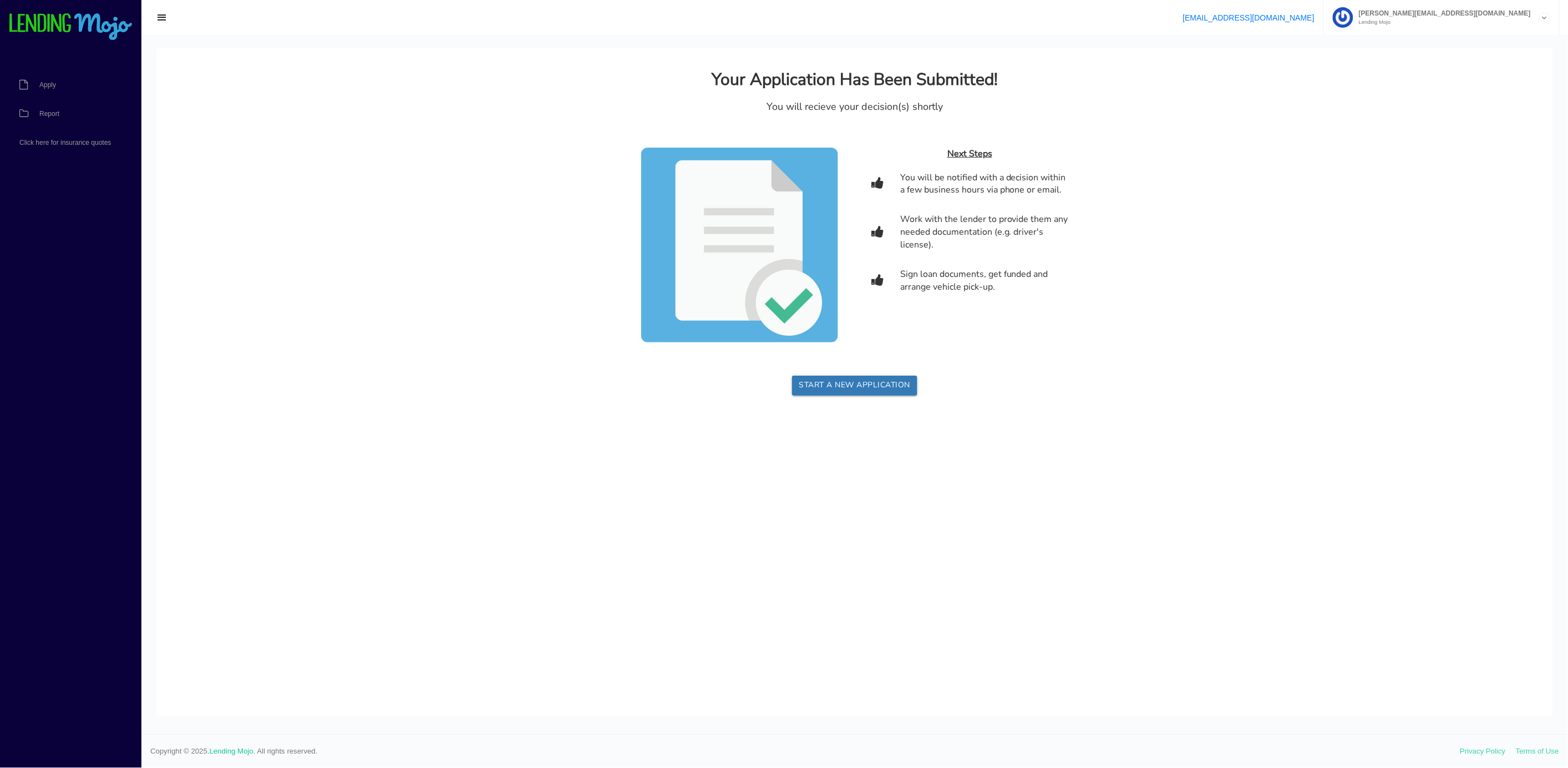
scroll to position [0, 0]
